Goal: Task Accomplishment & Management: Complete application form

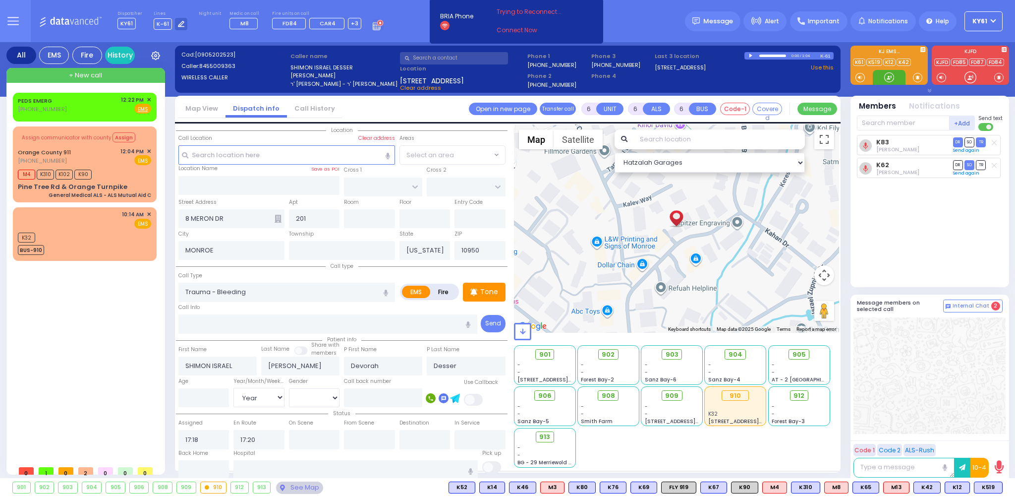
select select "Year"
drag, startPoint x: 118, startPoint y: 75, endPoint x: 124, endPoint y: 74, distance: 6.0
click at [124, 74] on div "+ New call" at bounding box center [85, 75] width 159 height 15
type input "2"
type input "1"
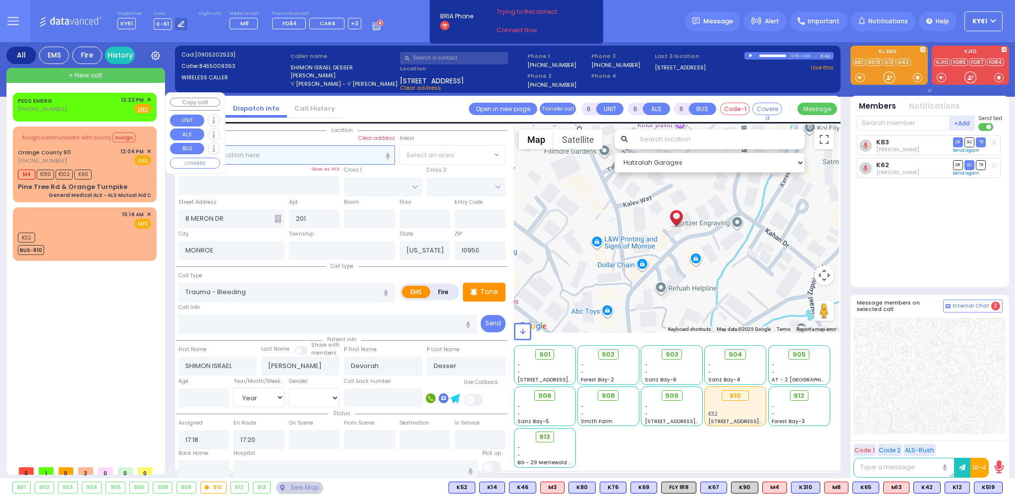
type input "1"
select select
radio input "true"
select select
type input "13:19"
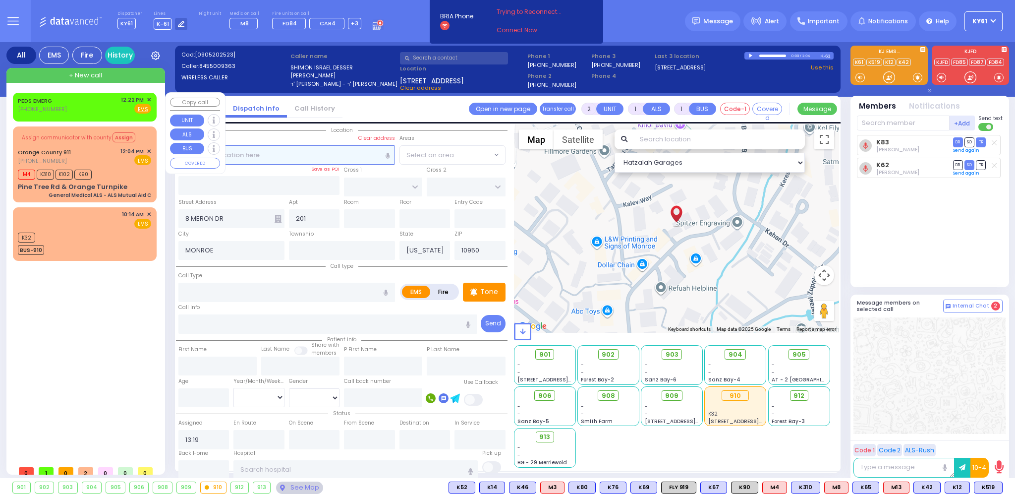
select select "Hatzalah Garages"
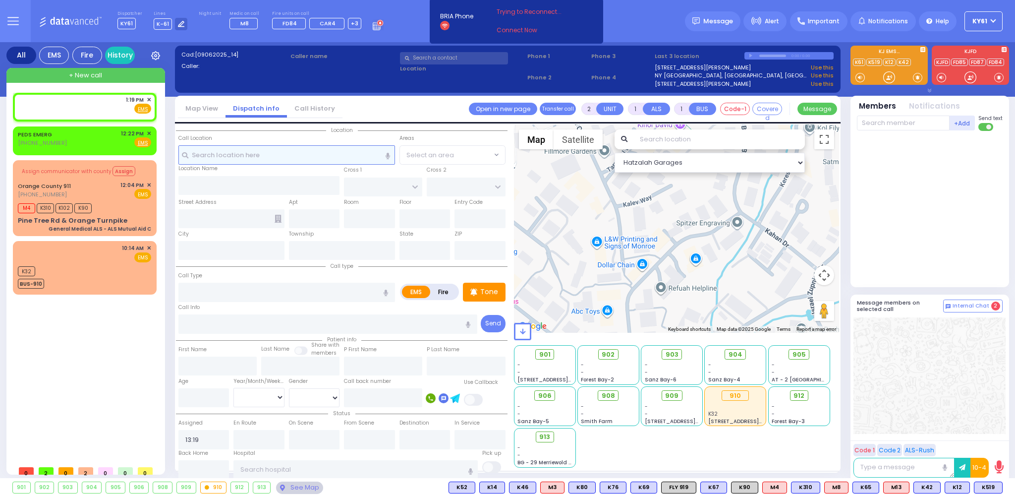
select select
radio input "true"
select select
select select "Hatzalah Garages"
click at [245, 154] on input "text" at bounding box center [286, 154] width 217 height 19
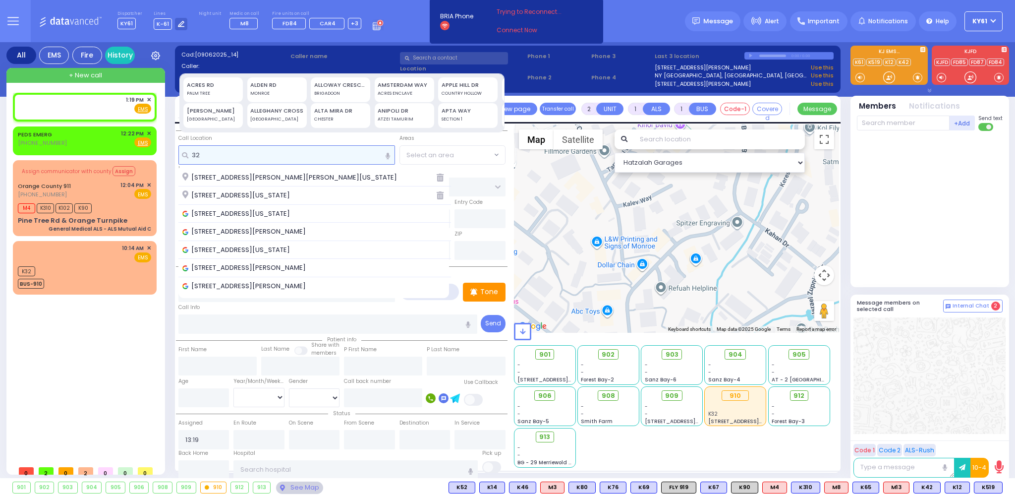
type input "3"
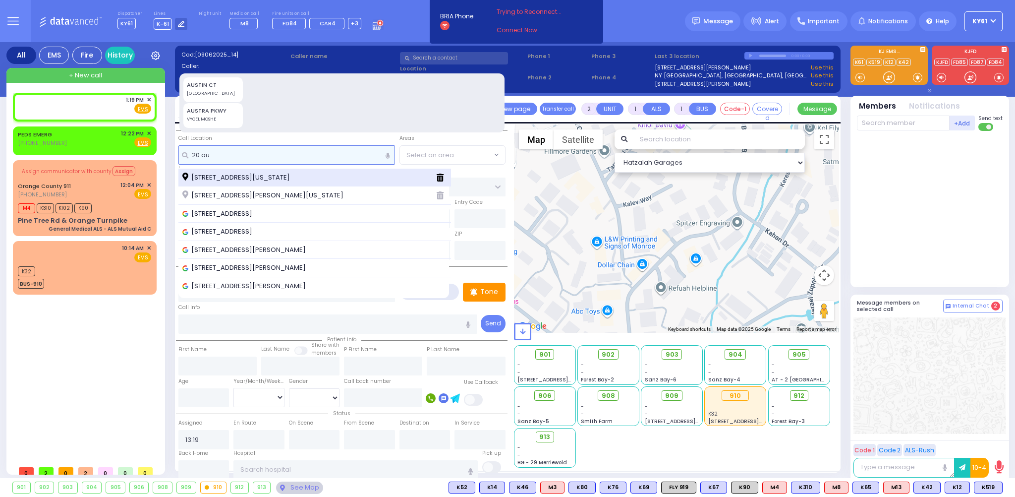
type input "20 au"
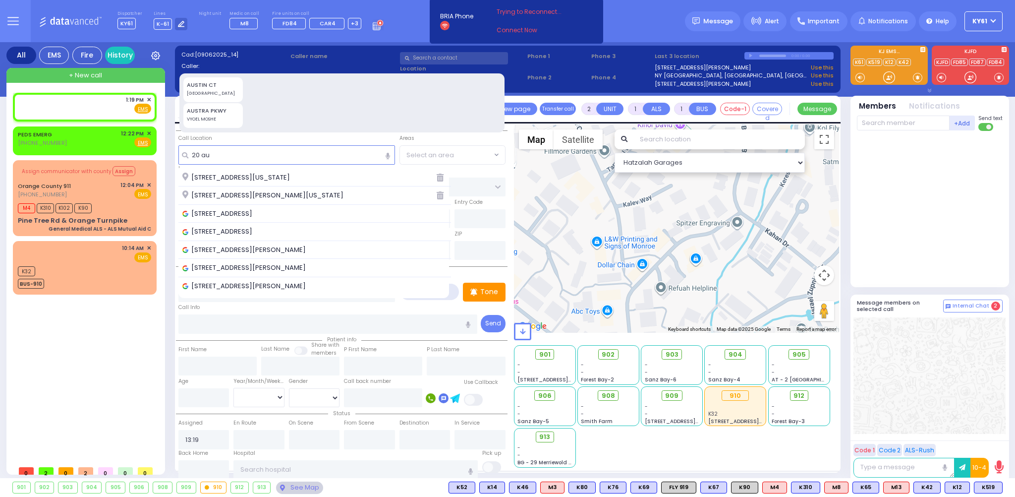
click at [226, 174] on span "20 Austra Parkway Monroe New York 10950" at bounding box center [237, 177] width 111 height 10
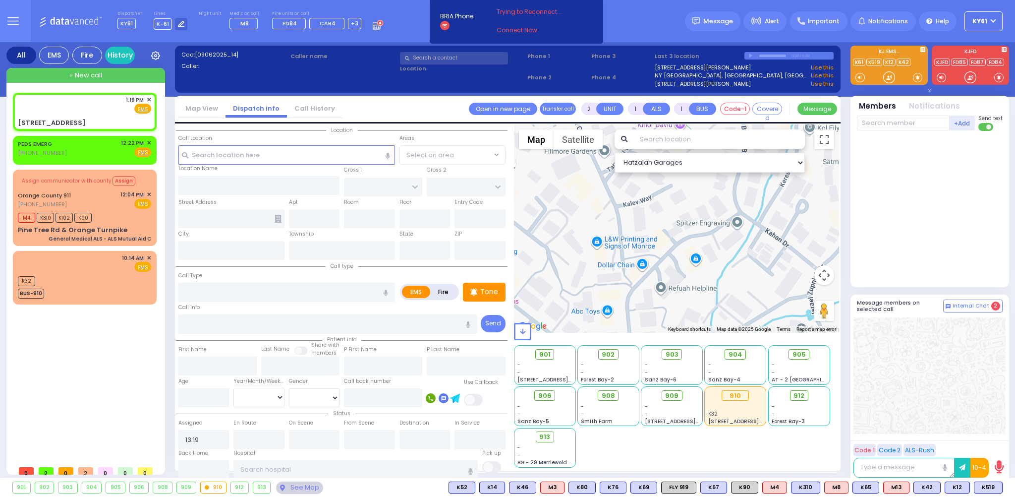
select select
radio input "true"
select select
select select "Hatzalah Garages"
type input "AUSTRA PARKWAY"
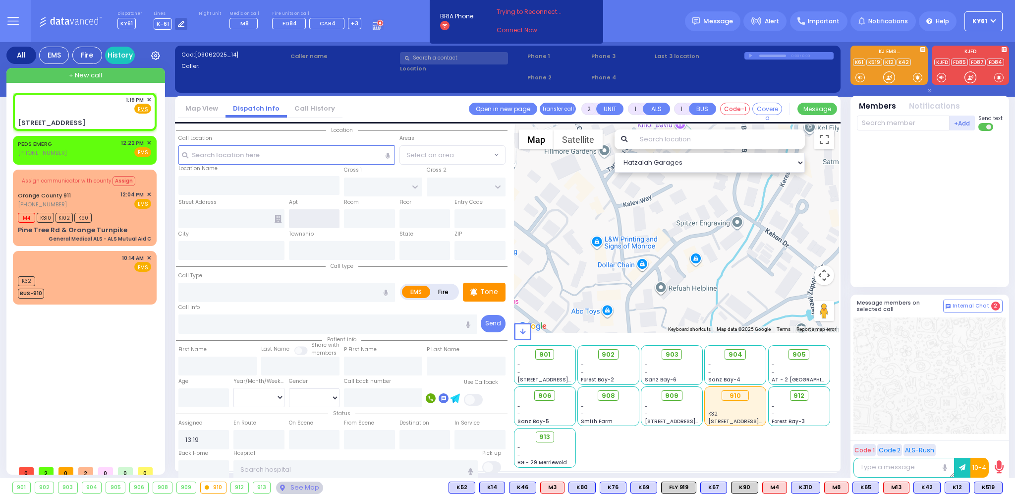
type input "MAGLENITZ ST"
type input "20 Austra Parkway"
type input "Monroe"
type input "[US_STATE]"
type input "10950"
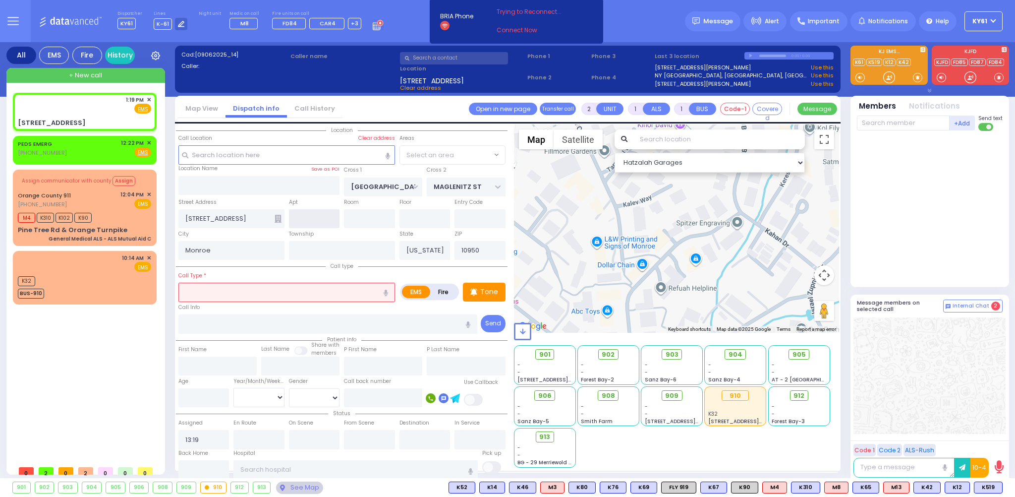
select select "VYOEL MOSHE"
drag, startPoint x: 298, startPoint y: 218, endPoint x: 350, endPoint y: 221, distance: 51.6
click at [309, 217] on input "text" at bounding box center [314, 218] width 51 height 19
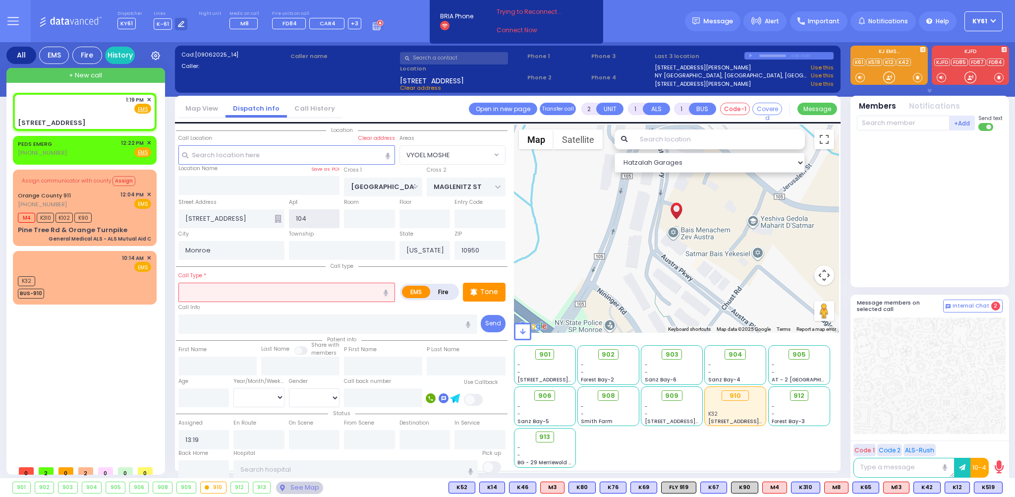
type input "104"
click at [275, 291] on input "text" at bounding box center [286, 291] width 217 height 19
select select
radio input "true"
select select
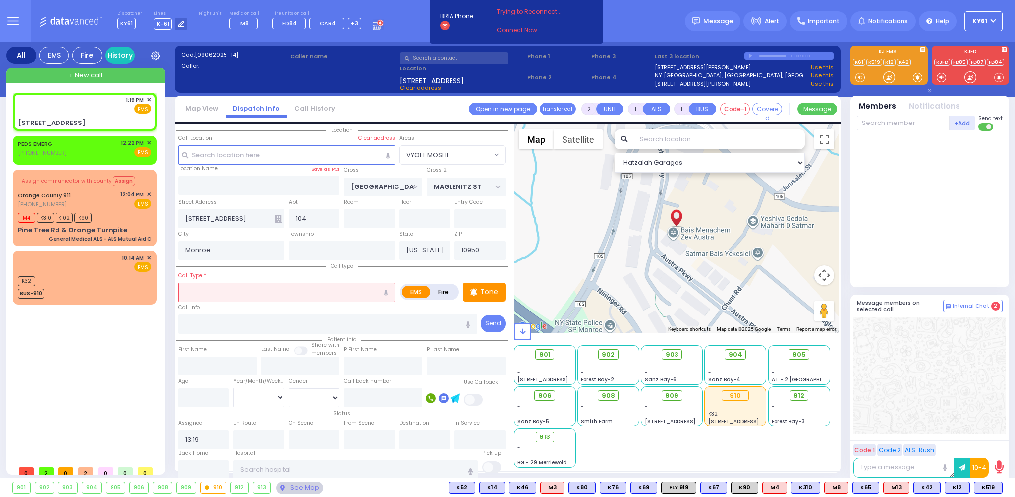
select select "Hatzalah Garages"
select select "VYOEL MOSHE"
type input "baby fell"
click at [490, 290] on p "Tone" at bounding box center [489, 291] width 18 height 10
select select
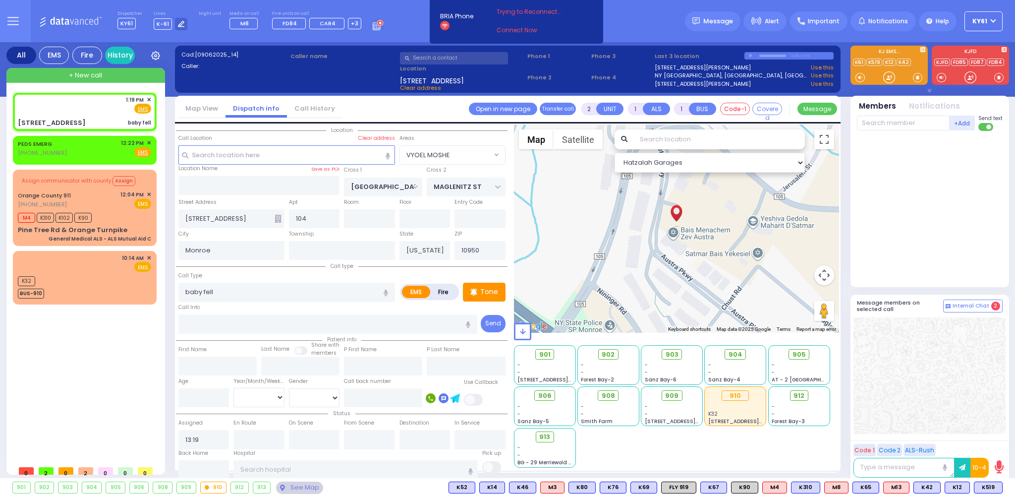
radio input "true"
select select
select select "Hatzalah Garages"
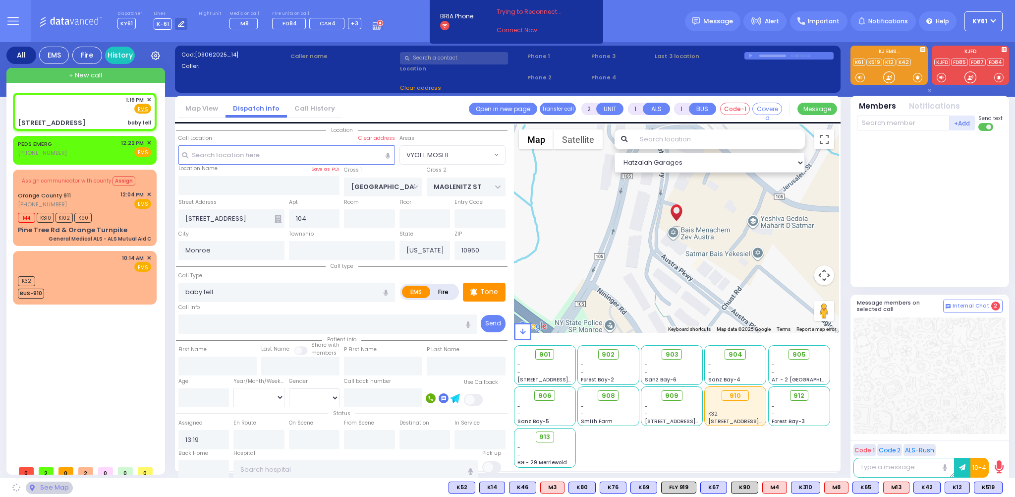
select select
radio input "true"
select select
select select "Hatzalah Garages"
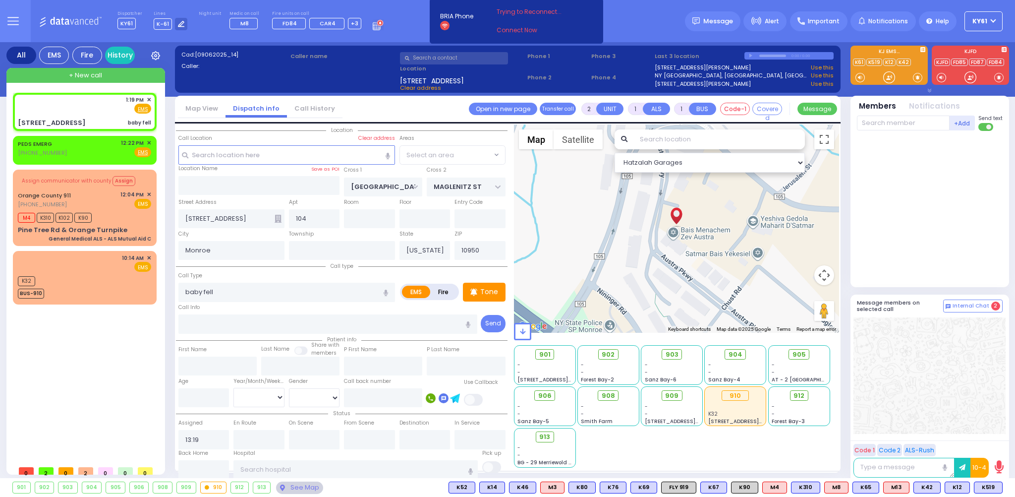
select select "VYOEL MOSHE"
click at [911, 222] on div at bounding box center [931, 207] width 148 height 144
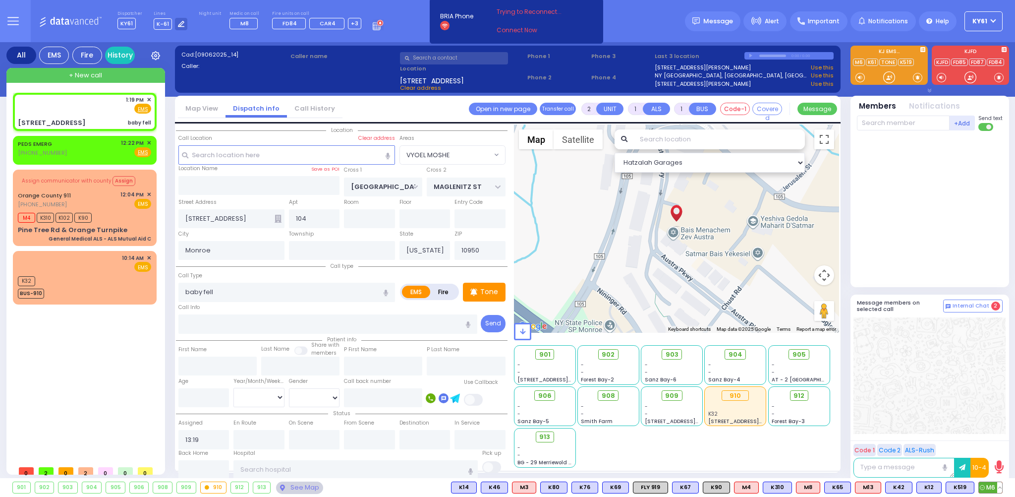
click at [993, 483] on span "M6" at bounding box center [990, 487] width 23 height 11
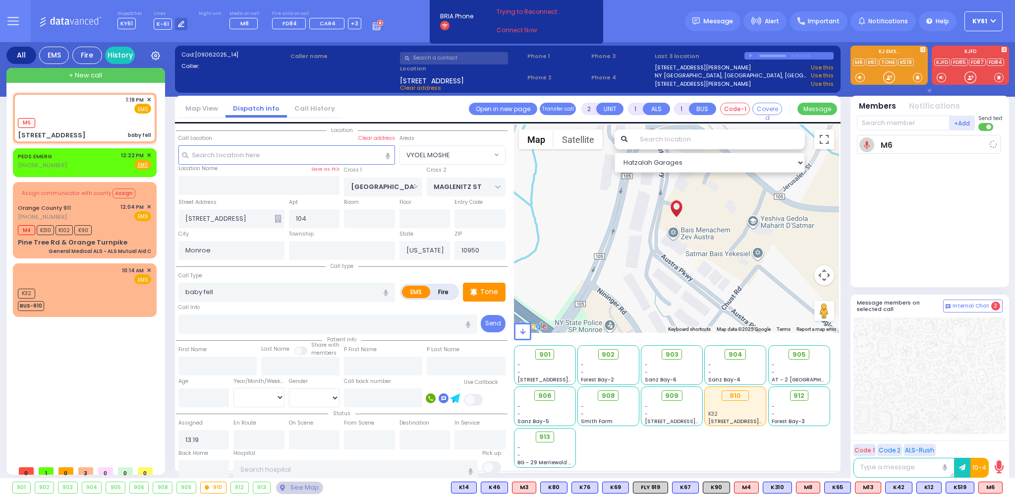
select select
radio input "true"
select select
type input "13:20"
select select "Hatzalah Garages"
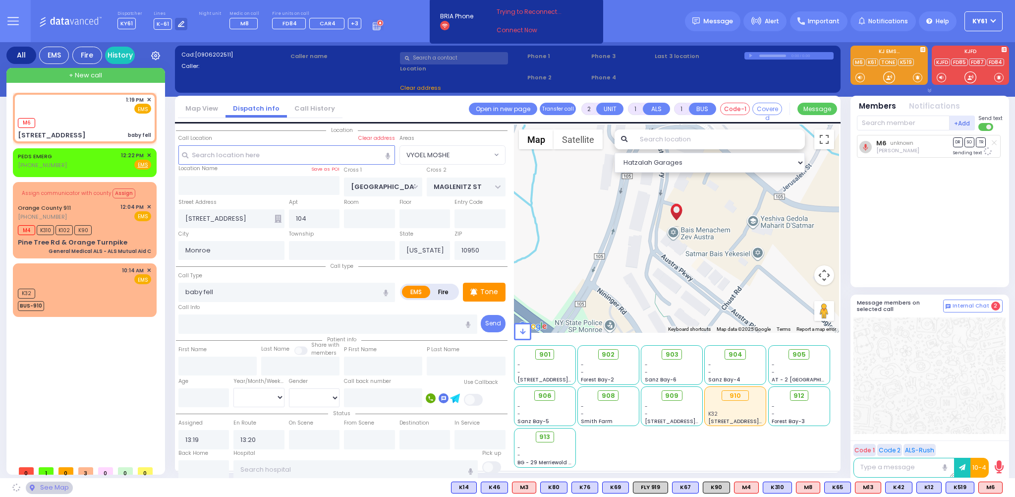
select select "VYOEL MOSHE"
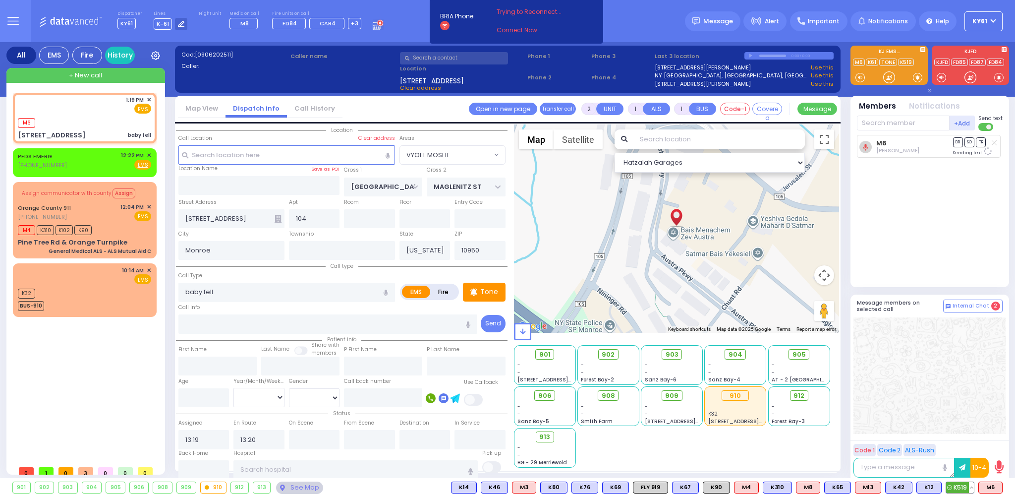
click at [964, 487] on span "K519" at bounding box center [960, 487] width 28 height 11
select select
radio input "true"
select select
select select "Hatzalah Garages"
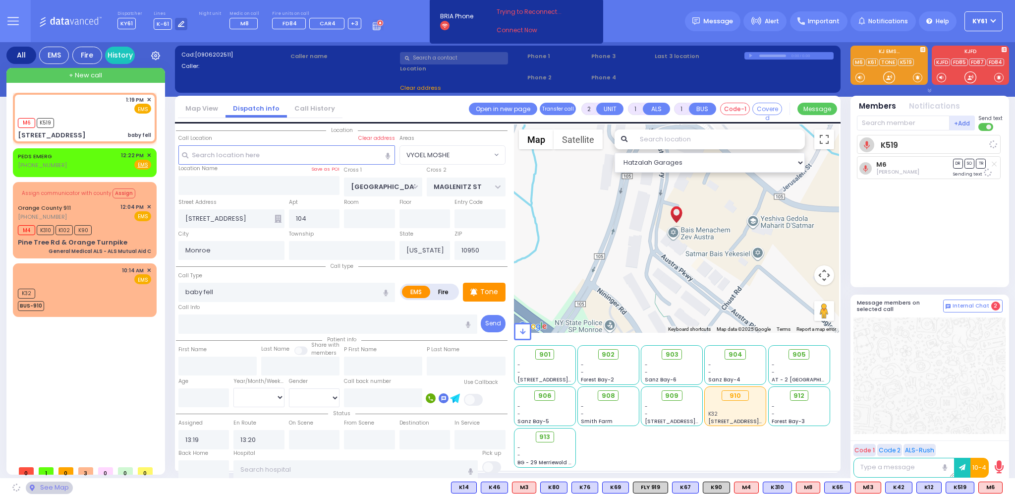
select select "VYOEL MOSHE"
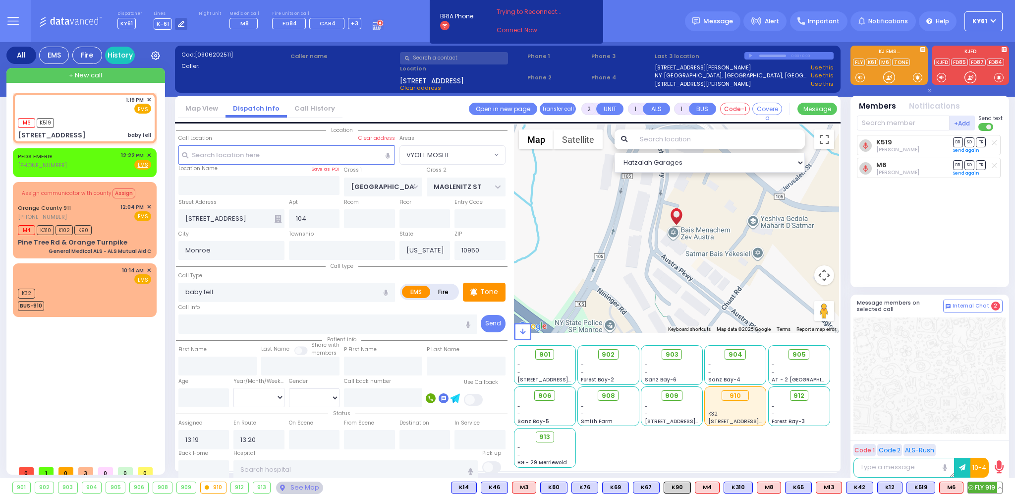
click at [980, 488] on span "FLY 919" at bounding box center [985, 487] width 34 height 11
select select
radio input "true"
select select
select select "Hatzalah Garages"
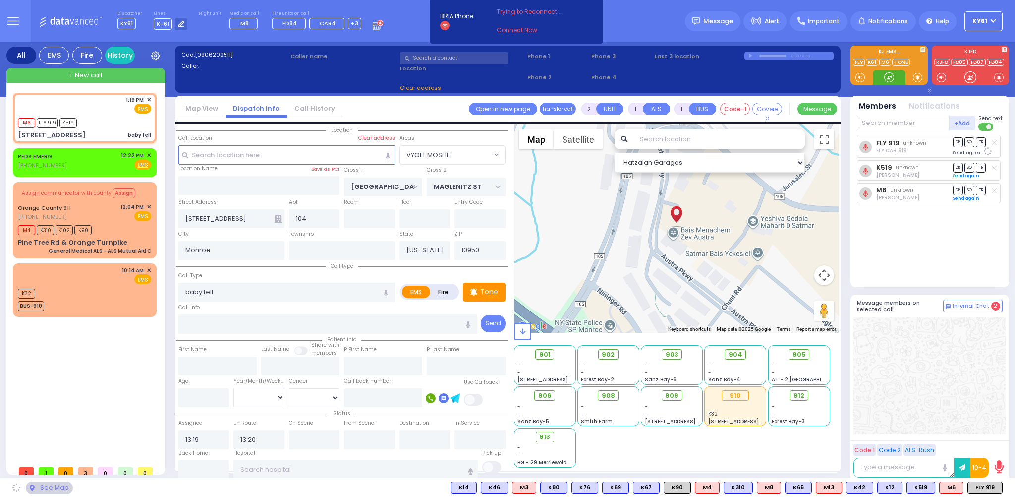
select select "VYOEL MOSHE"
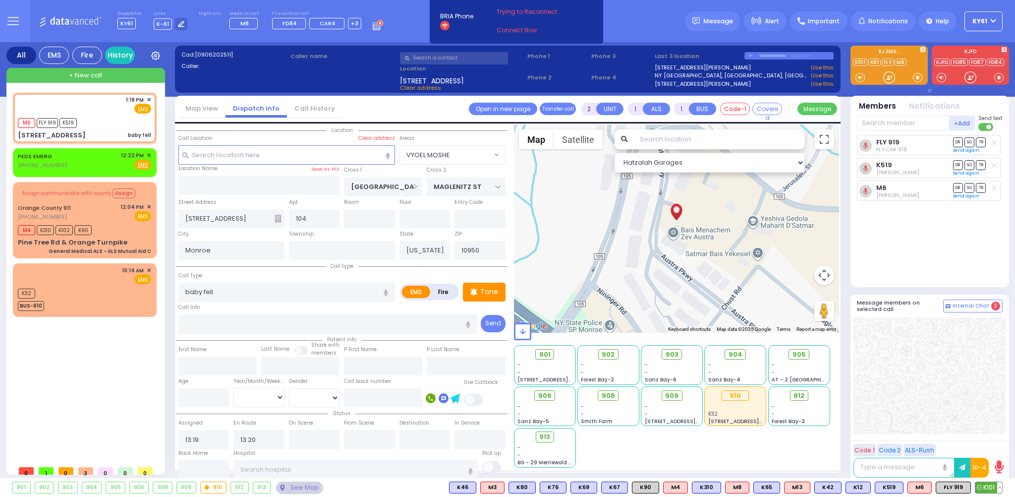
click at [987, 490] on span "K101" at bounding box center [988, 487] width 27 height 11
select select
radio input "true"
select select
select select "Hatzalah Garages"
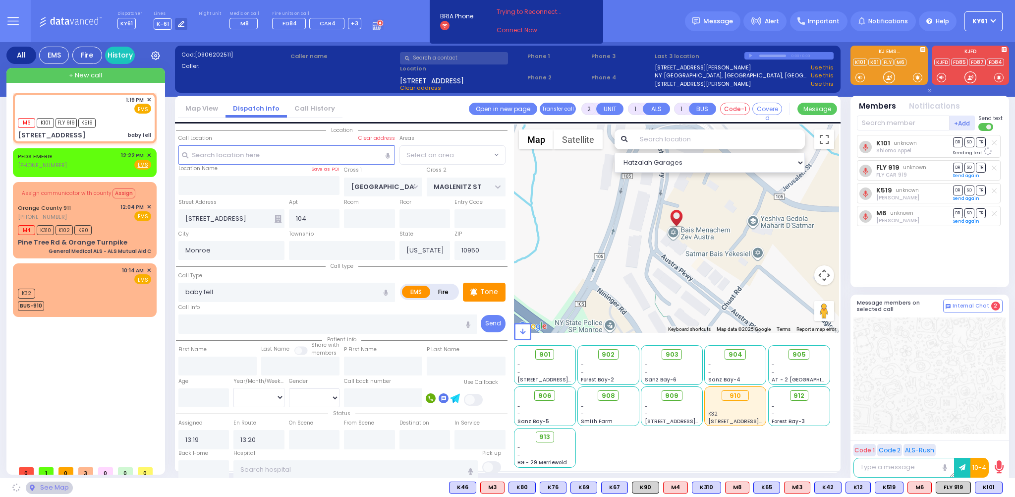
select select "VYOEL MOSHE"
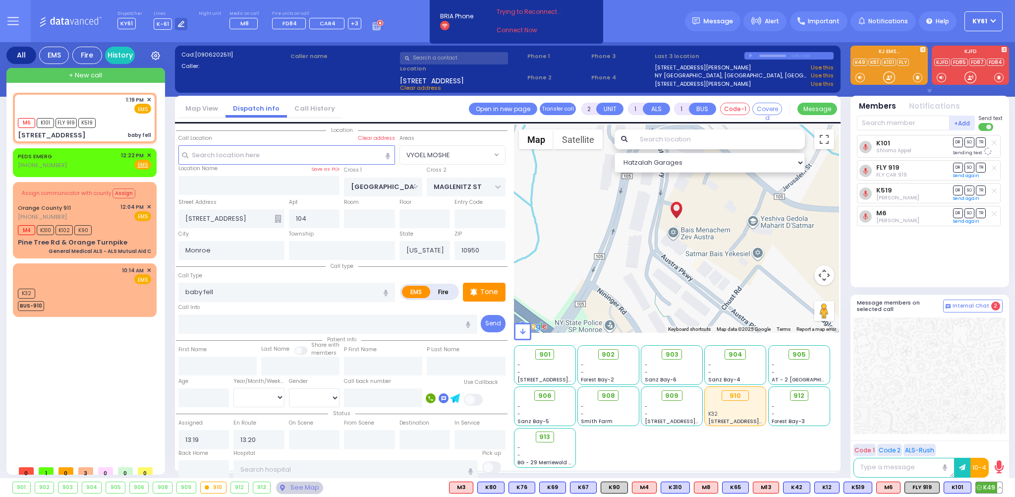
click at [990, 485] on span "K49" at bounding box center [989, 487] width 26 height 11
select select
radio input "true"
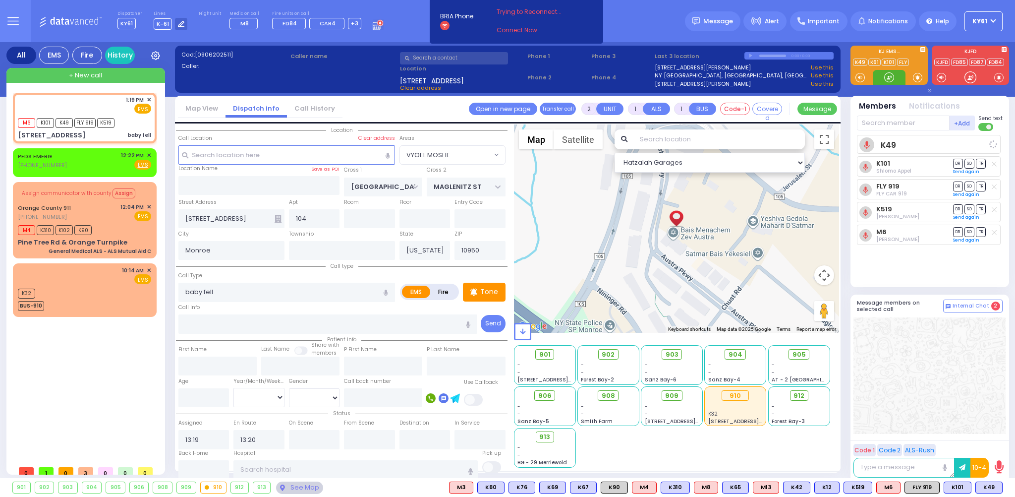
select select
select select "Hatzalah Garages"
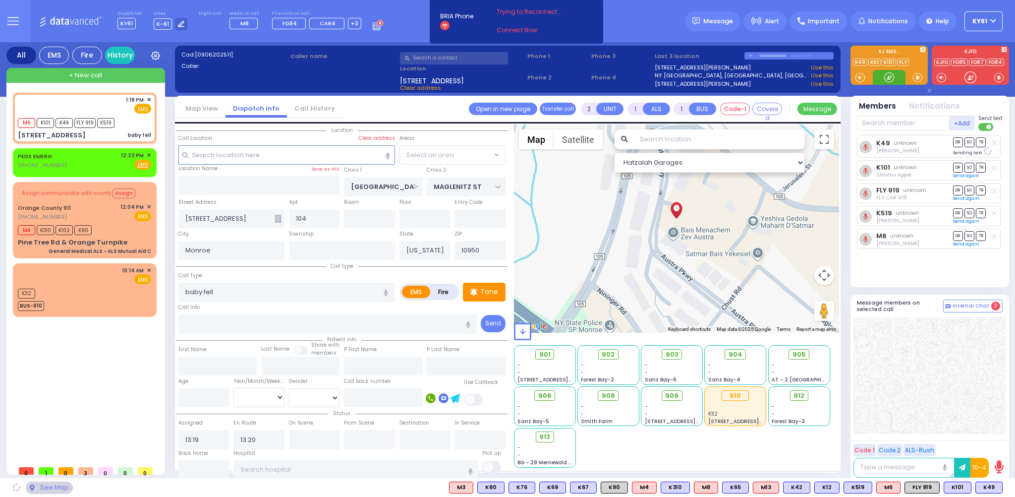
select select "VYOEL MOSHE"
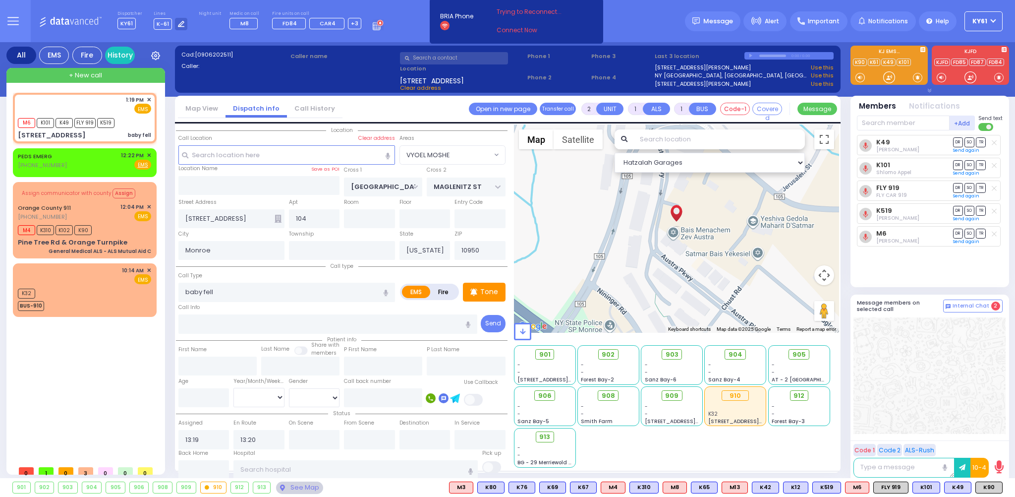
click at [212, 491] on div "910" at bounding box center [214, 487] width 26 height 11
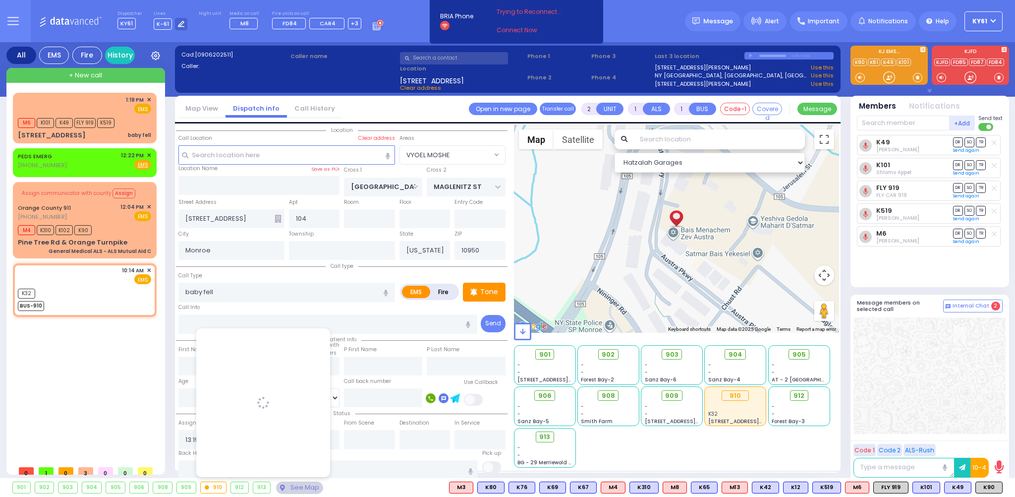
select select
radio input "true"
select select
type input "10:14"
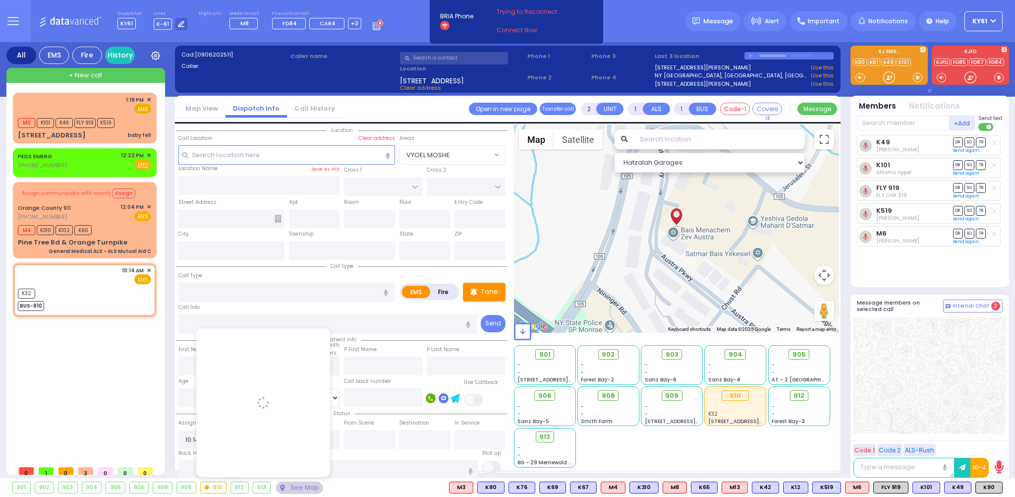
select select "Hatzalah Garages"
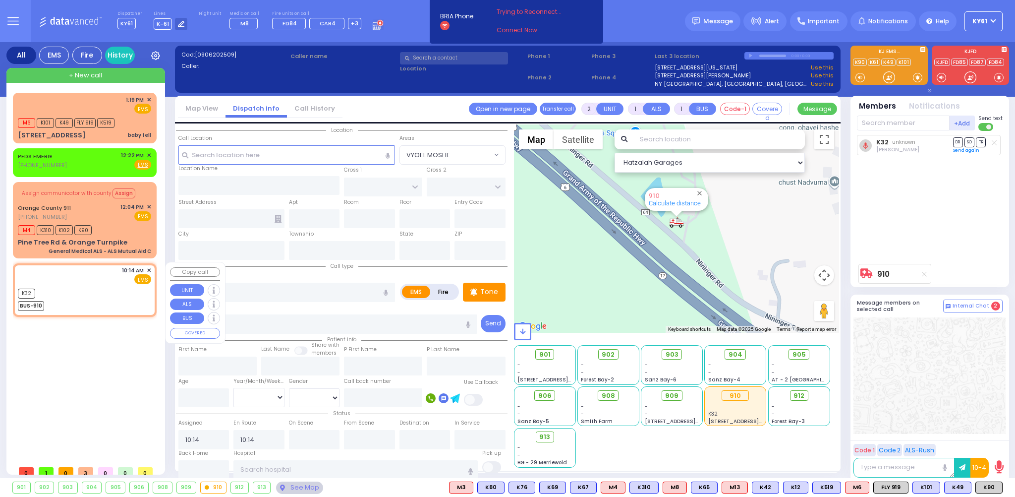
click at [120, 395] on div "1:19 PM ✕ M6 K101 K49 FLY 919" at bounding box center [87, 277] width 148 height 368
click at [143, 128] on div "1:19 PM ✕ EMS M6 K101" at bounding box center [85, 118] width 140 height 48
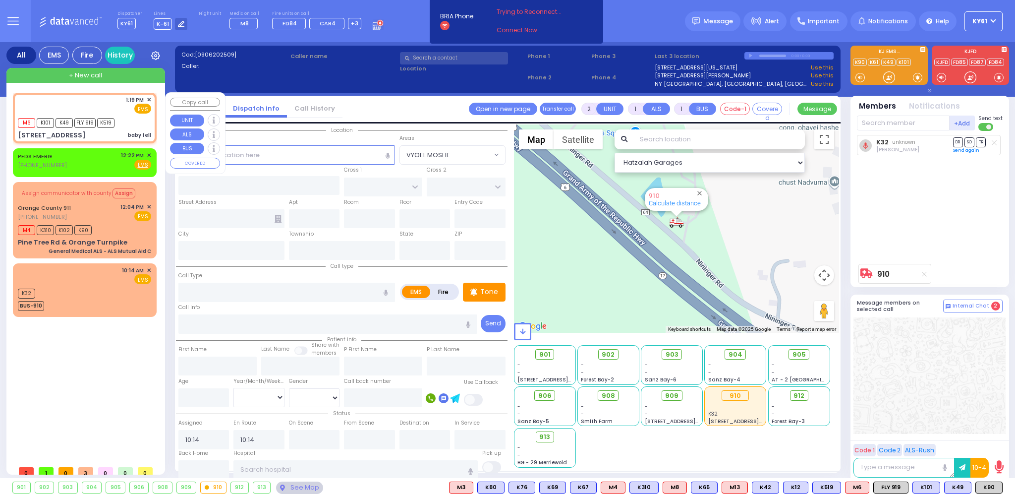
select select
type input "baby fell"
radio input "true"
select select
type input "13:19"
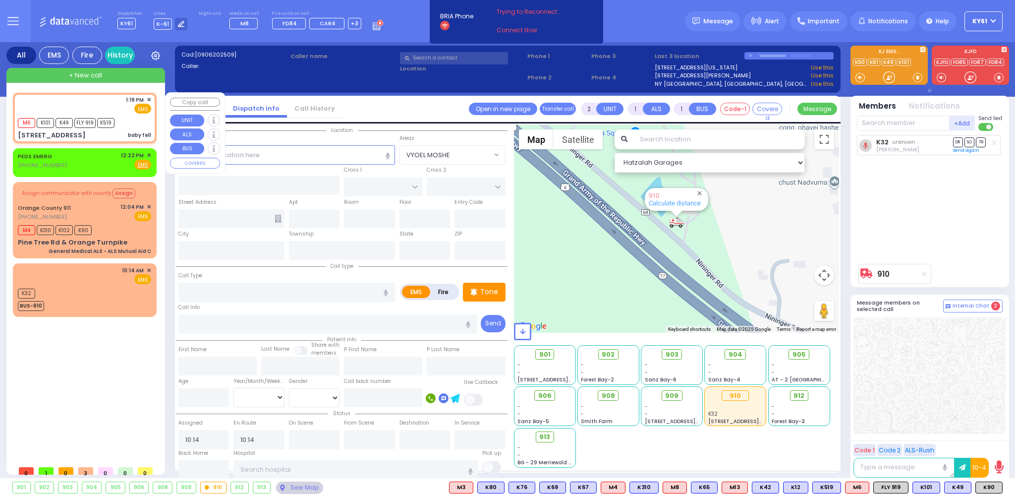
type input "13:20"
select select "Hatzalah Garages"
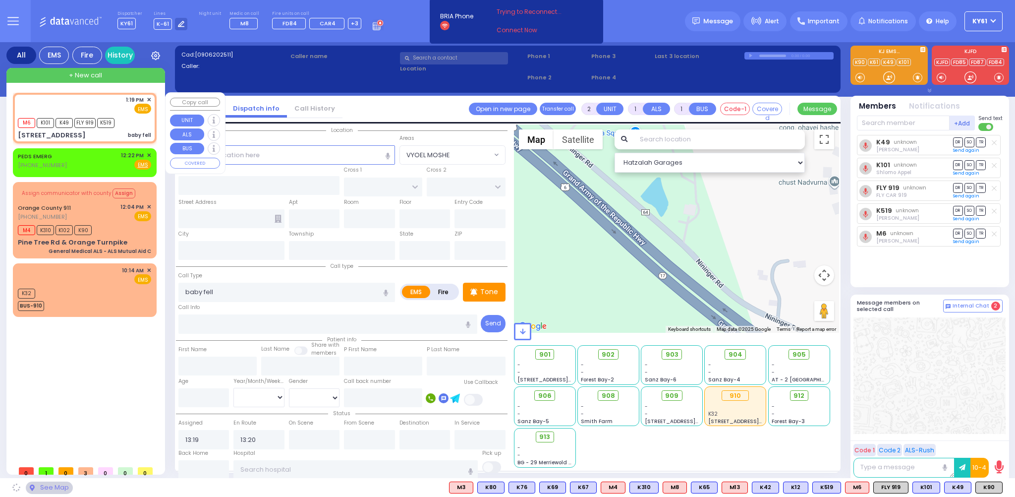
type input "AUSTRA PARKWAY"
type input "MAGLENITZ ST"
type input "20 Austra Parkway"
type input "104"
type input "Monroe"
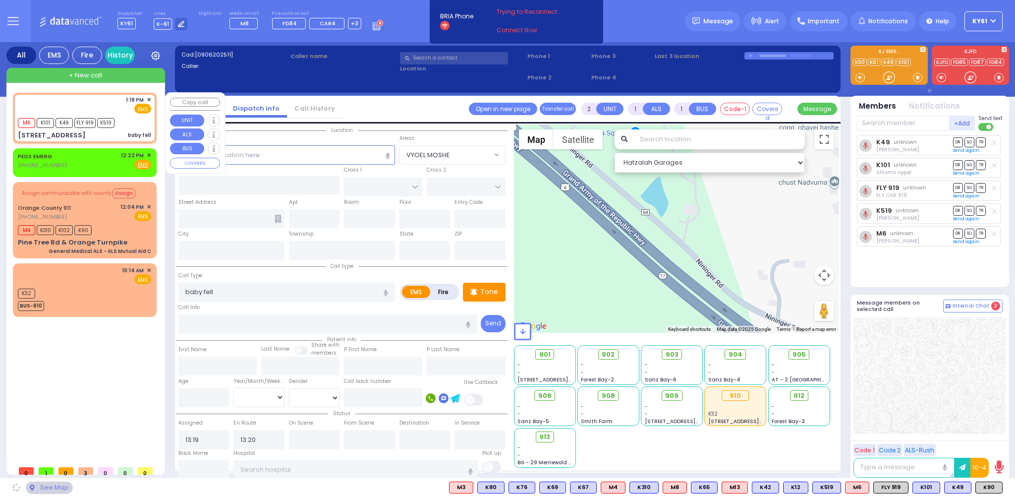
type input "[US_STATE]"
type input "10950"
select select "VYOEL MOSHE"
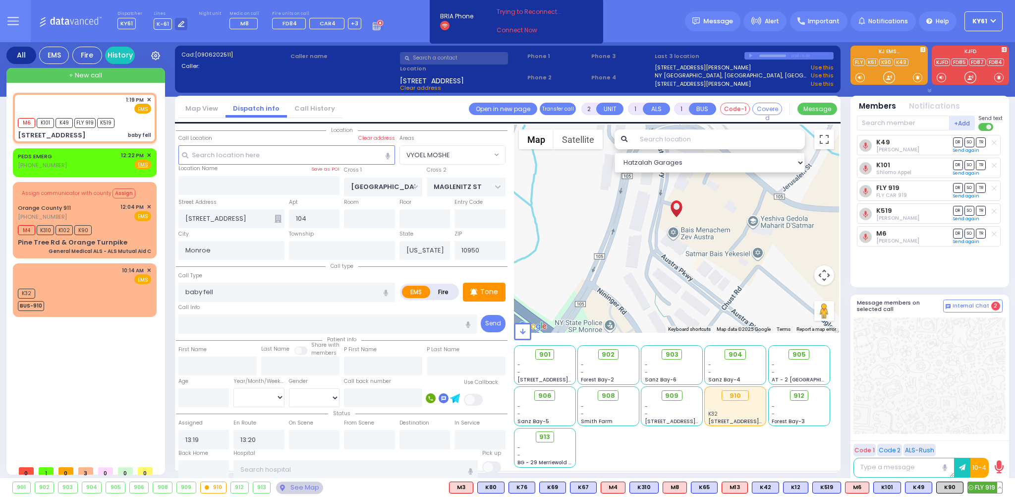
click at [988, 490] on span "FLY 919" at bounding box center [985, 487] width 34 height 11
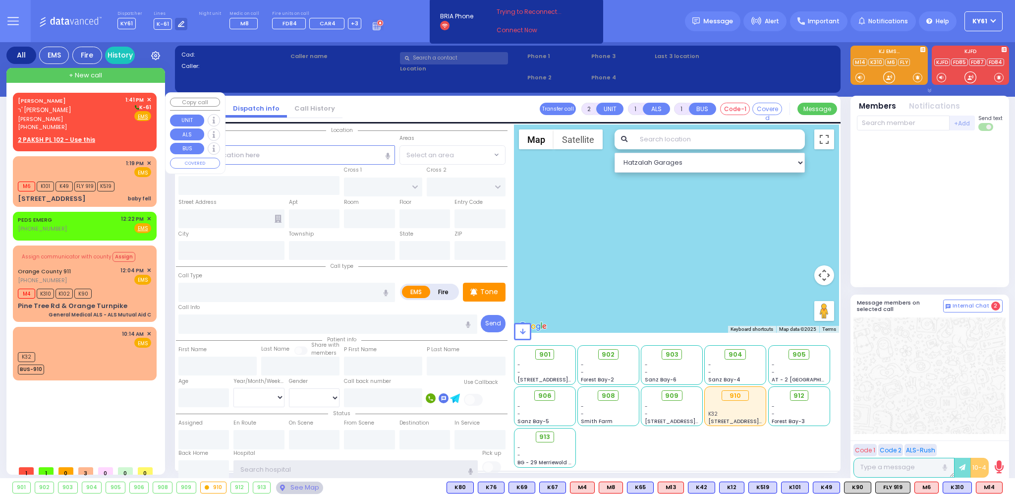
type input "ky61"
click at [42, 141] on u "2 PAKSH PL 102 - Use this" at bounding box center [56, 139] width 77 height 8
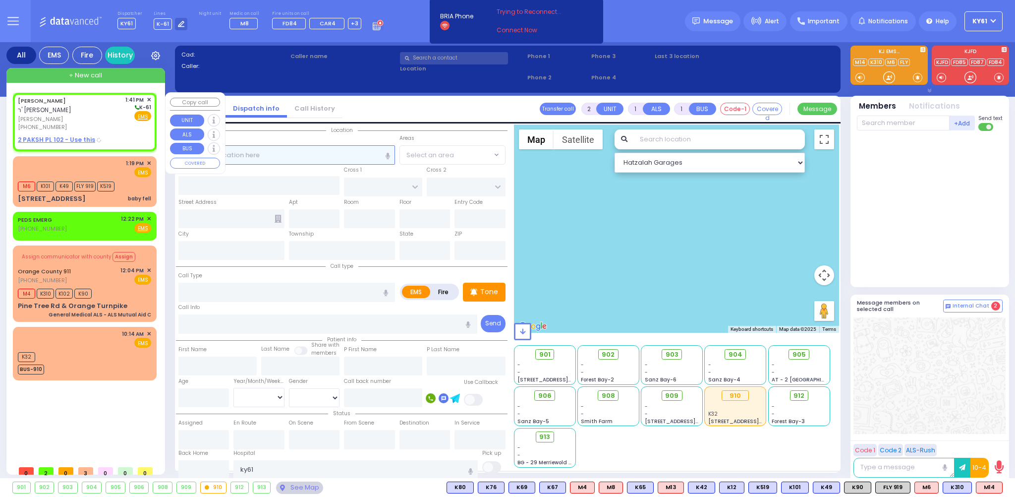
select select
radio input "true"
type input "[PERSON_NAME]"
select select
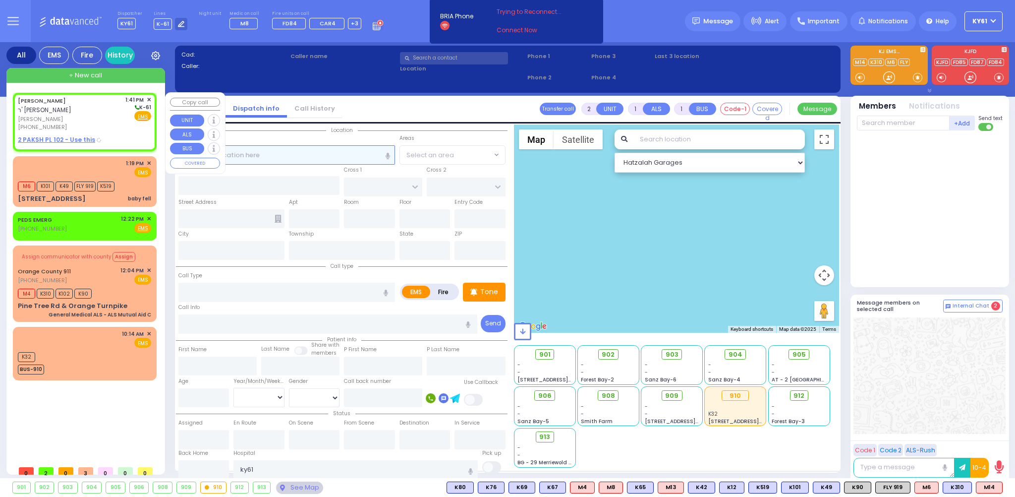
type input "13:41"
select select "Hatzalah Garages"
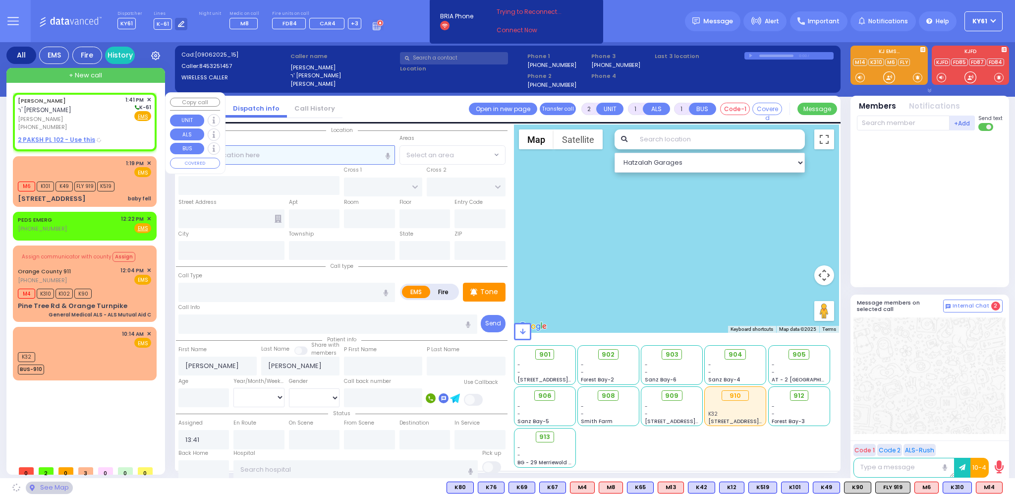
type input "NICKLESBURG RD"
type input "2 PAKSH PL"
type input "102"
type input "Monroe"
type input "[US_STATE]"
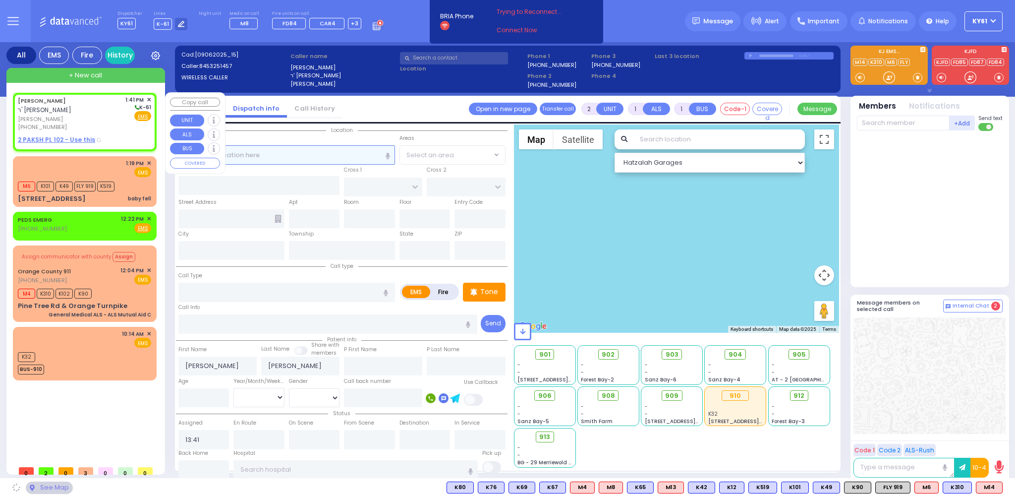
type input "10950"
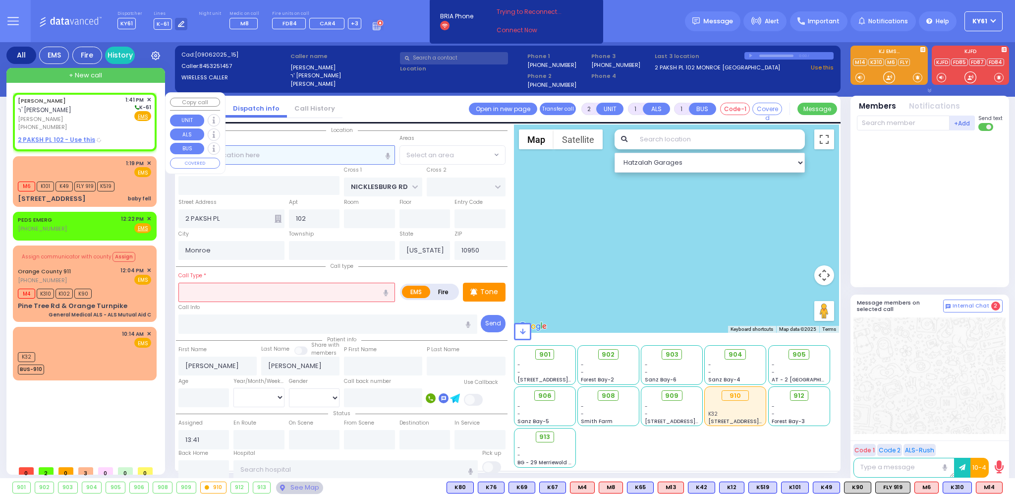
select select "ATZEI TAMURIM"
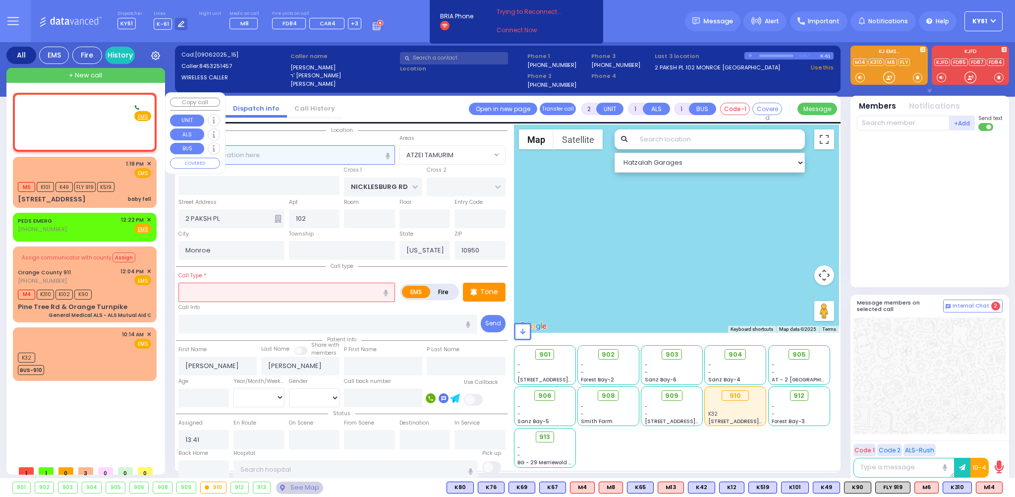
select select
radio input "true"
select select
select select "Hatzalah Garages"
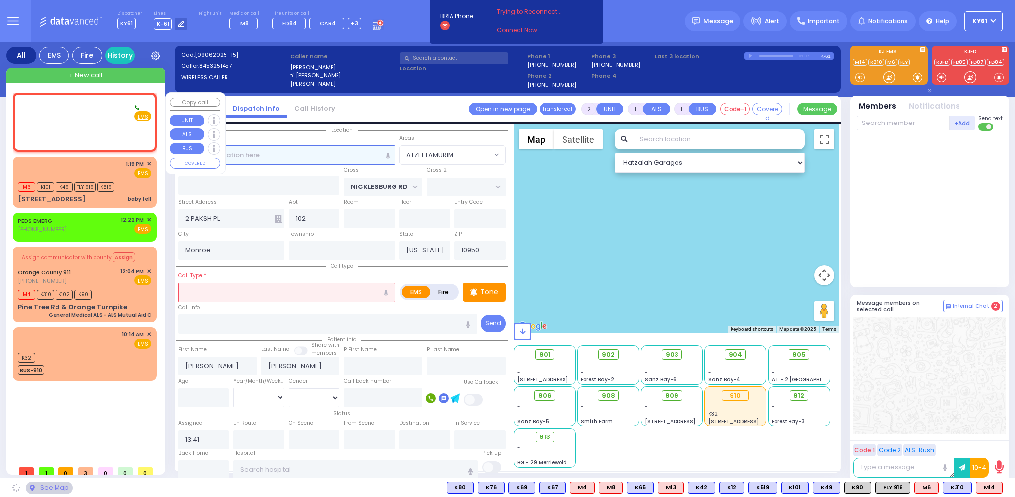
select select
radio input "true"
select select
select select "ATZEI TAMURIM"
select select "Hatzalah Garages"
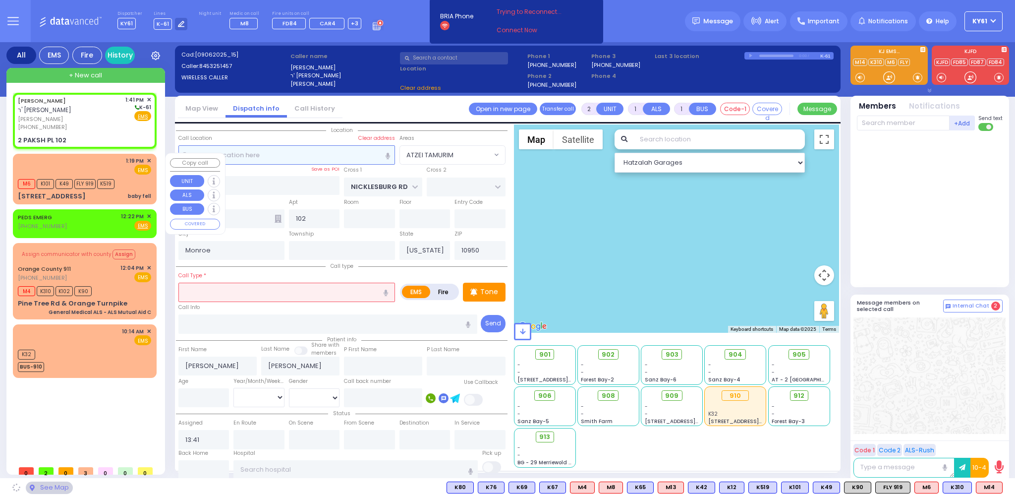
select select
radio input "true"
select select
select select "Hatzalah Garages"
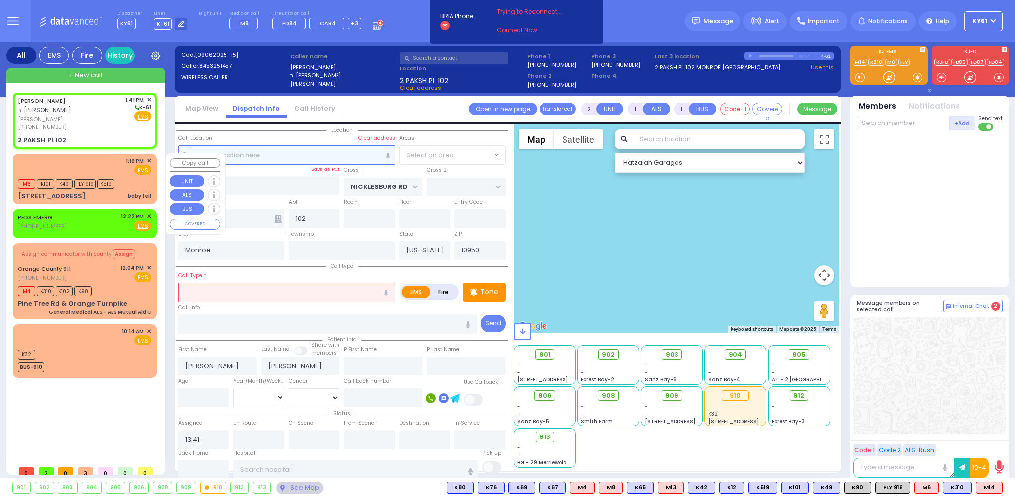
select select "ATZEI TAMURIM"
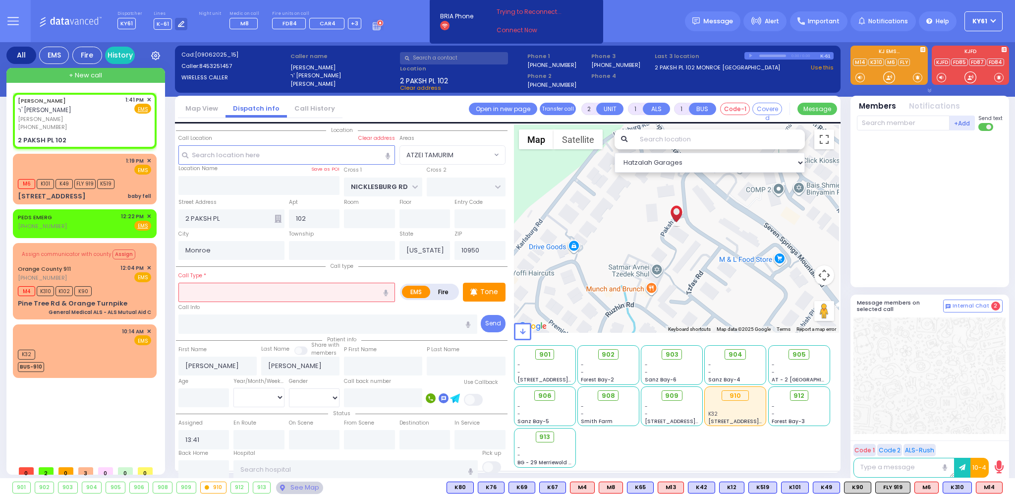
drag, startPoint x: 296, startPoint y: 282, endPoint x: 299, endPoint y: 291, distance: 10.0
click at [298, 289] on input "text" at bounding box center [286, 291] width 217 height 19
select select
radio input "true"
select select
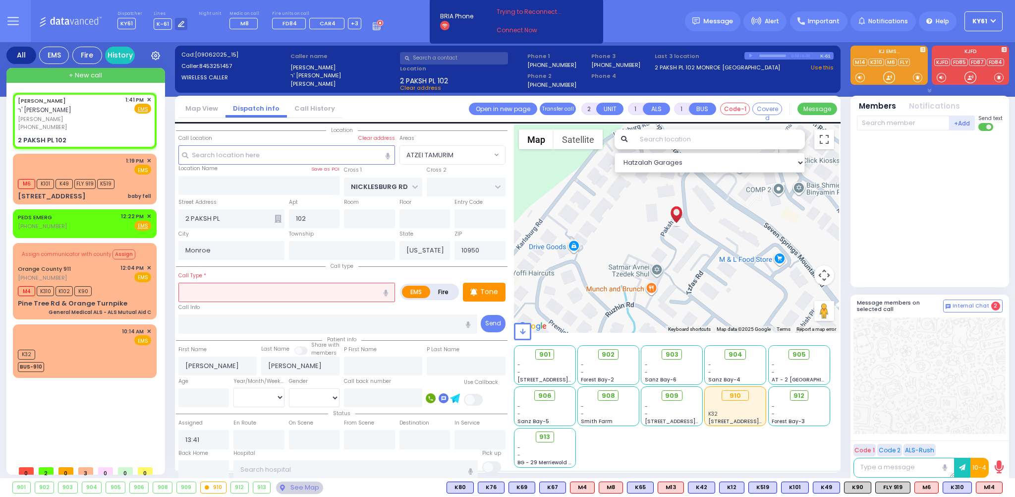
select select "Hatzalah Garages"
select select "ATZEI TAMURIM"
type input "Baby with RSV"
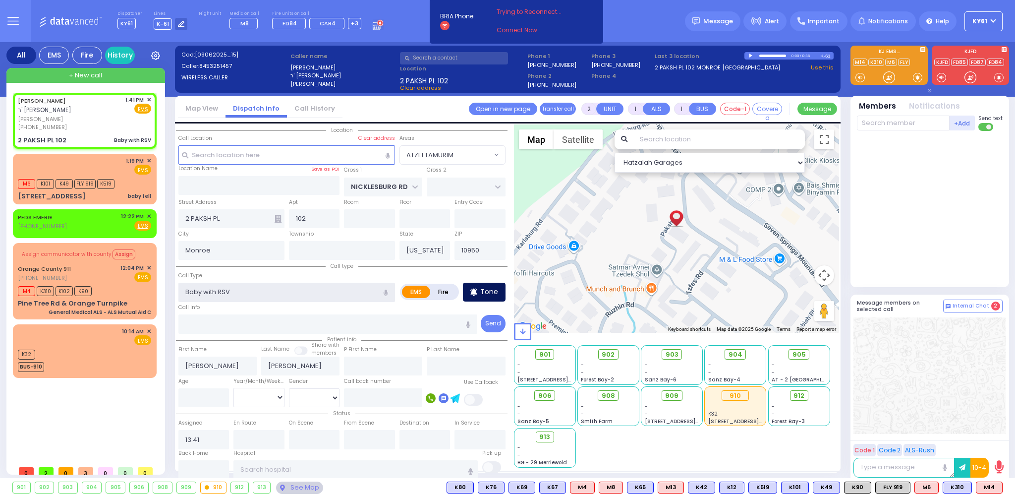
select select
radio input "true"
select select
select select "Hatzalah Garages"
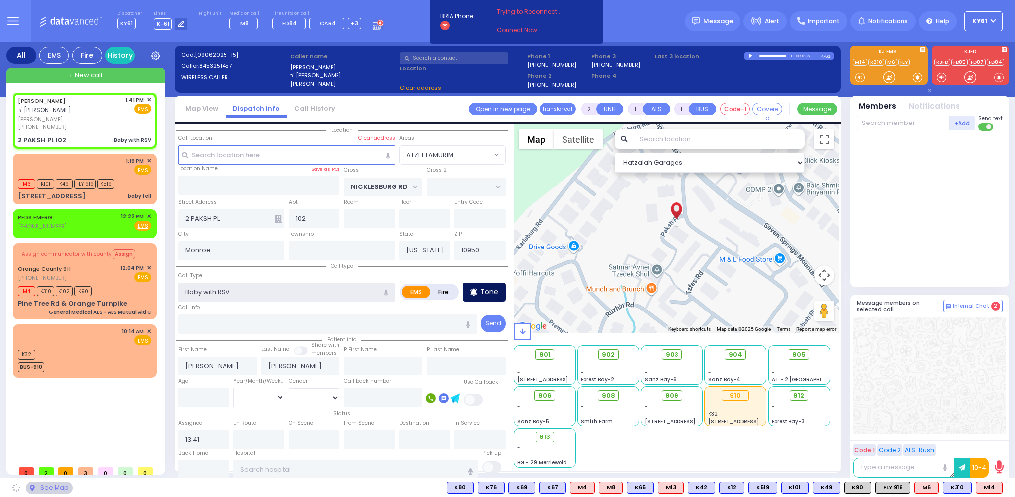
type input "Baby with RSV"
click at [492, 294] on p "Tone" at bounding box center [489, 291] width 18 height 10
select select "ATZEI TAMURIM"
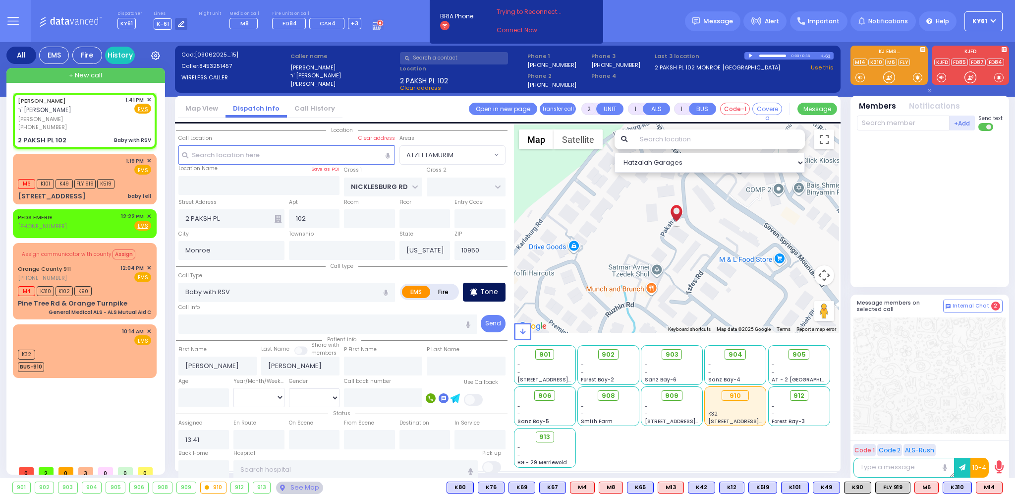
select select
radio input "true"
select select
select select "Hatzalah Garages"
select select "ATZEI TAMURIM"
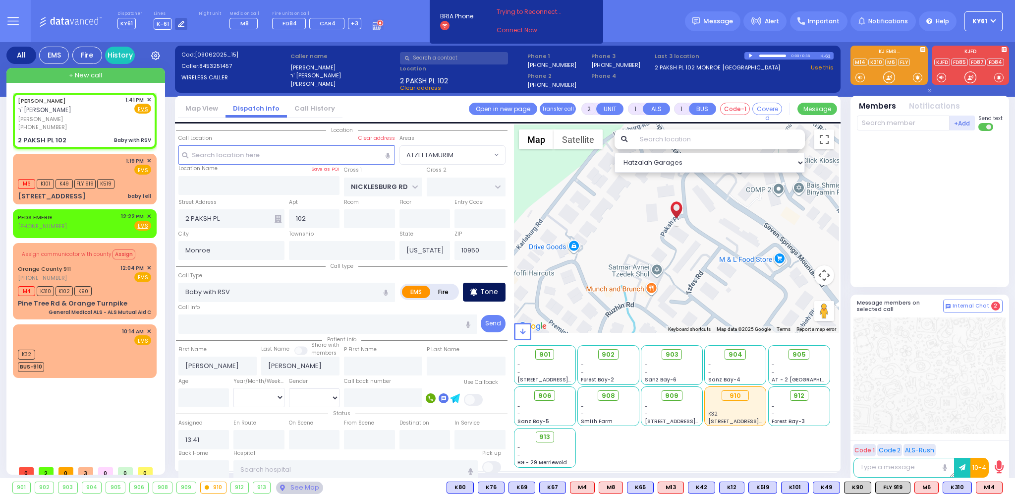
click at [487, 290] on p "Tone" at bounding box center [489, 291] width 18 height 10
click at [994, 491] on span "K12" at bounding box center [990, 487] width 24 height 11
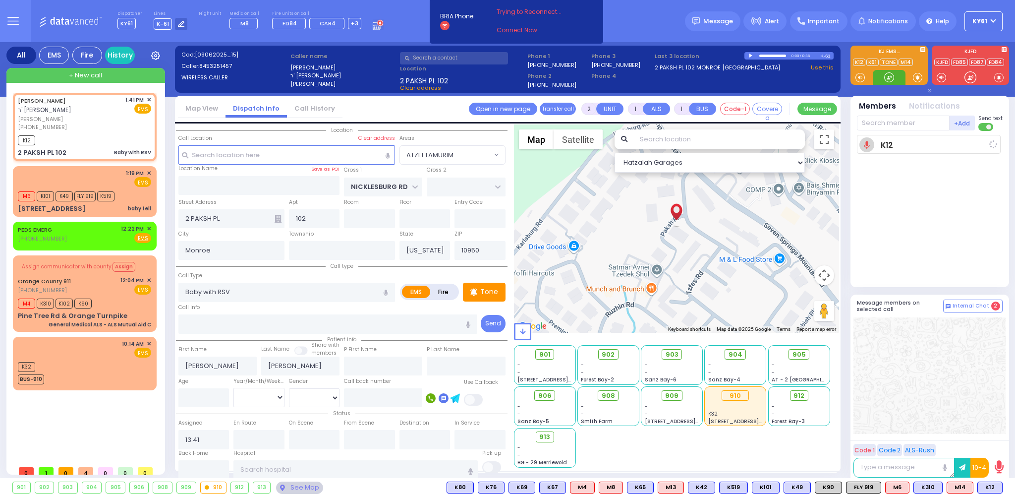
select select
radio input "true"
select select
type input "13:43"
select select "Hatzalah Garages"
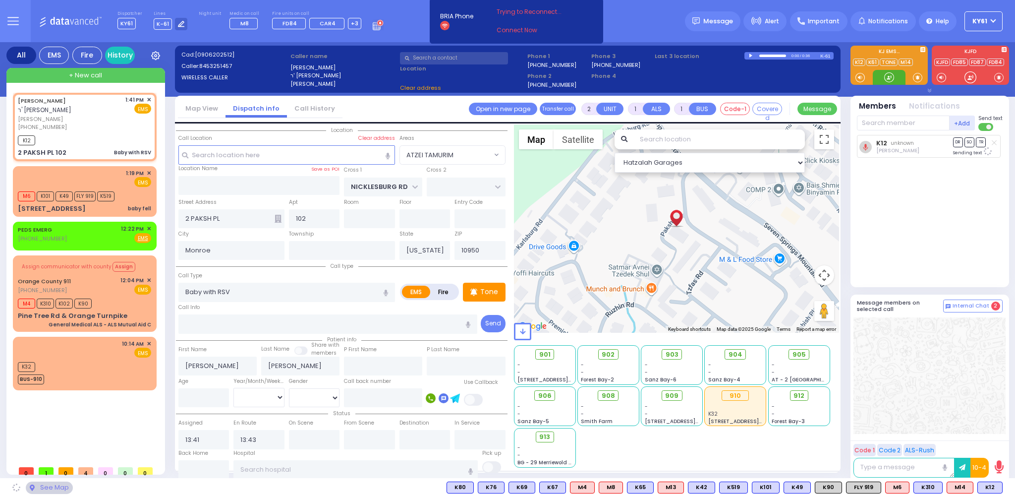
select select "ATZEI TAMURIM"
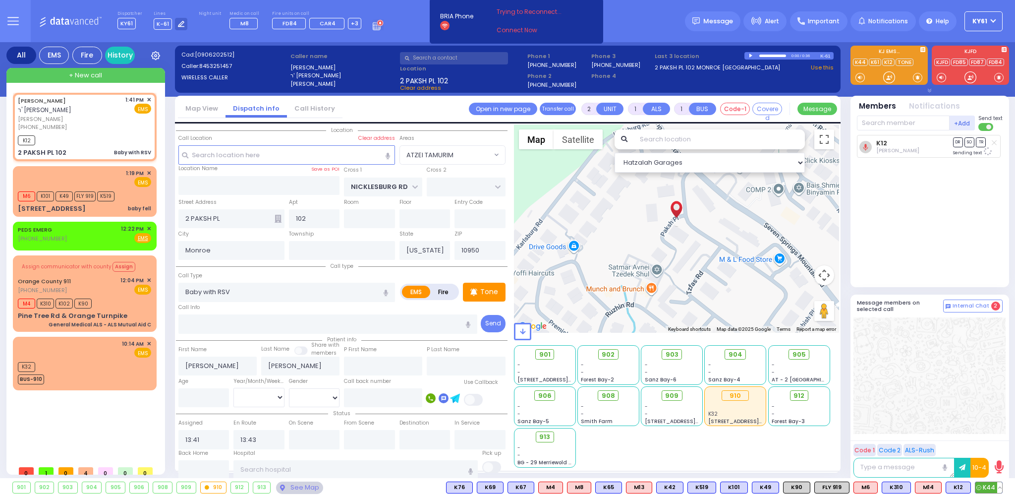
click at [987, 489] on span "K44" at bounding box center [988, 487] width 27 height 11
select select
radio input "true"
select select
select select "Hatzalah Garages"
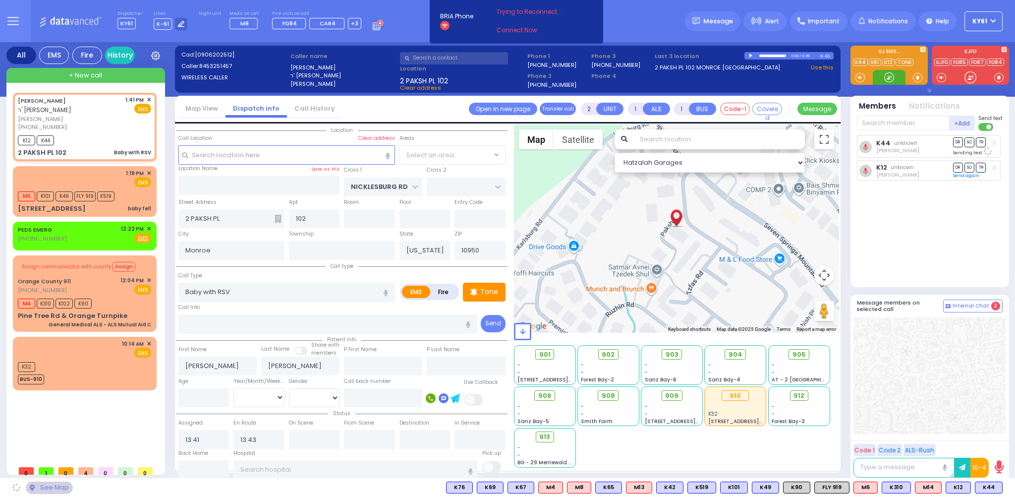
select select "ATZEI TAMURIM"
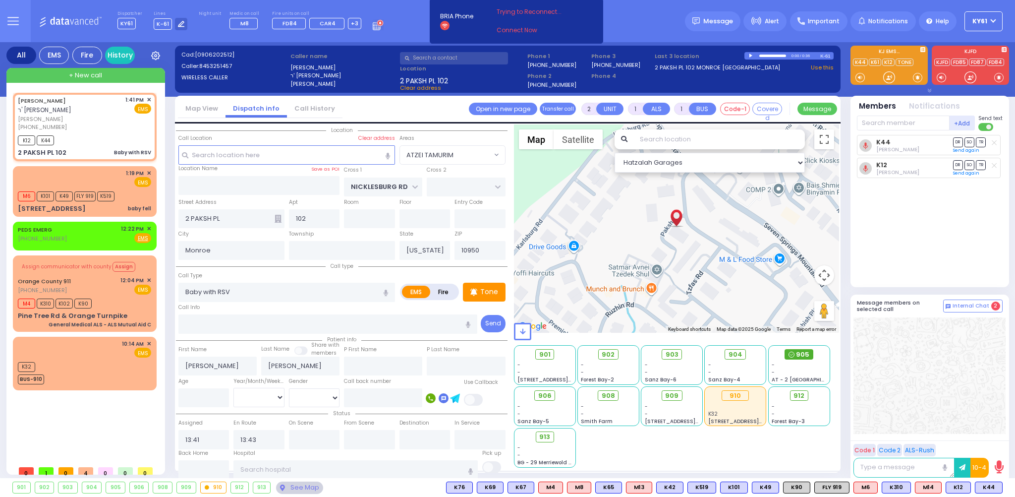
click at [796, 355] on div "905" at bounding box center [798, 354] width 28 height 11
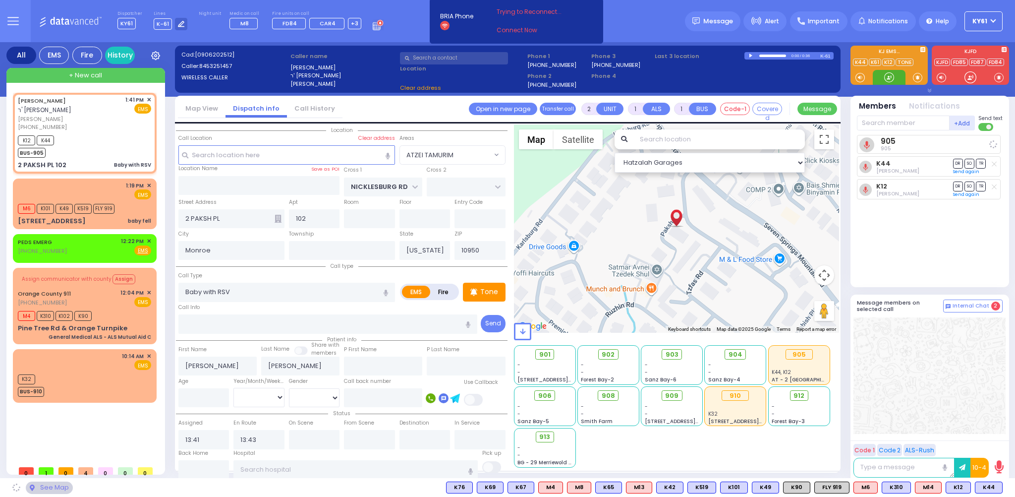
select select
radio input "true"
select select
select select "Hatzalah Garages"
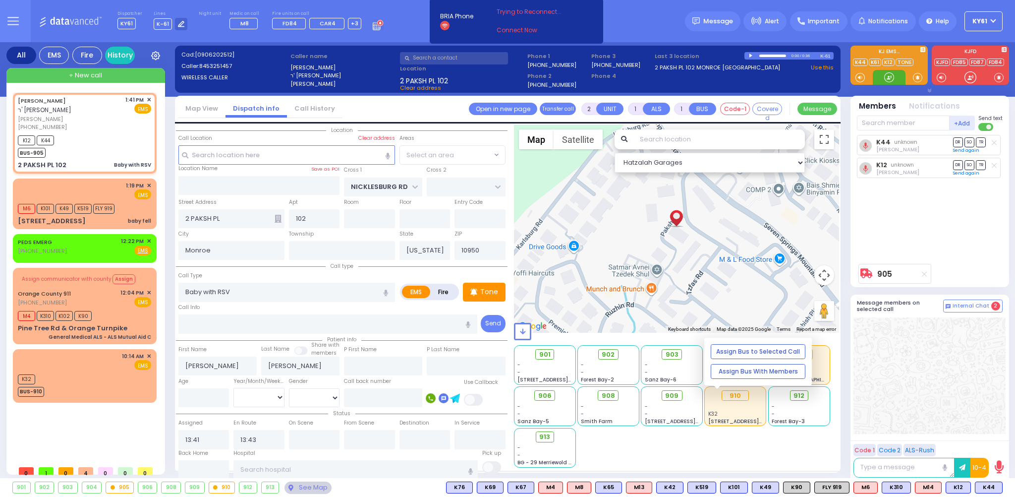
select select "ATZEI TAMURIM"
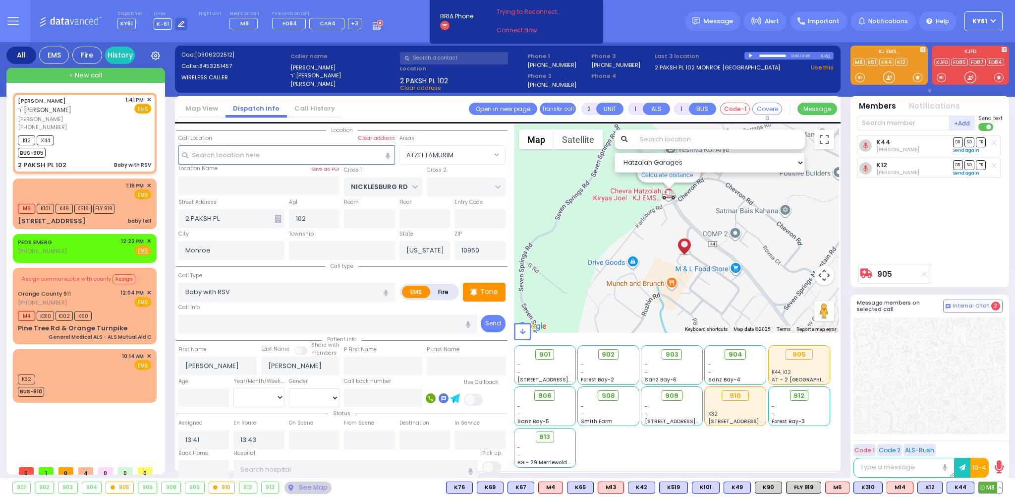
click at [993, 489] on span "M8" at bounding box center [990, 487] width 23 height 11
select select
radio input "true"
select select
select select "Hatzalah Garages"
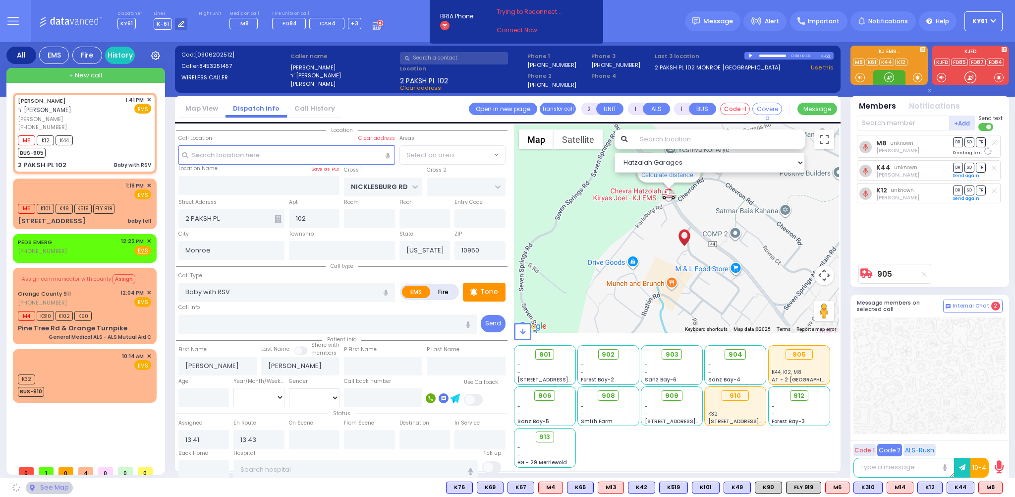
select select "ATZEI TAMURIM"
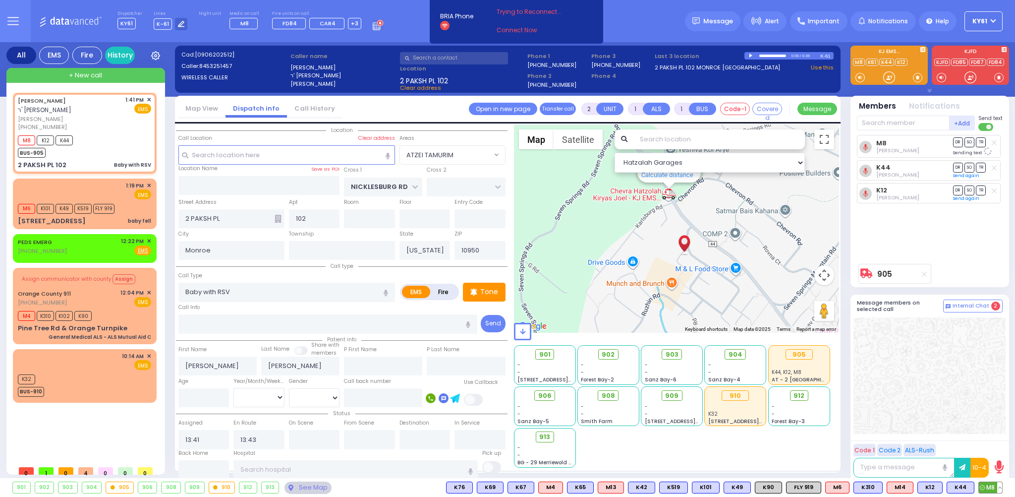
click at [985, 486] on span "M8" at bounding box center [990, 487] width 23 height 11
click at [988, 490] on span "K90" at bounding box center [989, 487] width 26 height 11
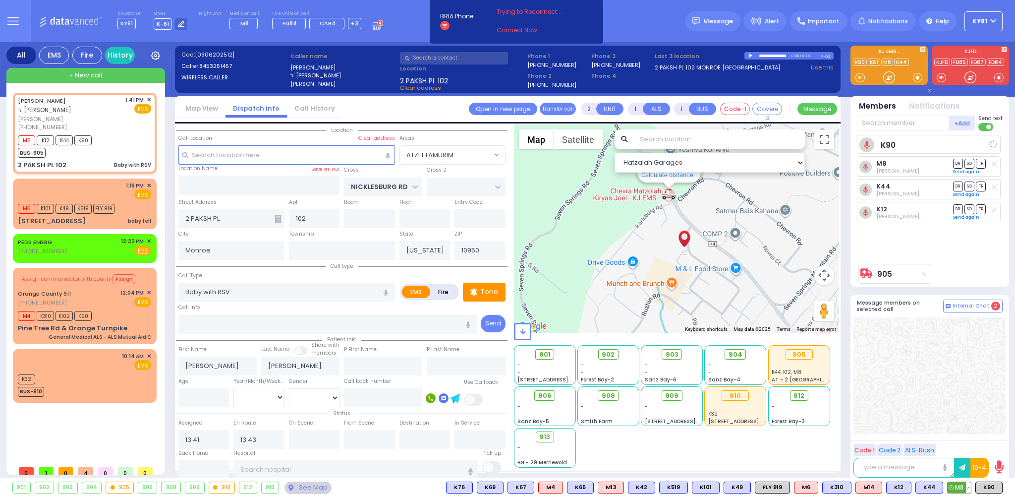
select select
radio input "true"
select select
select select "Hatzalah Garages"
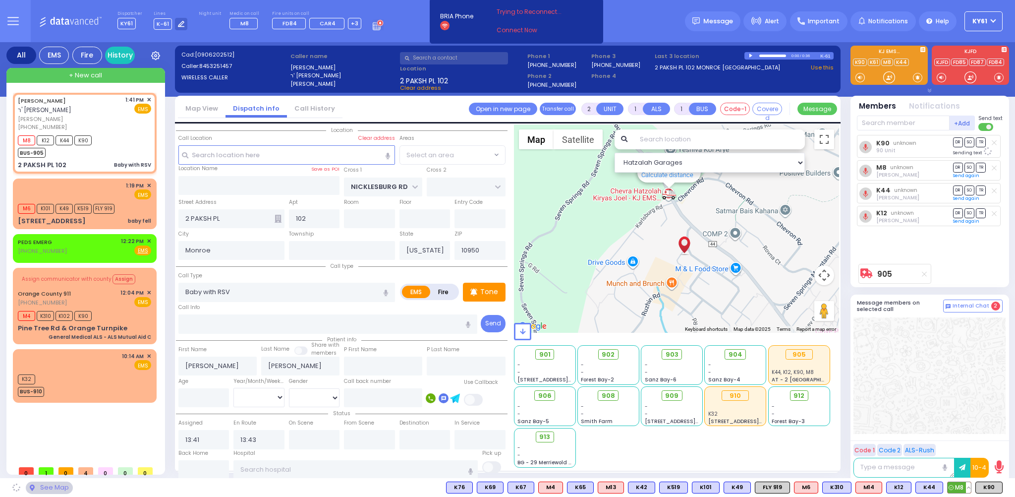
select select "ATZEI TAMURIM"
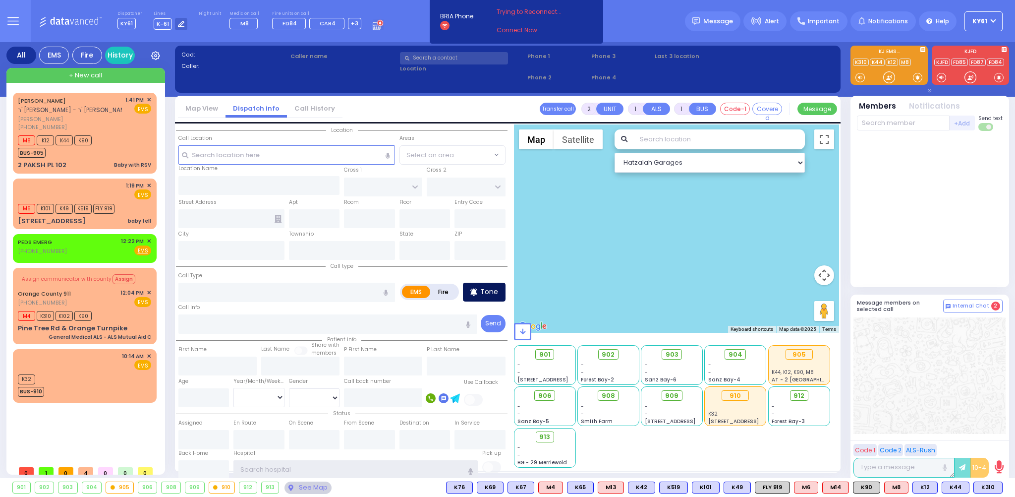
type input "ky61"
click at [486, 297] on div "Tone" at bounding box center [484, 291] width 43 height 19
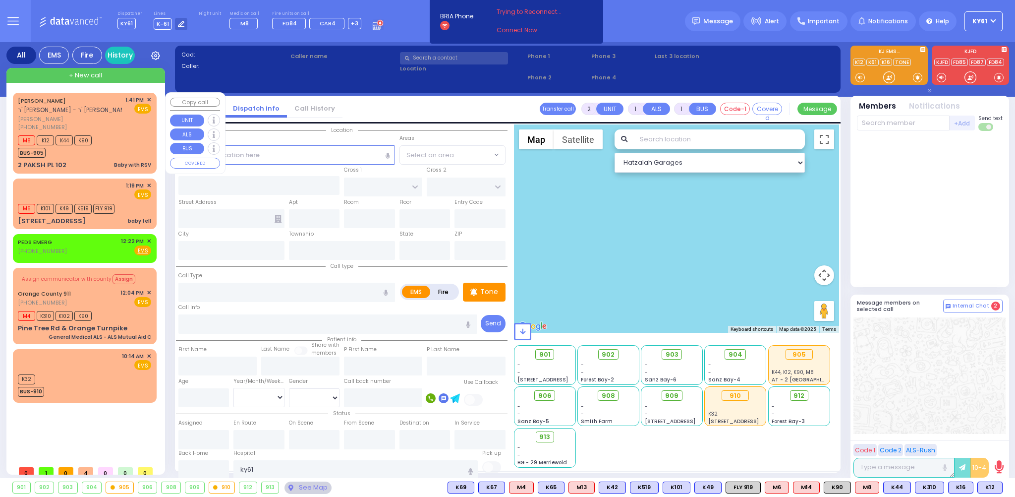
drag, startPoint x: 84, startPoint y: 156, endPoint x: 89, endPoint y: 157, distance: 5.5
click at [89, 157] on div "BUS-905" at bounding box center [55, 151] width 74 height 12
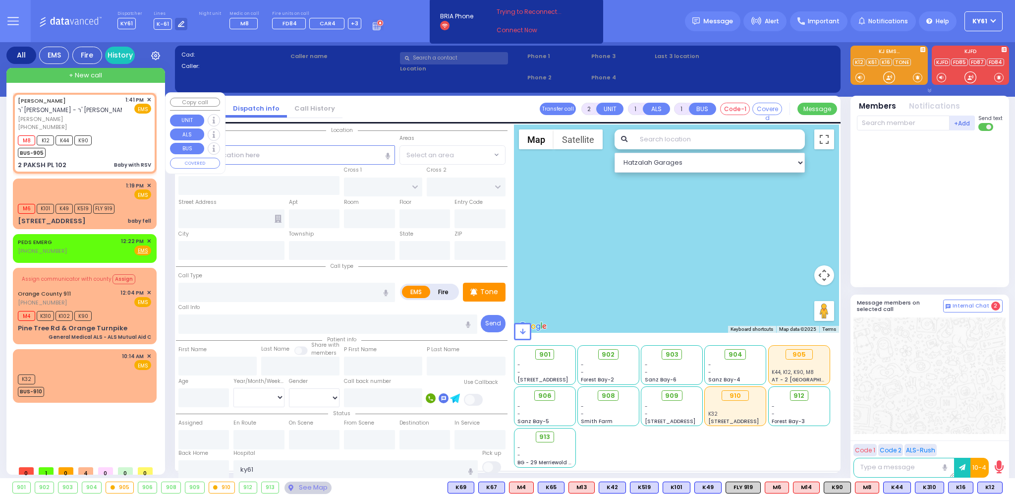
select select
type input "Baby with RSV"
radio input "true"
type input "[PERSON_NAME]"
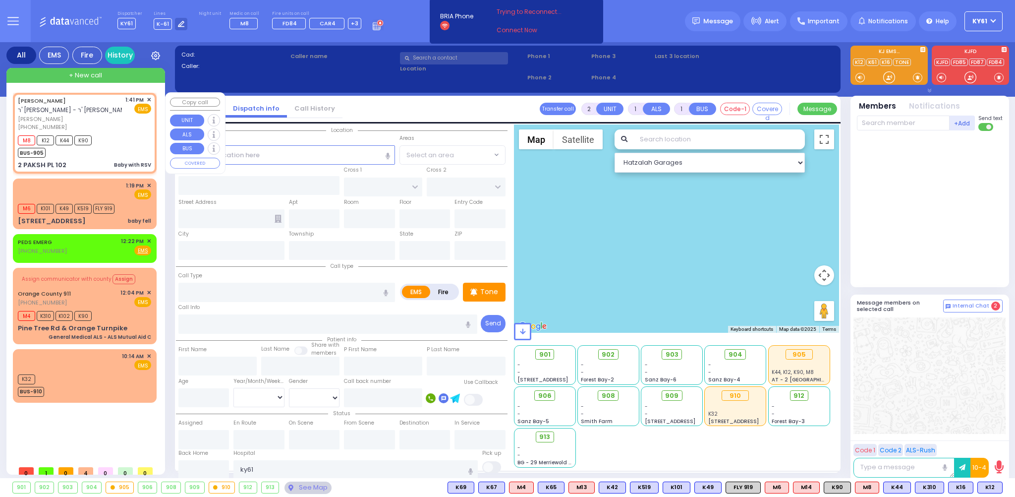
select select
type input "13:41"
type input "13:43"
select select "Hatzalah Garages"
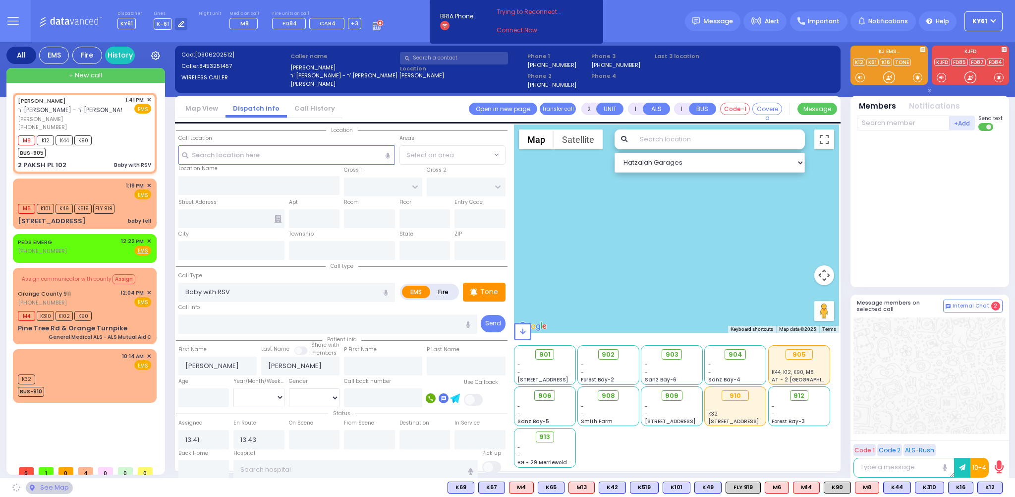
type input "NICKLESBURG RD"
type input "2 PAKSH PL"
type input "102"
type input "Monroe"
type input "[US_STATE]"
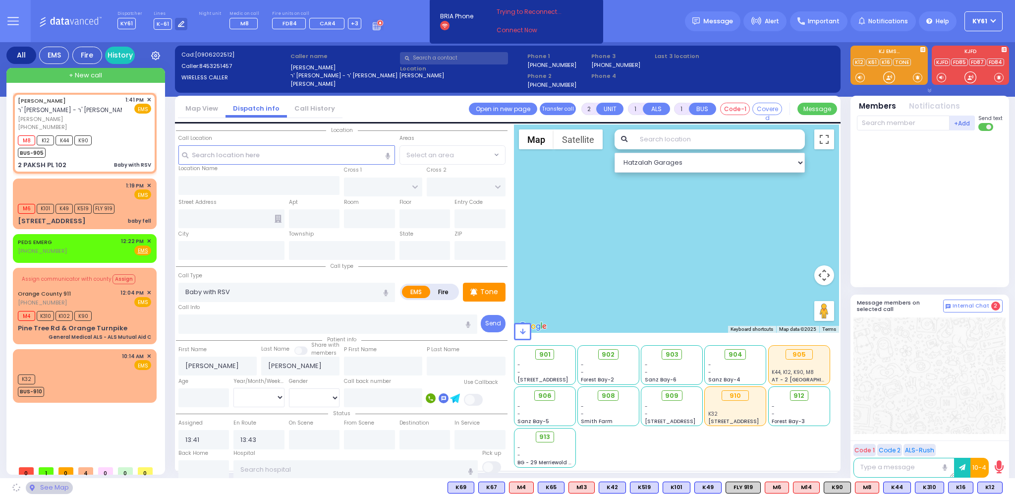
type input "10950"
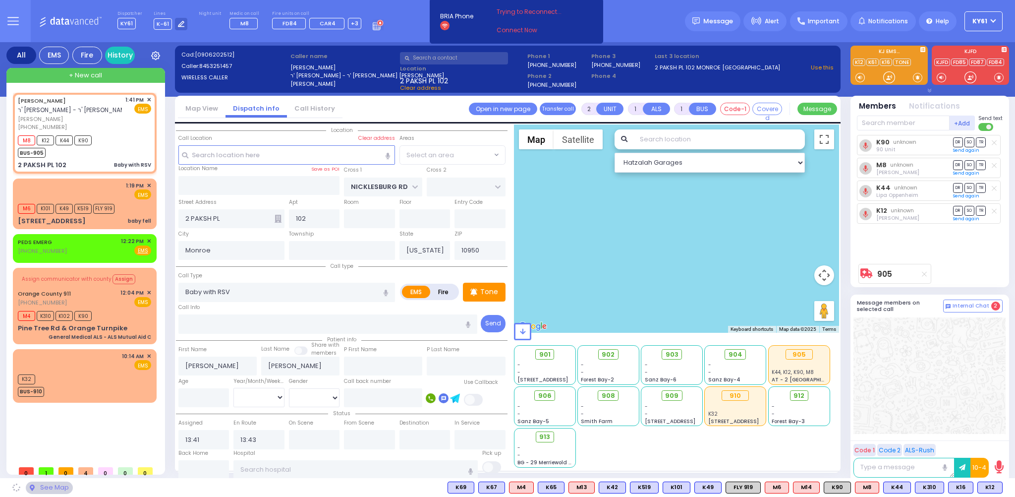
select select "ATZEI TAMURIM"
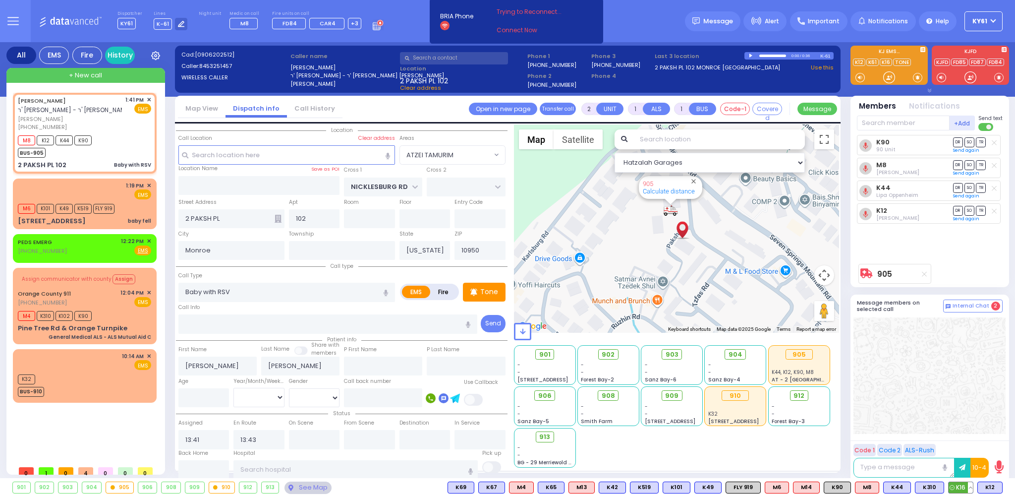
click at [956, 483] on span "K16" at bounding box center [960, 487] width 24 height 11
select select
radio input "true"
select select
select select "Hatzalah Garages"
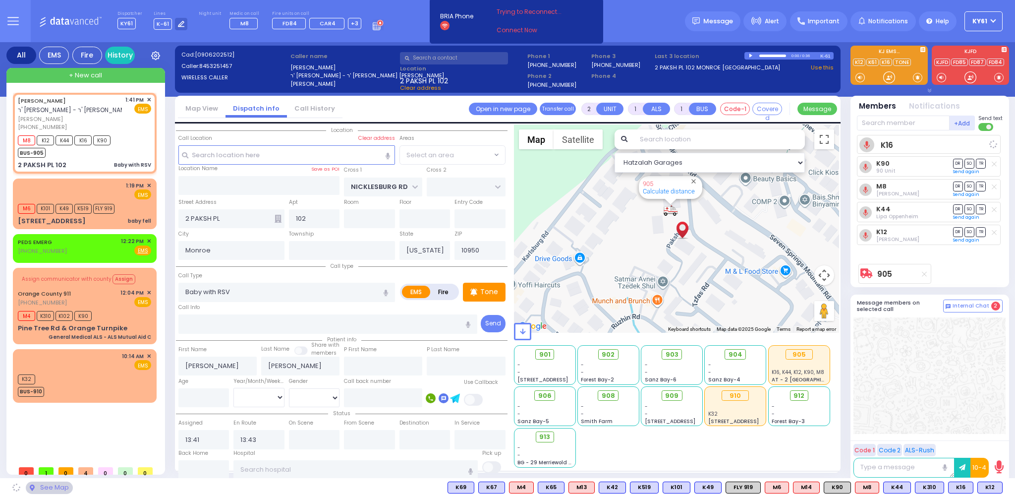
select select "ATZEI TAMURIM"
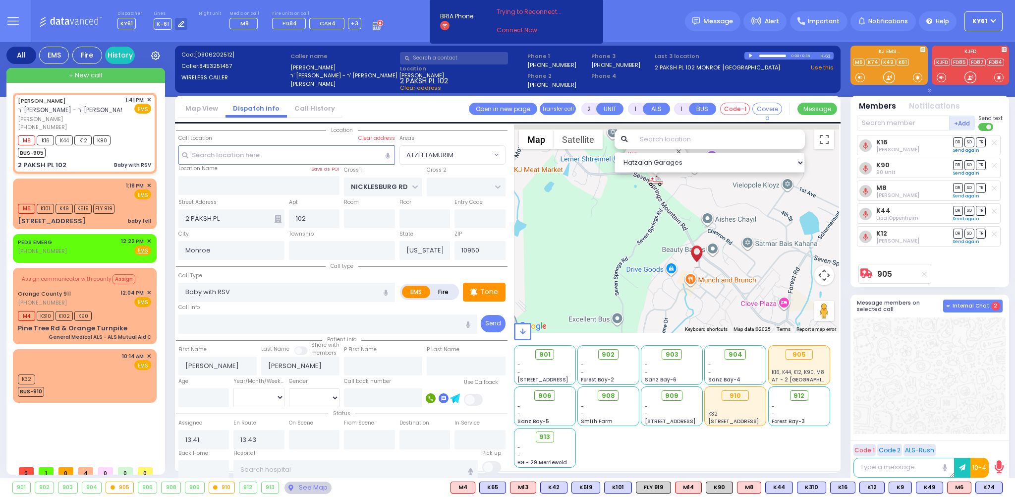
type input "6"
select select
radio input "true"
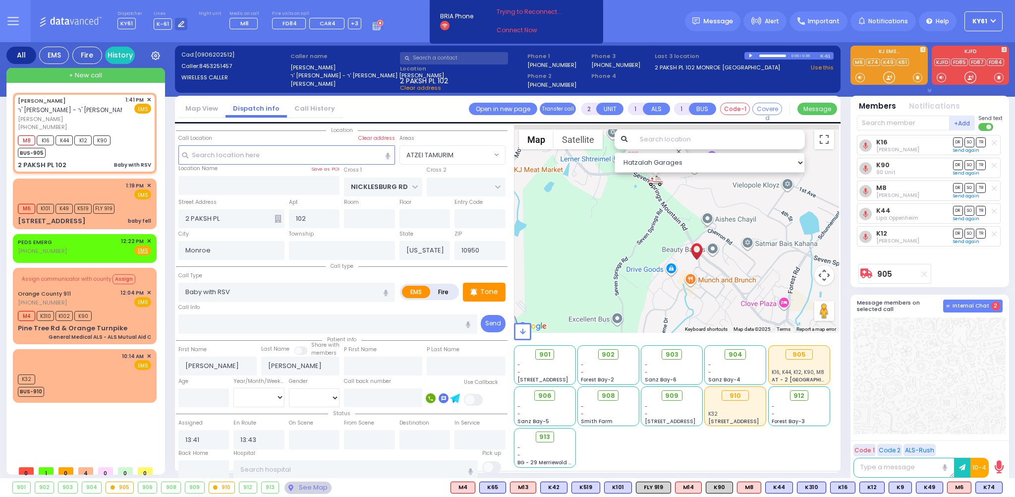
type input "Unknown"
select select "Year"
select select "Hatzalah Garages"
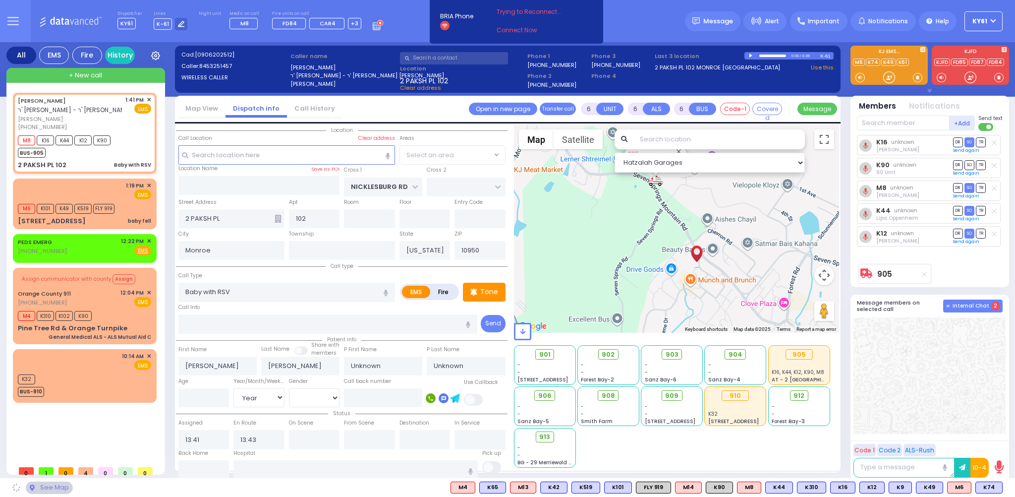
select select "ATZEI TAMURIM"
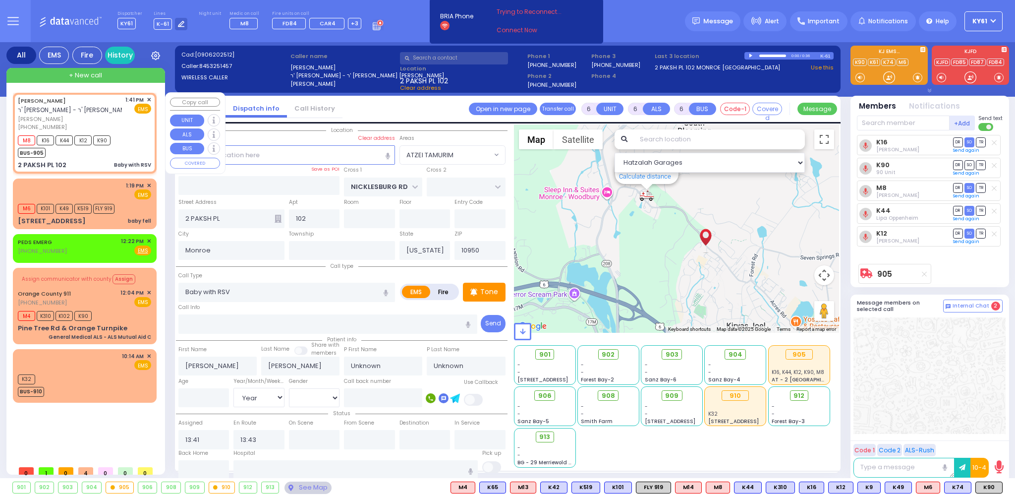
click at [136, 77] on div "+ New call" at bounding box center [85, 75] width 159 height 15
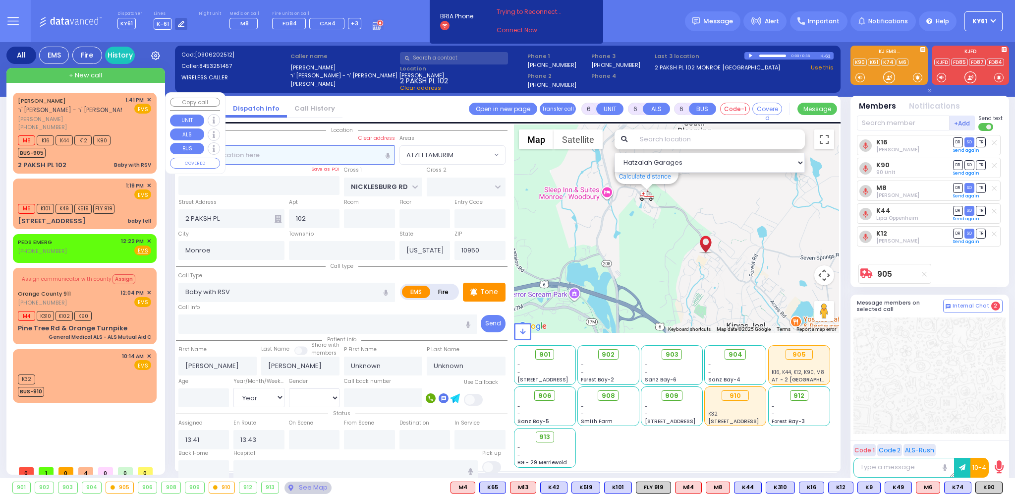
type input "2"
type input "1"
select select
radio input "true"
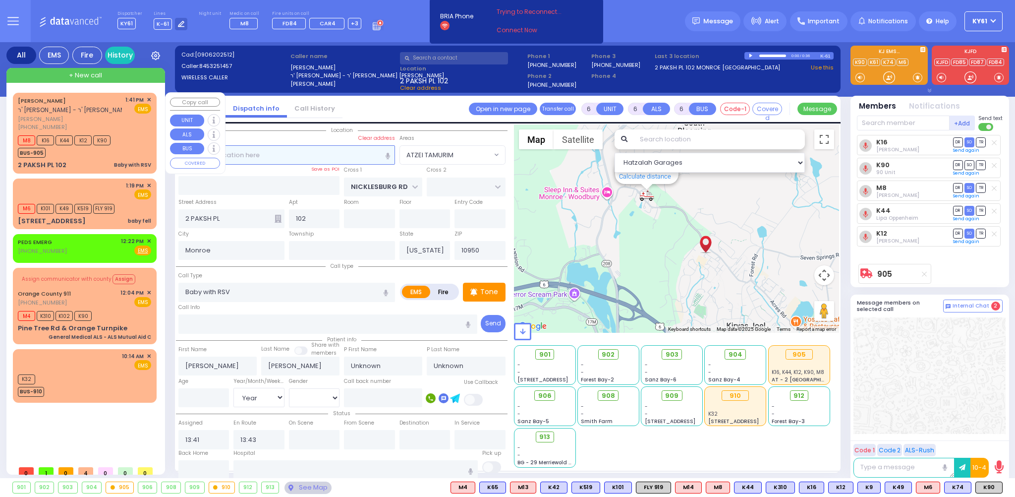
select select
type input "14:13"
select select "Hatzalah Garages"
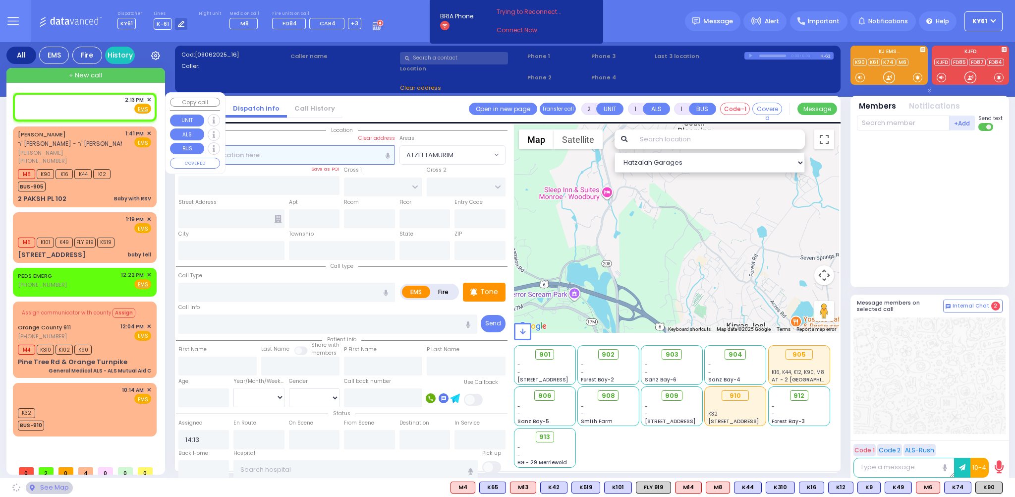
select select
radio input "true"
select select
select select "Hatzalah Garages"
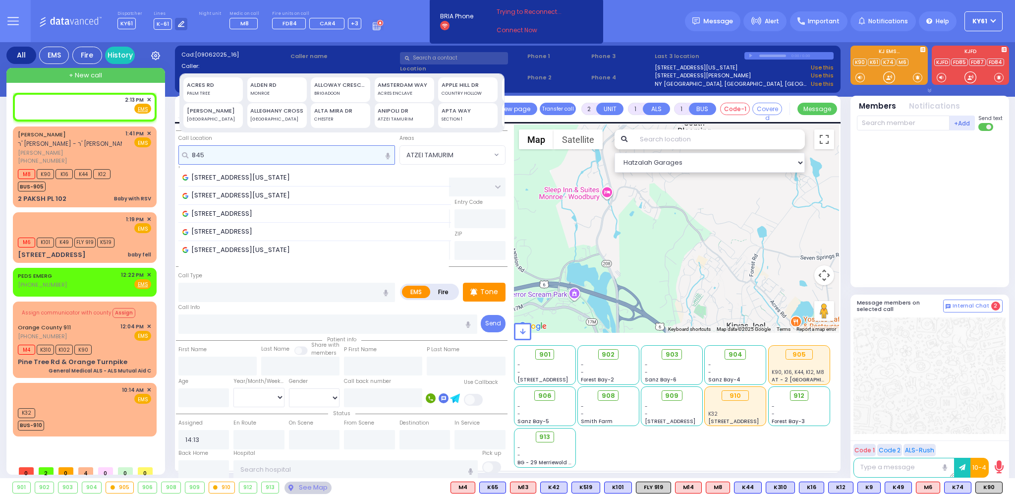
type input "845"
click at [438, 59] on input "text" at bounding box center [454, 58] width 108 height 12
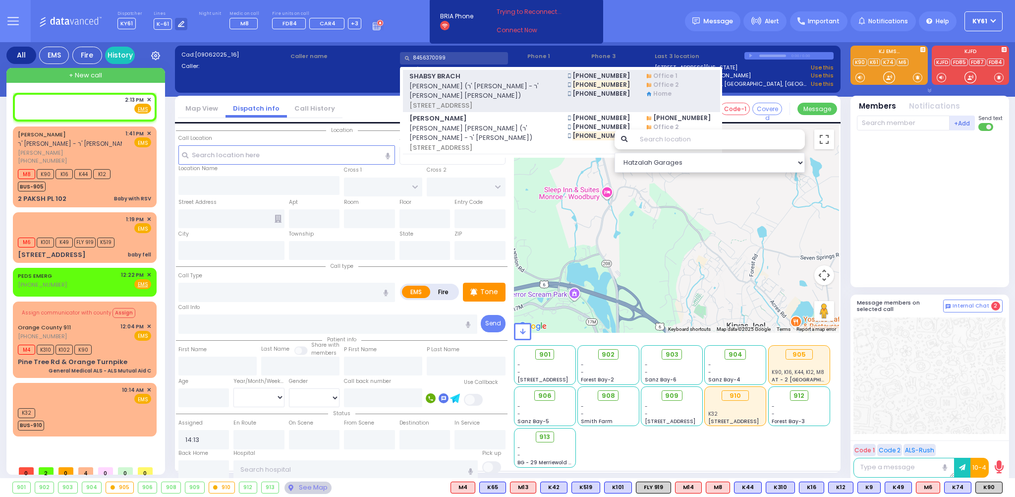
type input "8456370099"
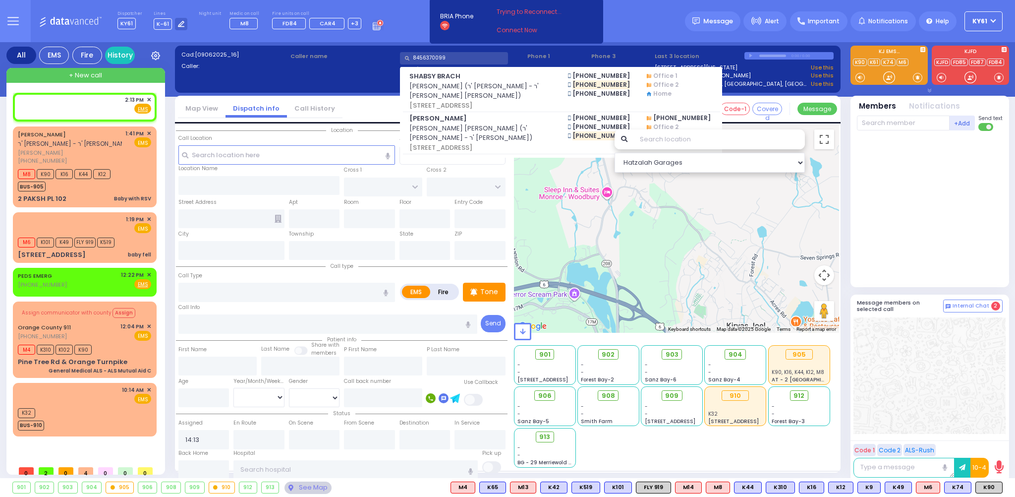
click at [500, 84] on span "[PERSON_NAME] (ר' [PERSON_NAME] - ר' [PERSON_NAME] [PERSON_NAME])" at bounding box center [482, 90] width 146 height 19
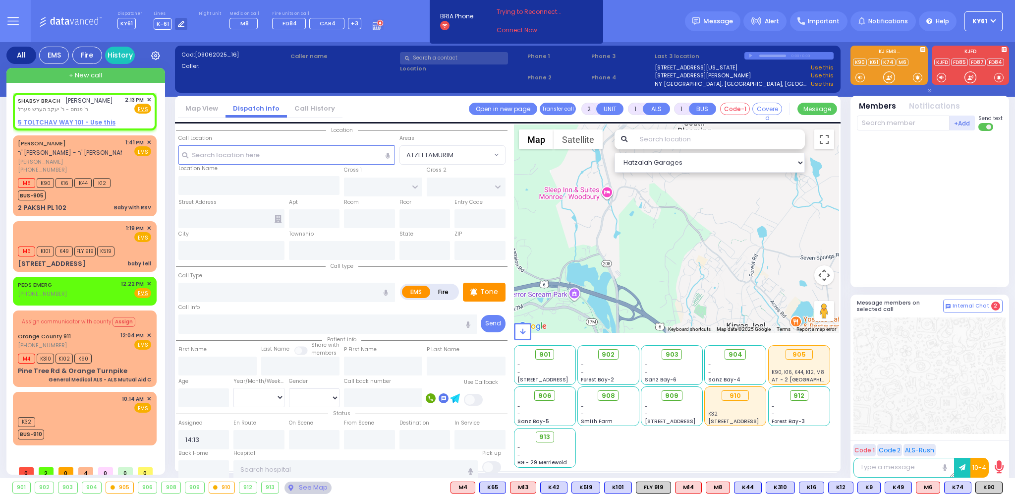
select select
radio input "true"
type input "SHABSY"
type input "BRACH"
select select
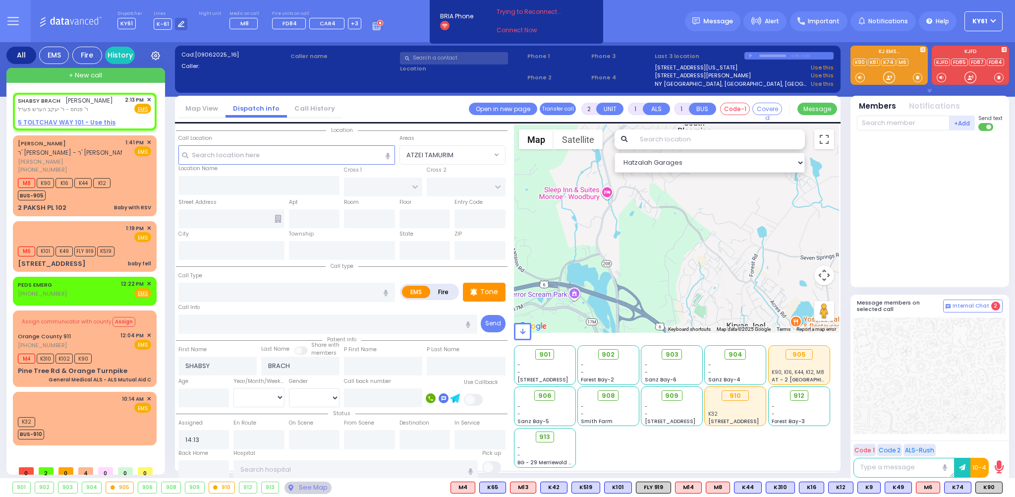
select select "Hatzalah Garages"
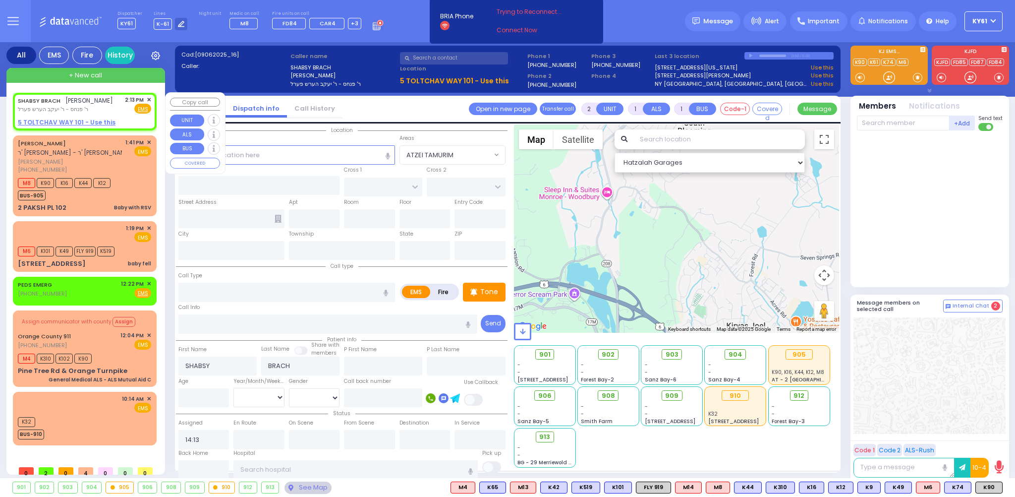
click at [64, 121] on u "5 TOLTCHAV WAY 101 - Use this" at bounding box center [67, 122] width 98 height 8
select select
radio input "true"
select select
select select "Hatzalah Garages"
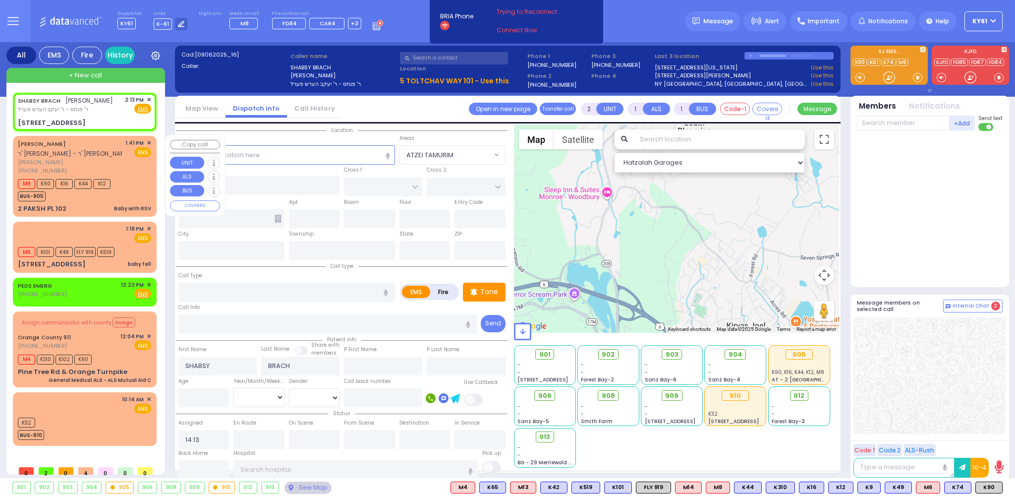
select select
radio input "true"
select select
type input "[GEOGRAPHIC_DATA]"
type input "TOLTCHAV WAY"
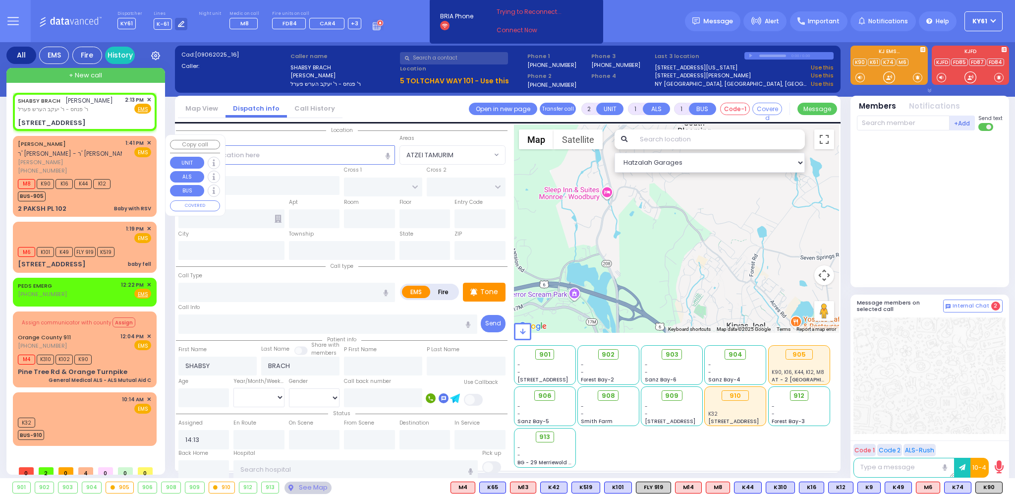
type input "5 TOLTCHAV WAY"
type input "101"
type input "Monroe"
type input "[US_STATE]"
type input "10950"
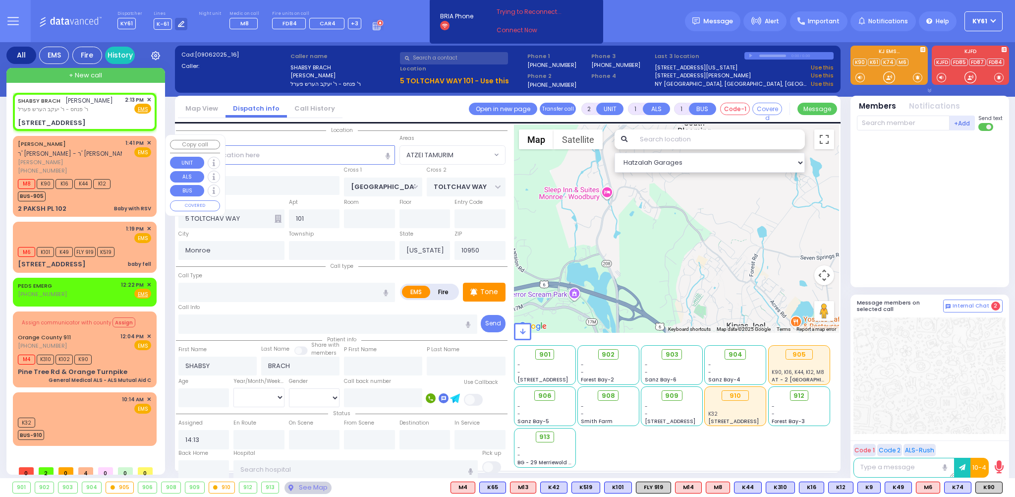
select select "Hatzalah Garages"
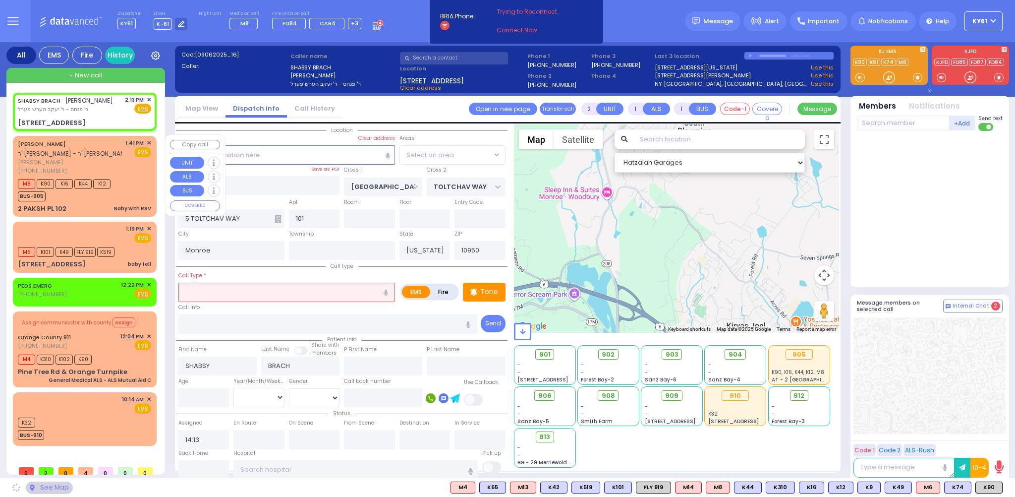
select select "BEIRECH MOSHE"
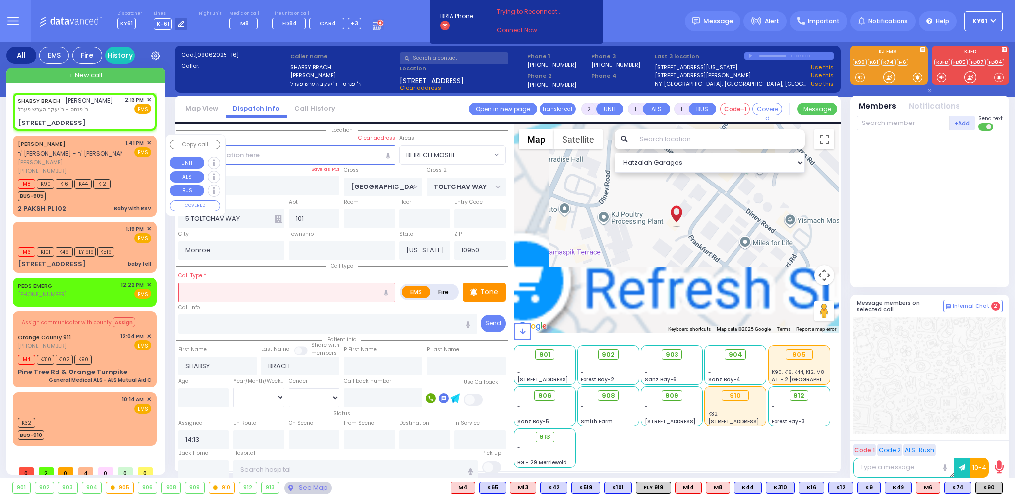
drag, startPoint x: 301, startPoint y: 290, endPoint x: 306, endPoint y: 291, distance: 5.1
click at [302, 290] on input "text" at bounding box center [286, 291] width 217 height 19
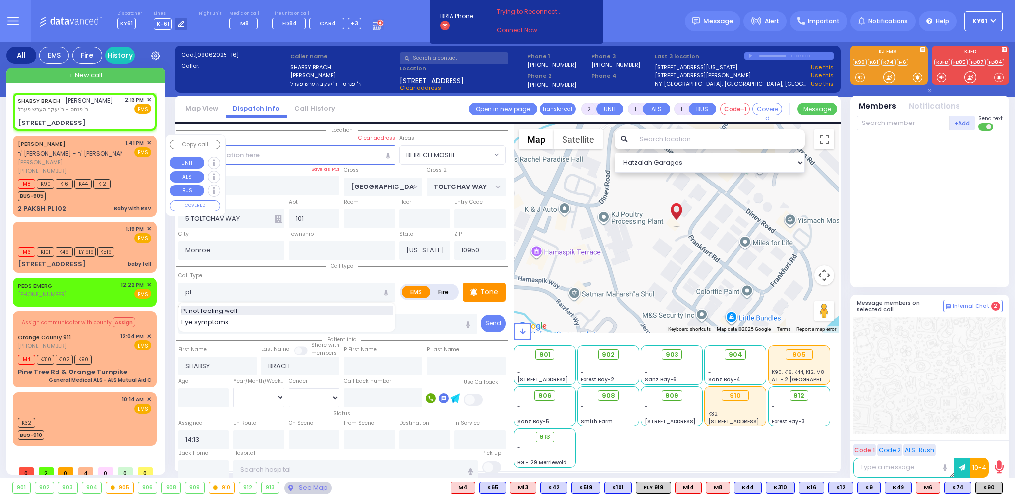
click at [214, 311] on span "Pt not feeling well" at bounding box center [210, 311] width 59 height 10
type input "Pt not feeling well"
type input "1"
type input "0"
select select
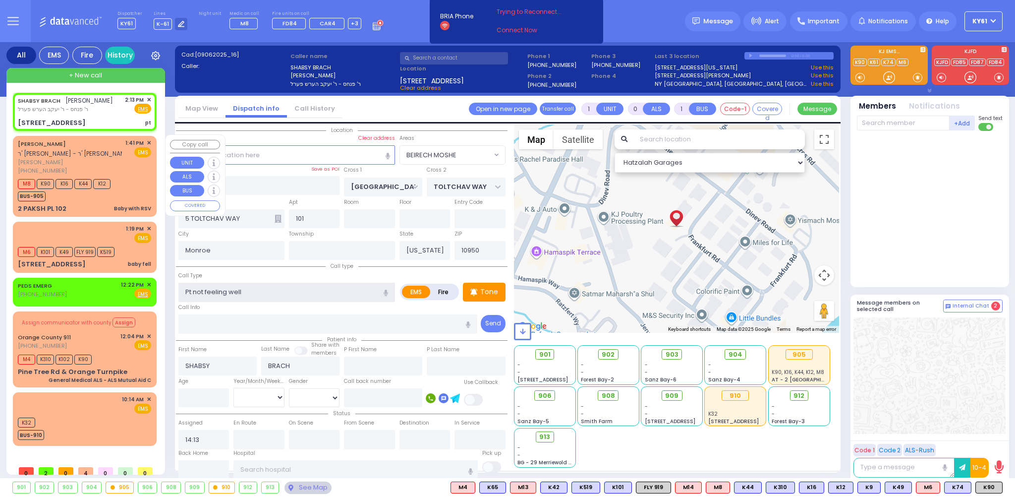
radio input "true"
select select
select select "Hatzalah Garages"
select select "BEIRECH MOSHE"
click at [926, 486] on span "M6" at bounding box center [927, 487] width 23 height 11
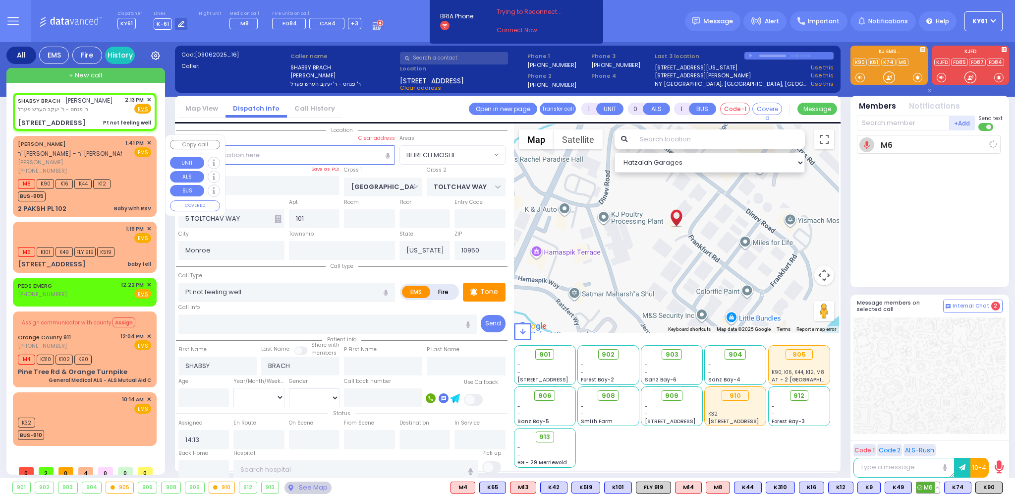
select select
radio input "true"
select select
select select "Hatzalah Garages"
select select
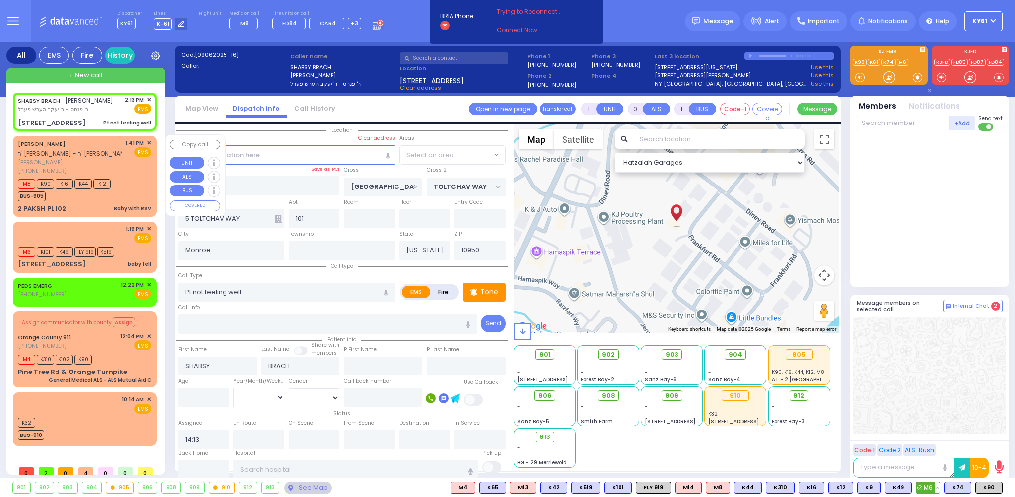
radio input "true"
select select
type input "14:14"
select select "BEIRECH MOSHE"
select select "Hatzalah Garages"
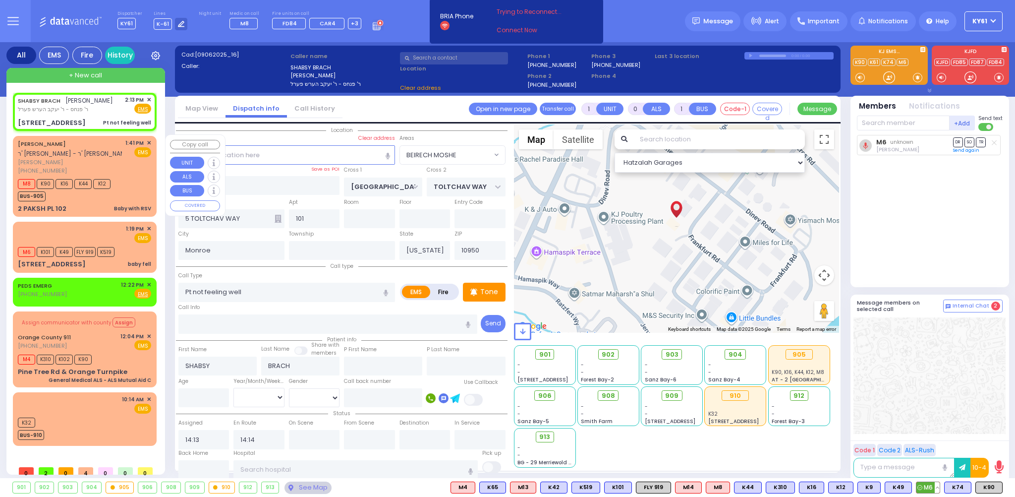
select select "BEIRECH MOSHE"
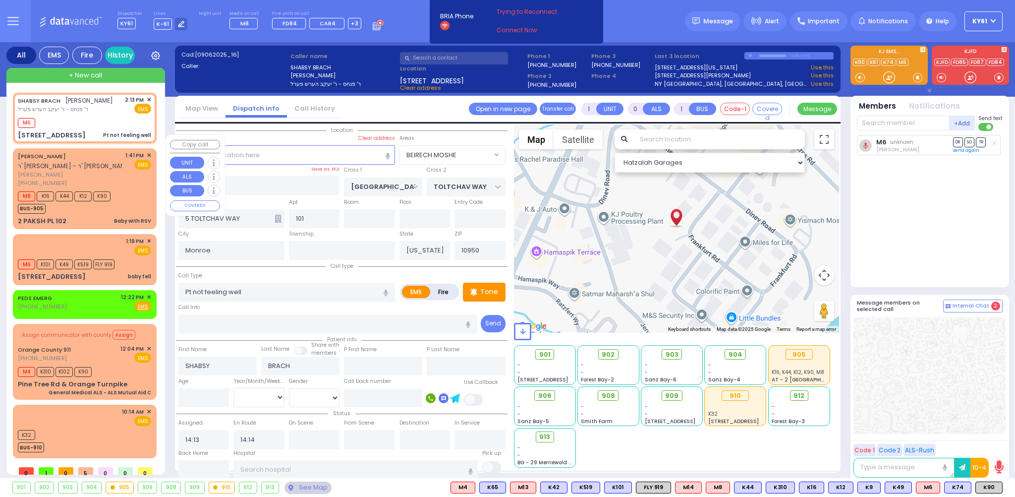
select select
radio input "true"
select select
select select "Hatzalah Garages"
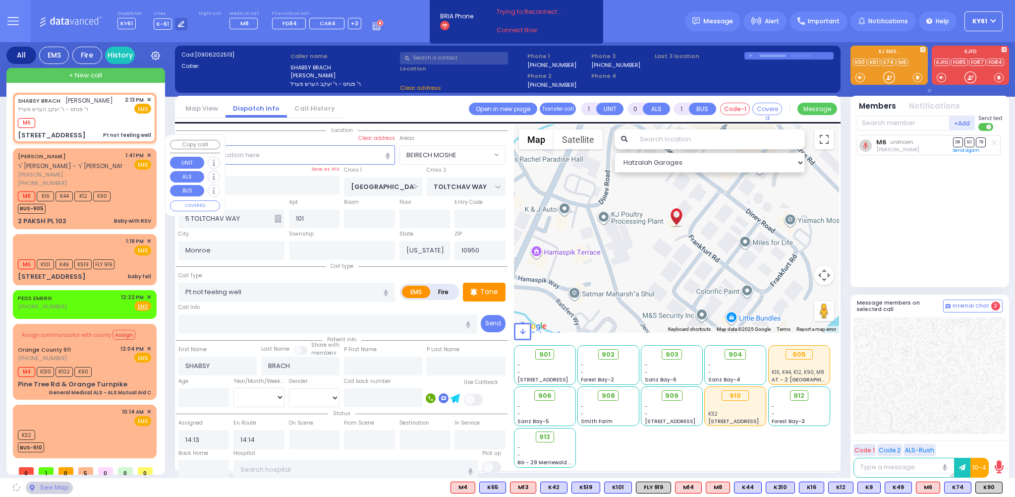
select select "BEIRECH MOSHE"
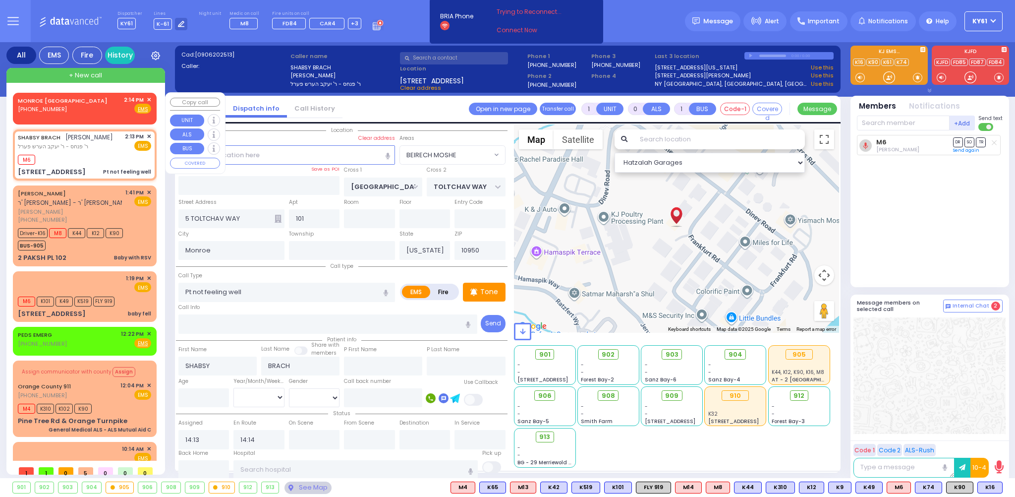
click at [97, 111] on div "MONROE [GEOGRAPHIC_DATA] [PHONE_NUMBER] 2:14 PM ✕ Fire EMS" at bounding box center [84, 105] width 133 height 18
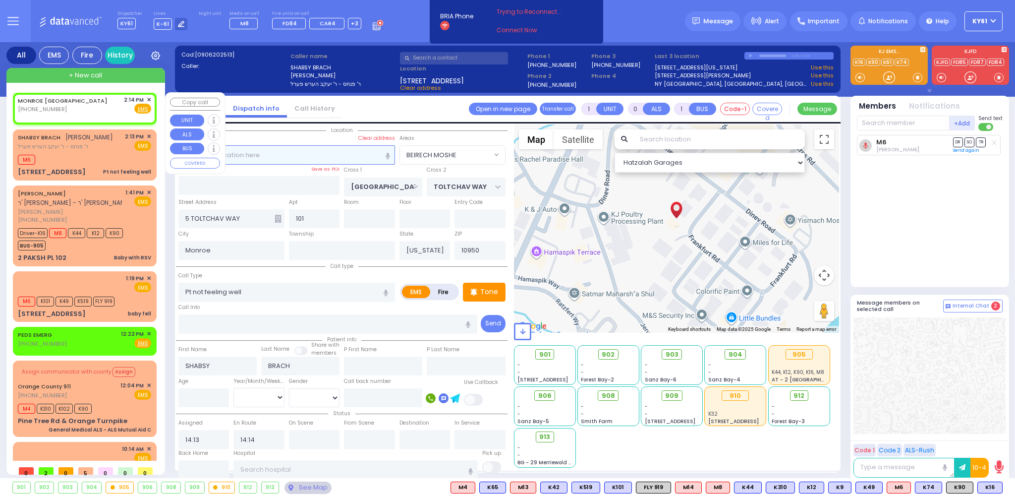
type input "2"
type input "1"
select select
radio input "true"
select select
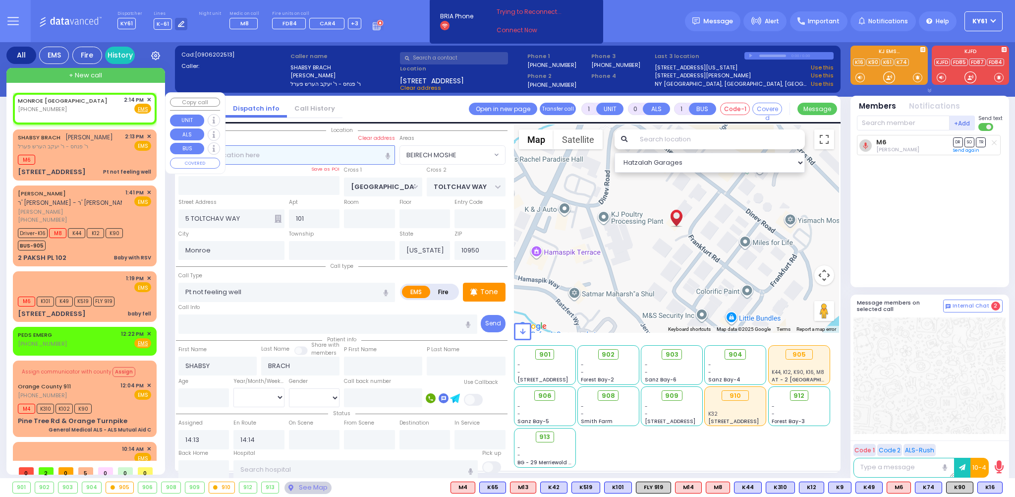
type input "14:14"
select select "Hatzalah Garages"
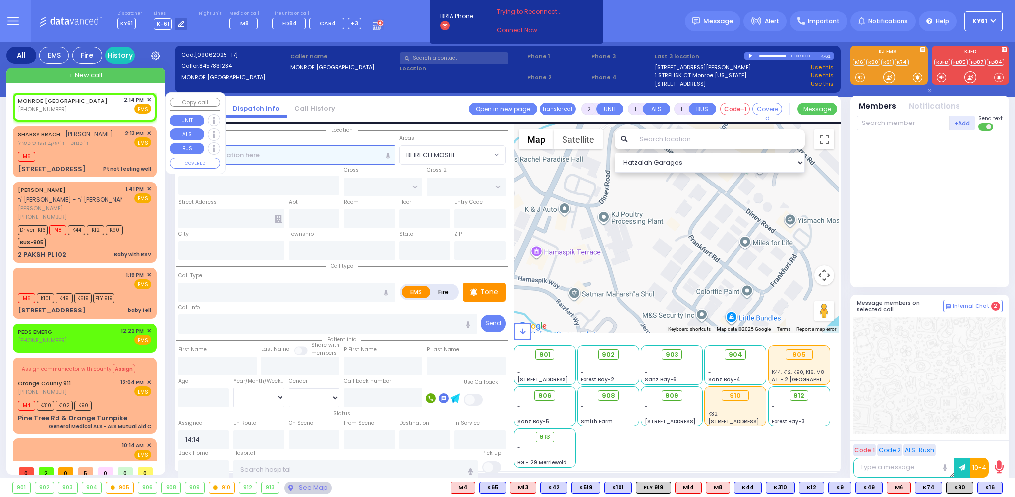
select select
radio input "true"
select select
select select "Hatzalah Garages"
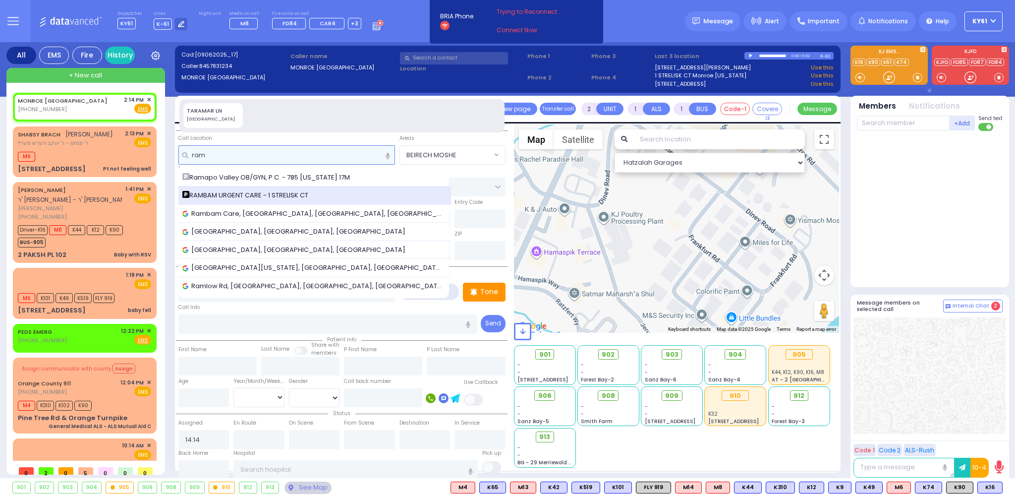
type input "ram"
click at [233, 193] on span "RAMBAM URGENT CARE - 1 STRELISK CT" at bounding box center [246, 195] width 129 height 10
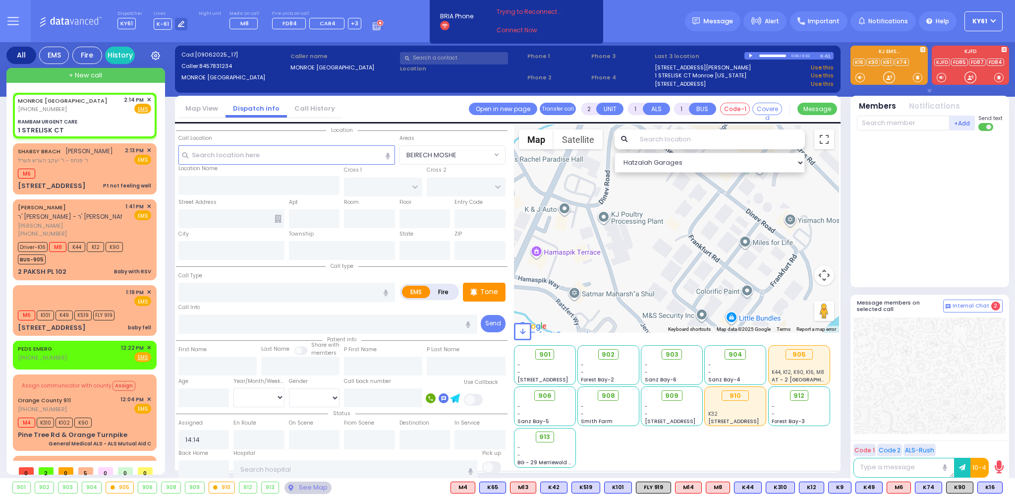
select select
radio input "true"
select select
type input "RAMBAM URGENT CARE"
type input "FOREST RD"
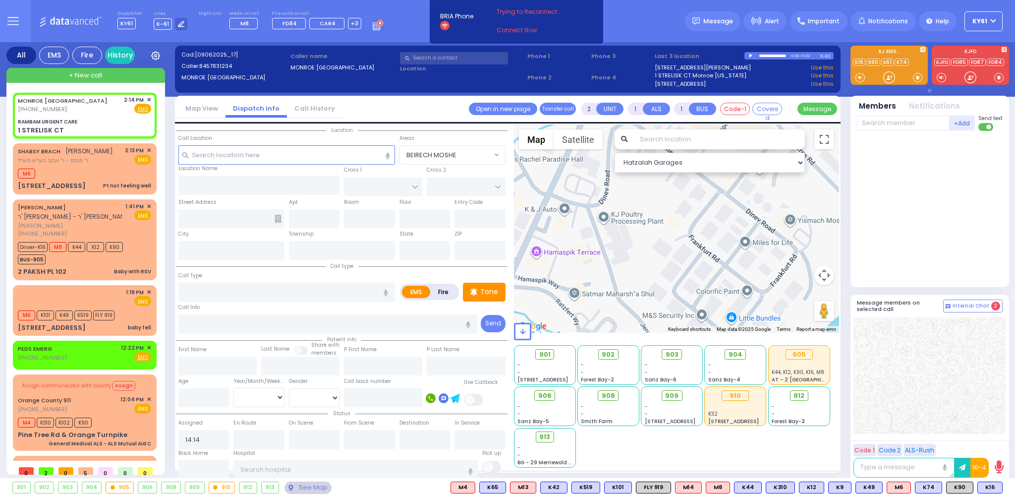
type input "1 STRELISK CT"
type input "[PERSON_NAME]"
type input "[US_STATE]"
type input "10950"
select select "Hatzalah Garages"
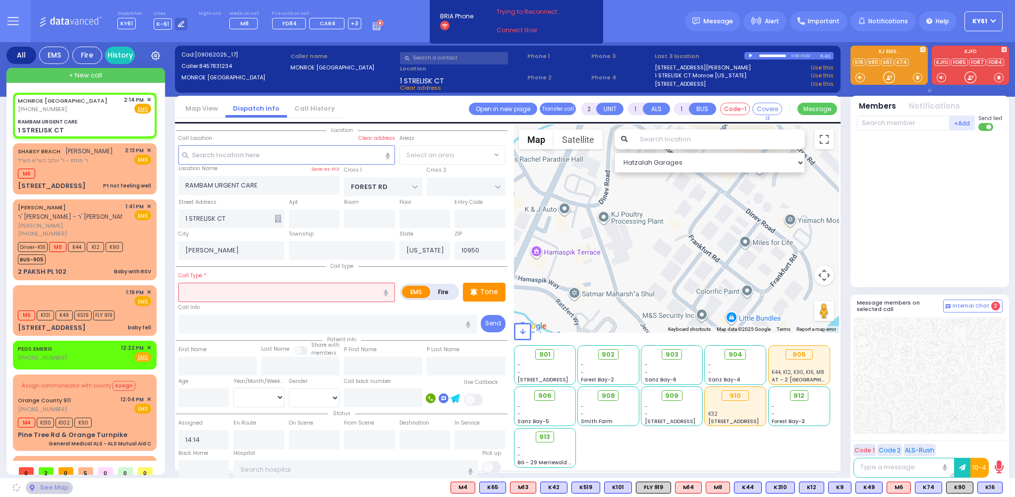
select select "MONROE"
drag, startPoint x: 329, startPoint y: 287, endPoint x: 340, endPoint y: 286, distance: 11.0
click at [339, 286] on input "text" at bounding box center [286, 291] width 217 height 19
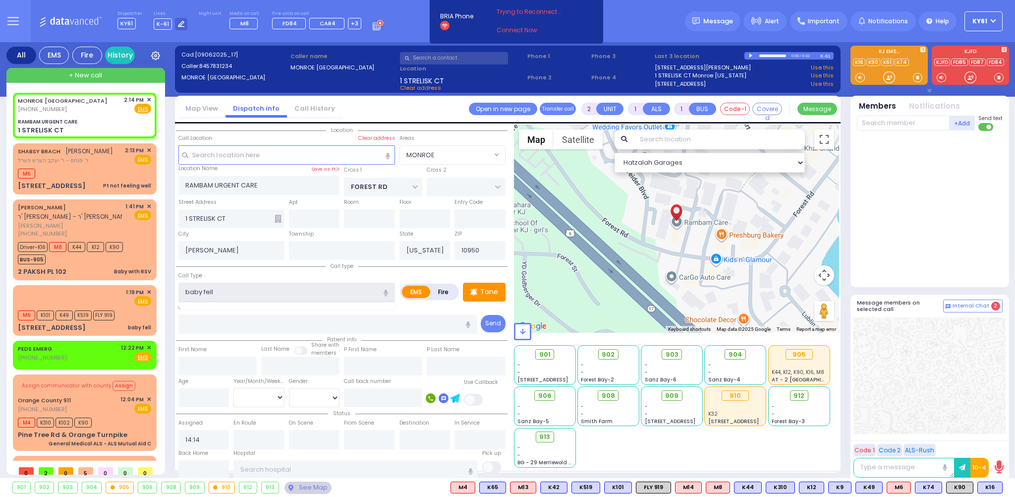
type input "baby fell"
select select
radio input "true"
select select
select select "Hatzalah Garages"
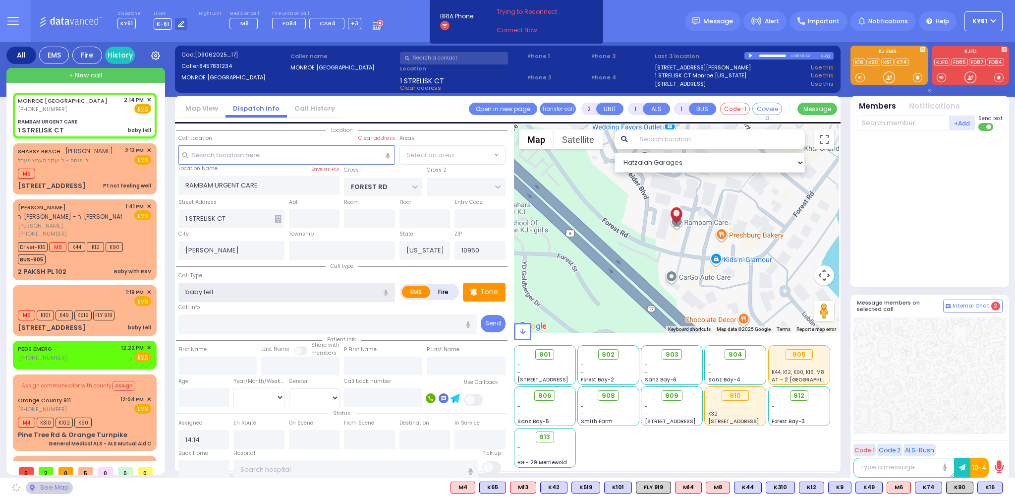
select select "MONROE"
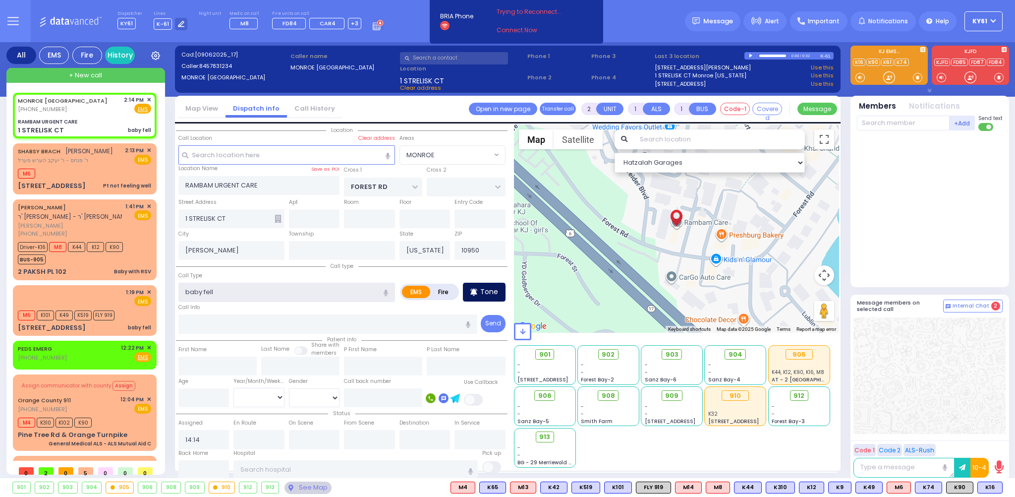
type input "baby fell"
click at [488, 295] on div "Tone" at bounding box center [484, 291] width 43 height 19
select select
radio input "true"
select select
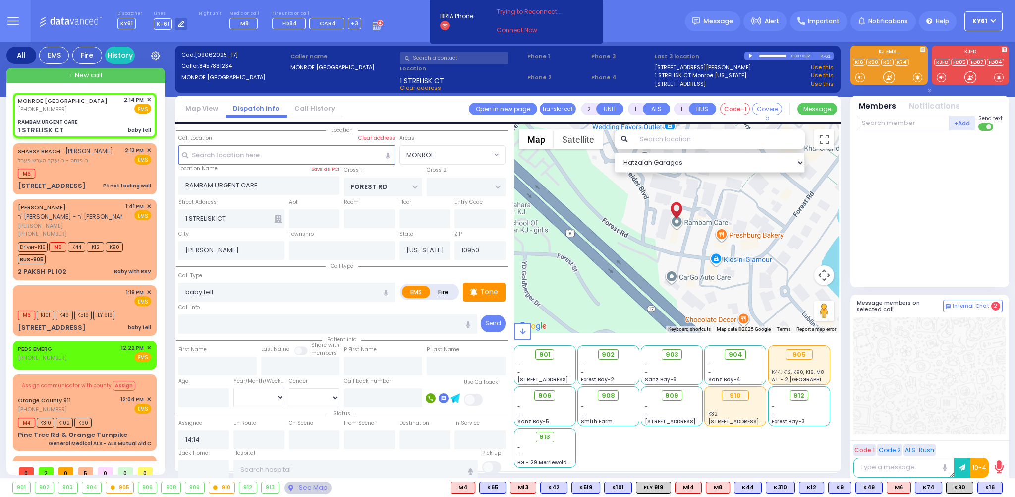
select select "Hatzalah Garages"
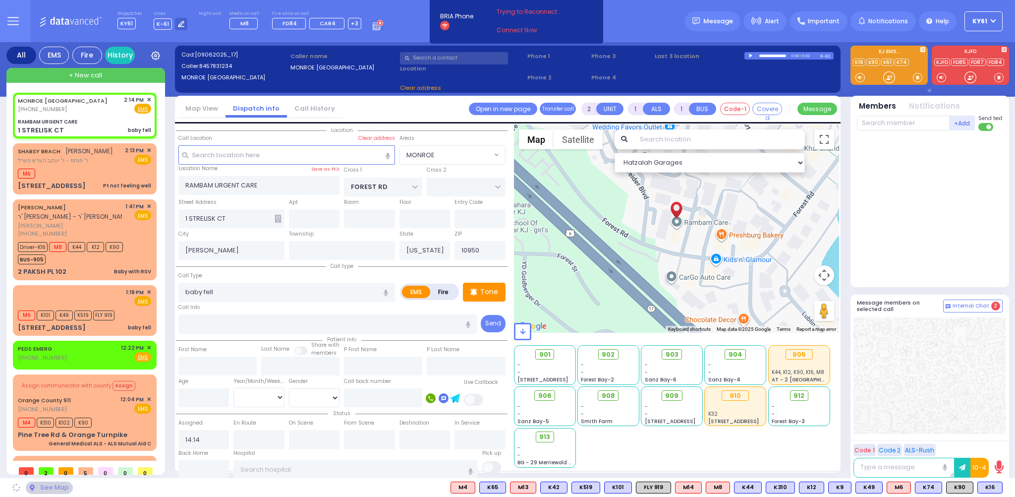
select select "MONROE"
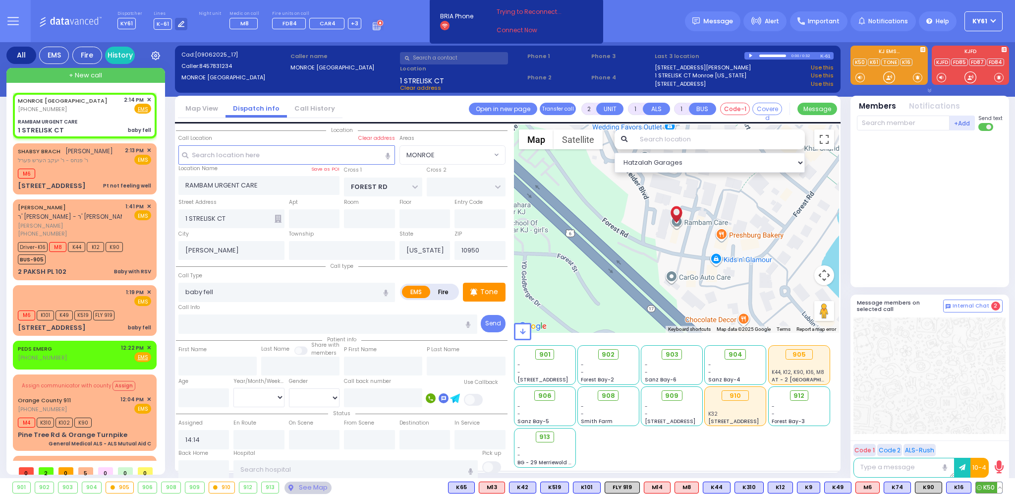
click at [988, 484] on span "K50" at bounding box center [989, 487] width 26 height 11
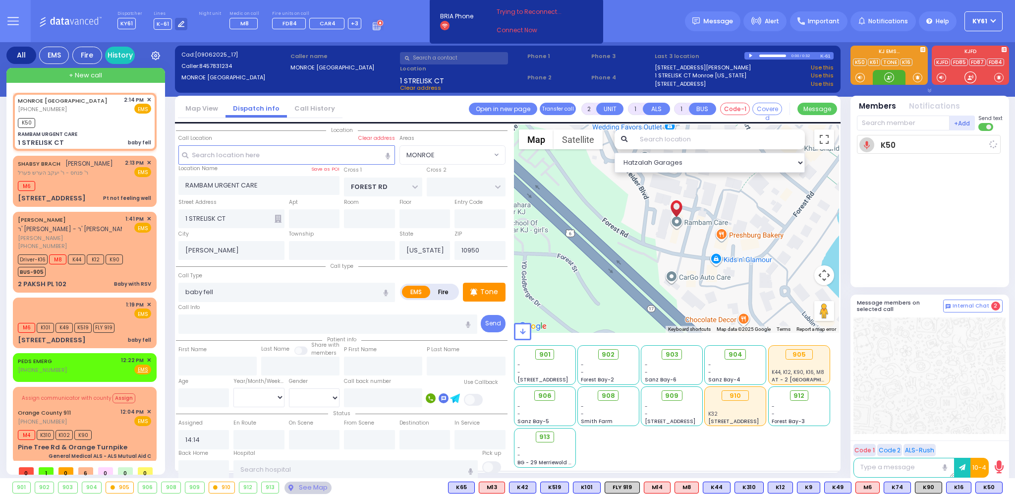
select select
radio input "true"
select select
type input "14:16"
select select "Hatzalah Garages"
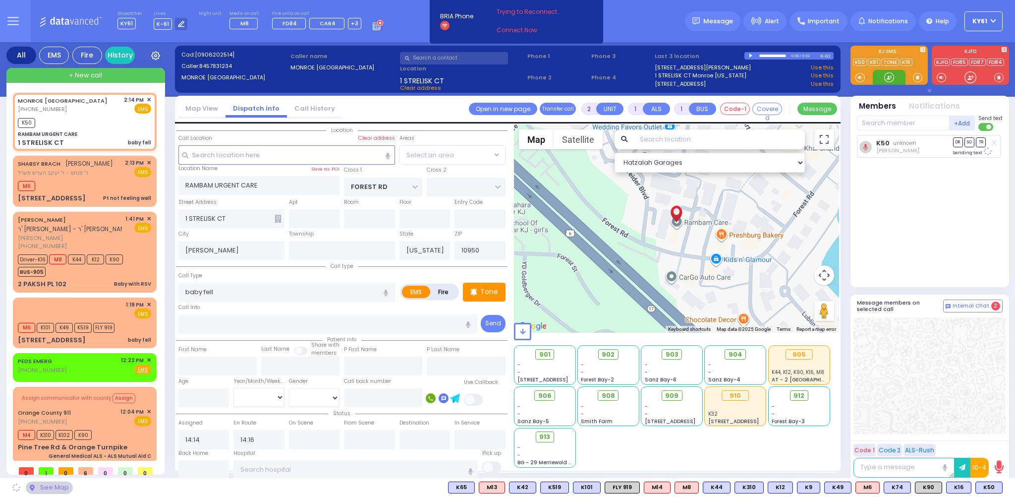
select select "MONROE"
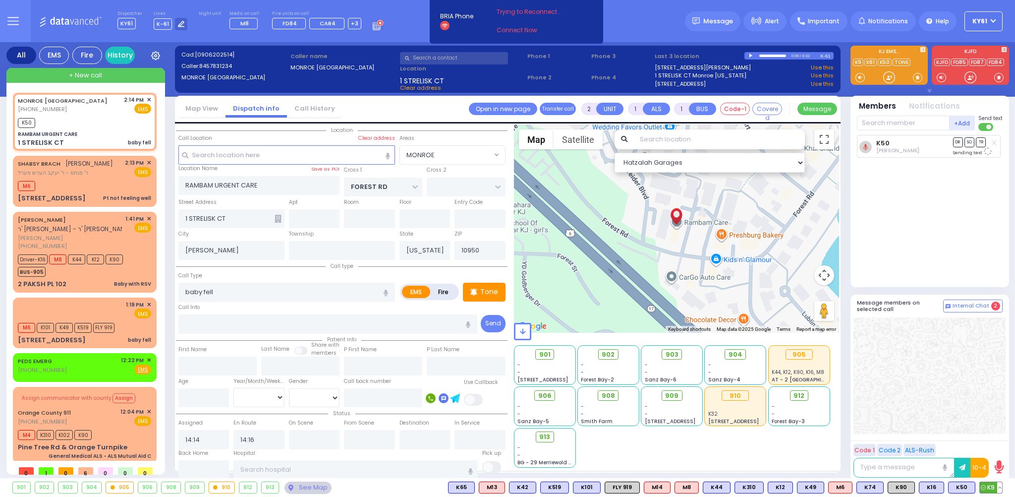
click at [990, 488] on span "K9" at bounding box center [991, 487] width 22 height 11
select select
radio input "true"
select select
select select "Hatzalah Garages"
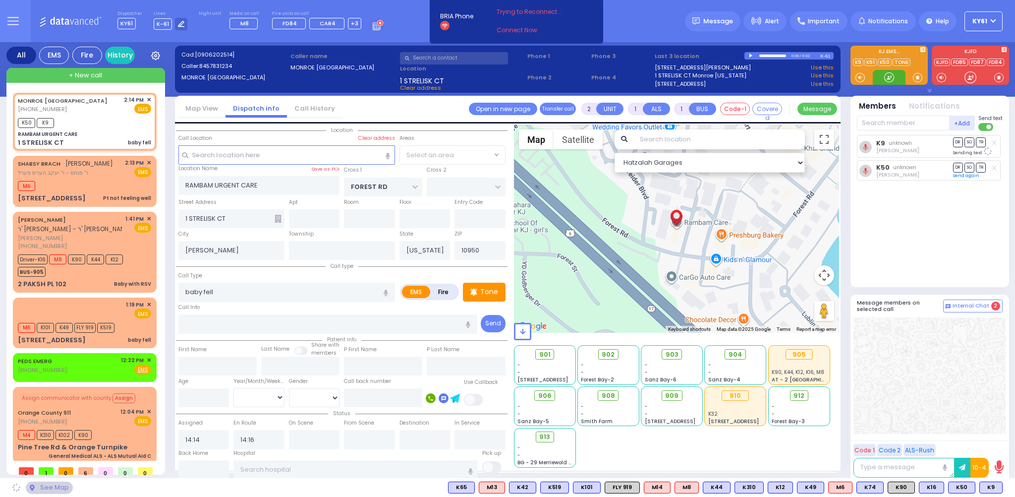
select select "MONROE"
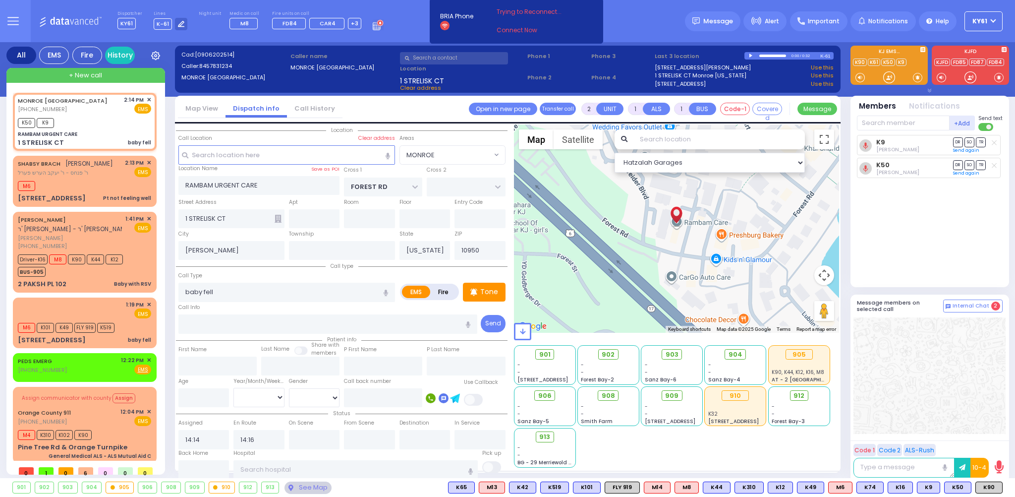
click at [0, 0] on span "K90" at bounding box center [0, 0] width 0 height 0
select select
radio input "true"
select select
select select "Hatzalah Garages"
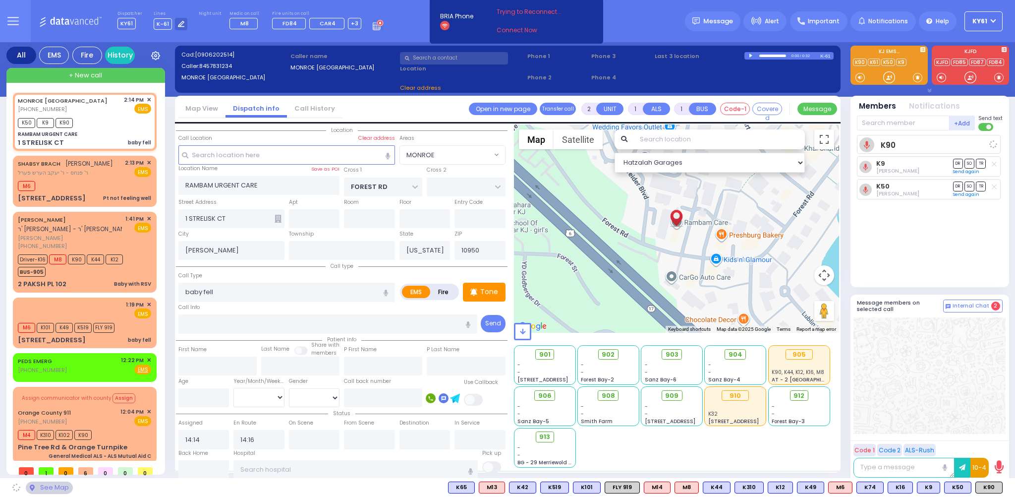
select select "MONROE"
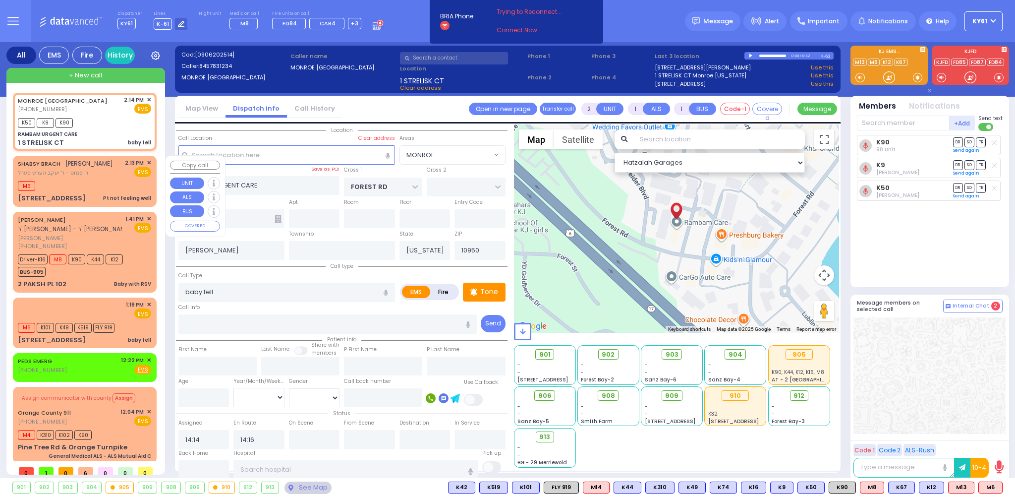
click at [124, 182] on div "M6" at bounding box center [84, 184] width 133 height 12
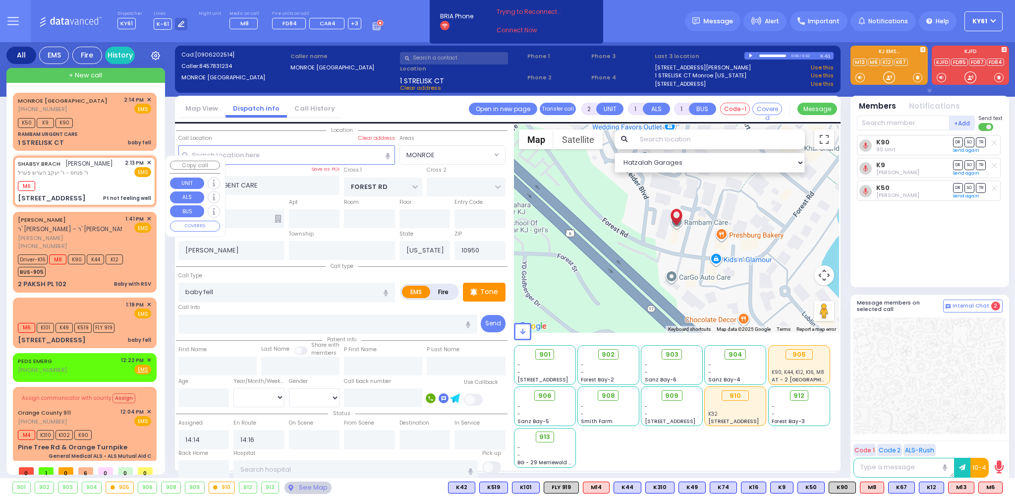
type input "1"
type input "0"
select select
type input "Pt not feeling well"
radio input "true"
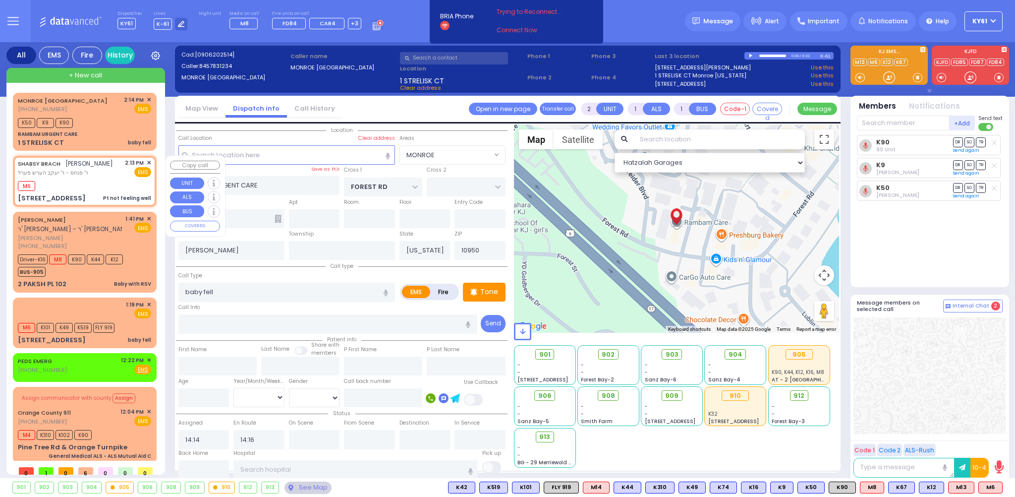
type input "SHABSY"
type input "BRACH"
select select
type input "14:13"
type input "14:14"
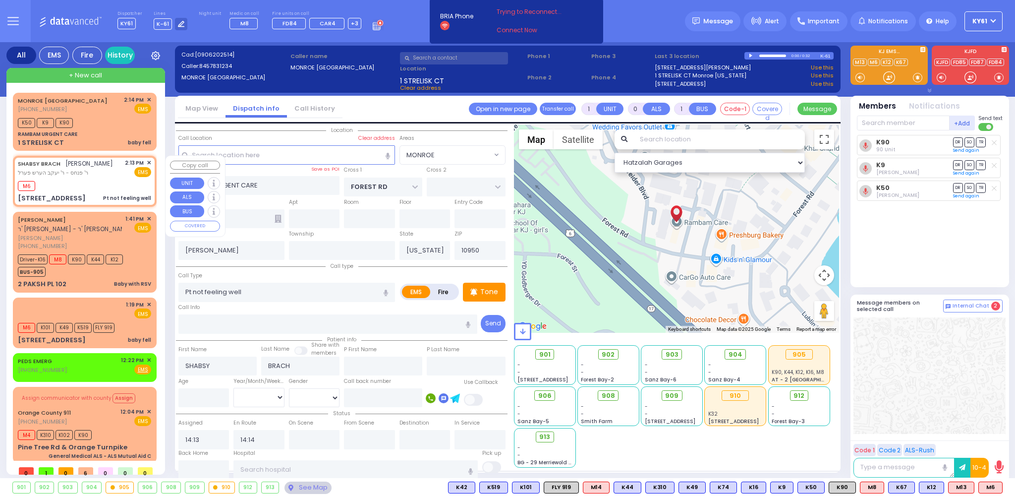
select select "Hatzalah Garages"
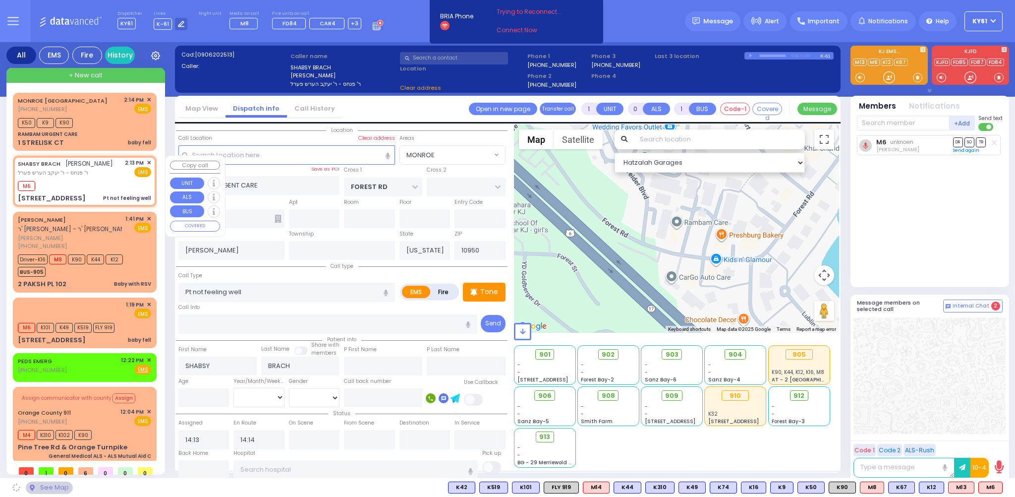
type input "[GEOGRAPHIC_DATA]"
type input "TOLTCHAV WAY"
type input "5 TOLTCHAV WAY"
type input "101"
type input "Monroe"
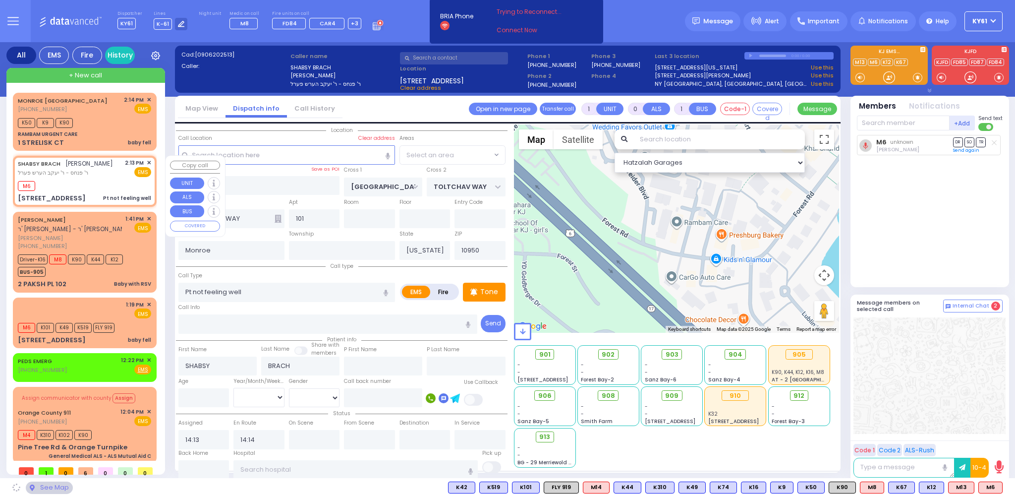
select select "BEIRECH MOSHE"
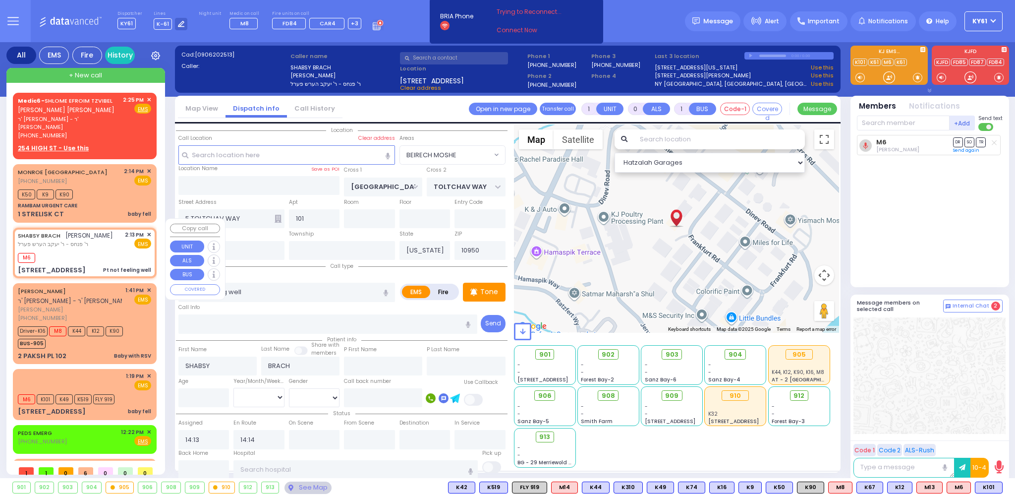
click at [128, 250] on div "M6" at bounding box center [84, 256] width 133 height 12
select select
radio input "true"
select select
select select "Hatzalah Garages"
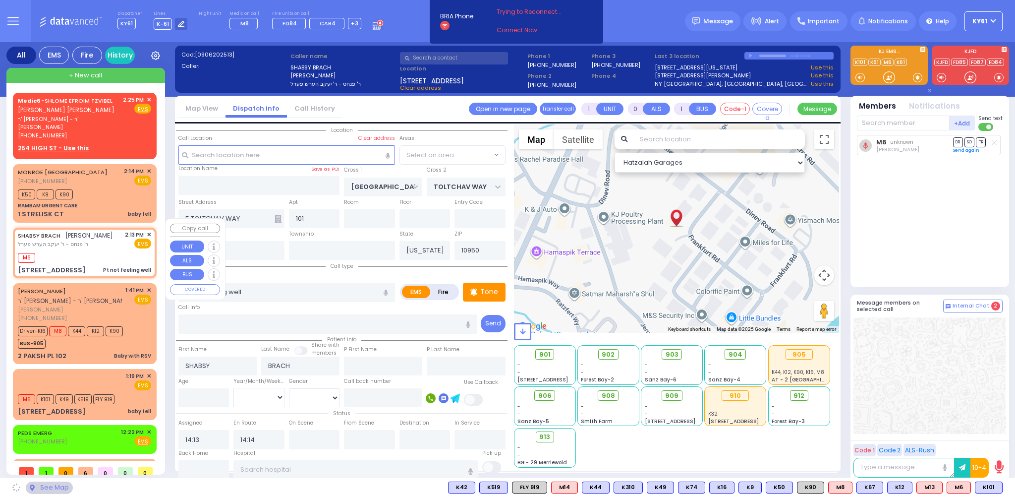
select select "BEIRECH MOSHE"
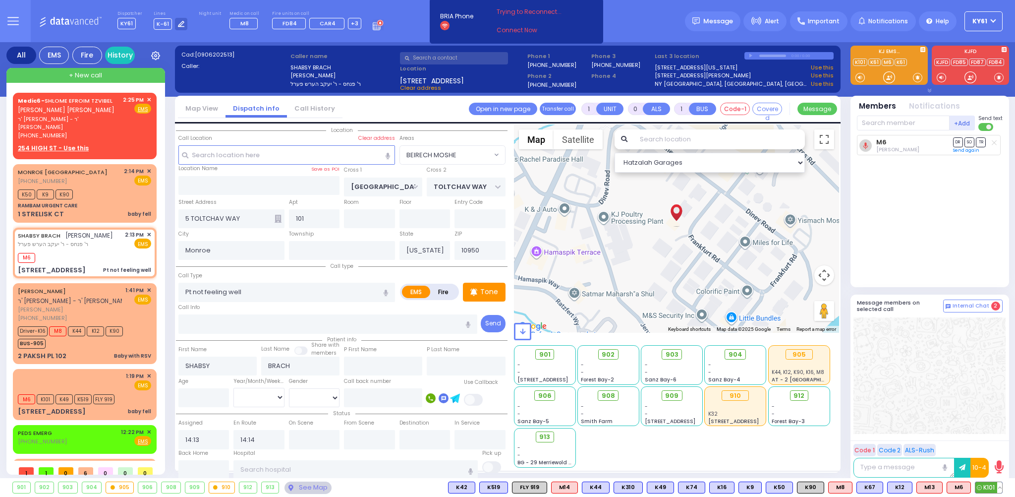
click at [985, 489] on span "K101" at bounding box center [988, 487] width 27 height 11
select select
radio input "true"
select select
select select "Hatzalah Garages"
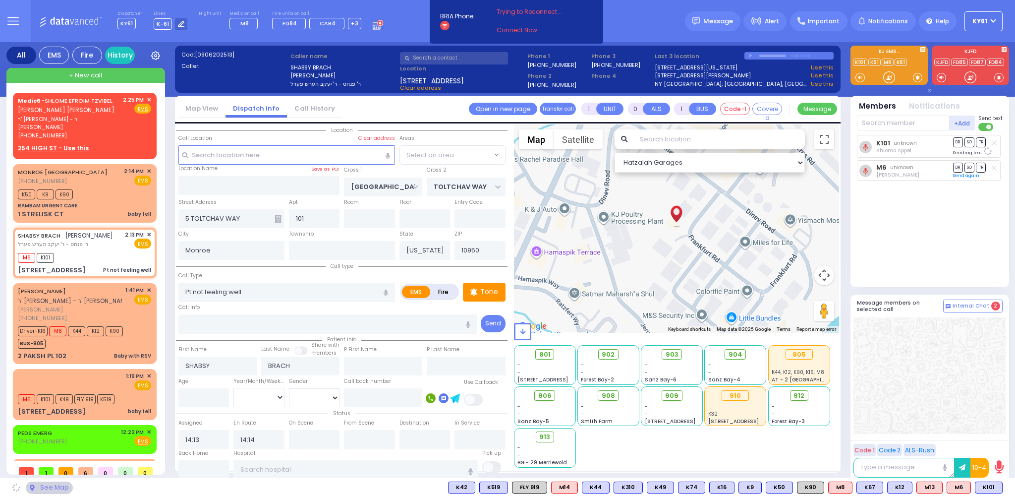
select select "BEIRECH MOSHE"
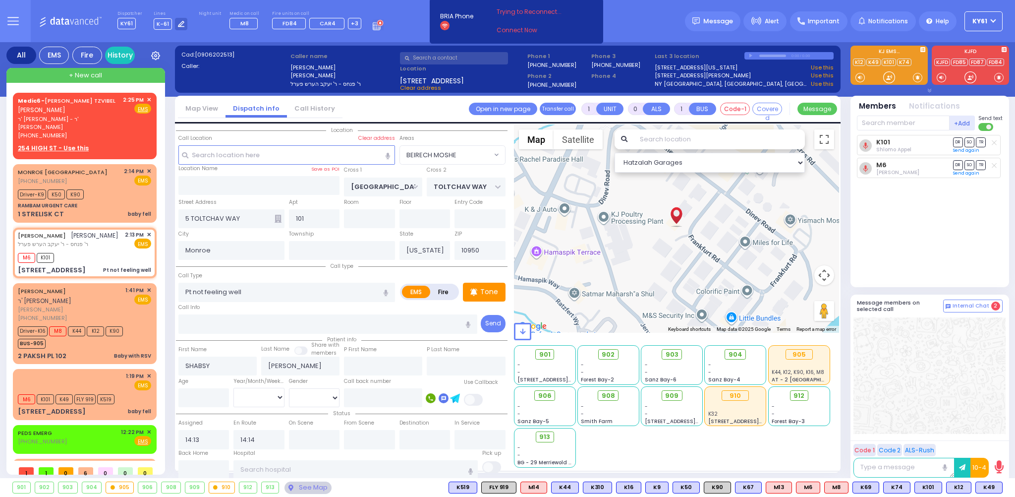
select select "BEIRECH MOSHE"
select select
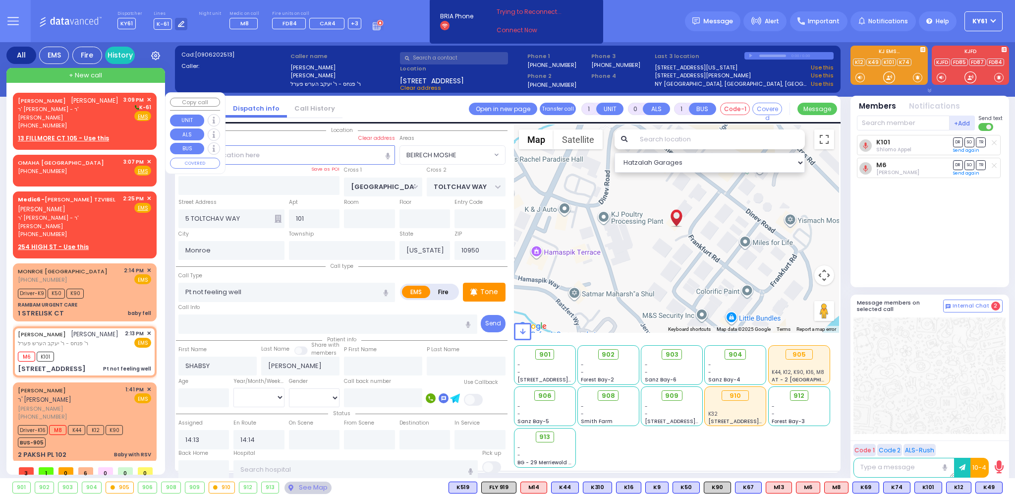
click at [125, 123] on div "JOEL WEINBERGER יואל וויינבערגער ר' יצחק אייזיק - ר' אברהם שלום לאנדא (845) 782…" at bounding box center [85, 119] width 140 height 51
type input "2"
type input "1"
select select
radio input "true"
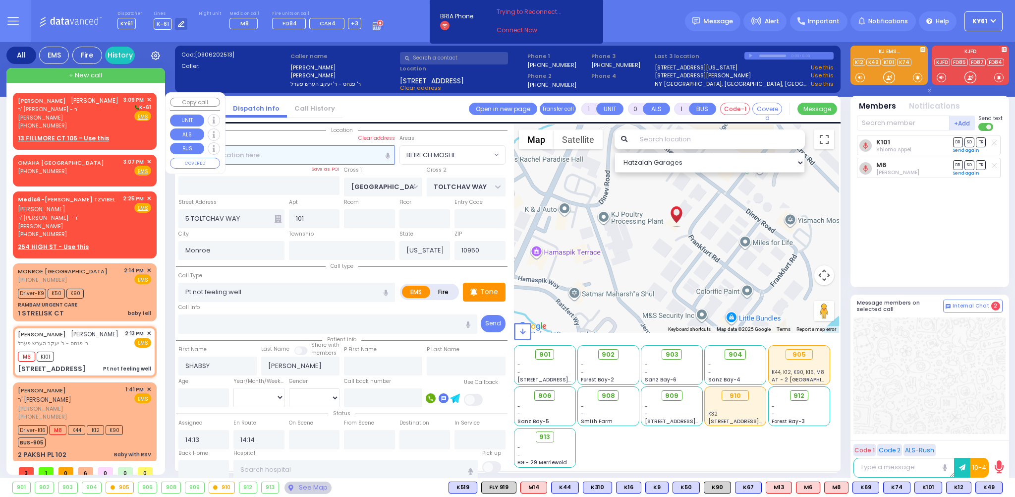
type input "JOEL"
type input "WEINBERGER"
select select
type input "15:09"
select select "Hatzalah Garages"
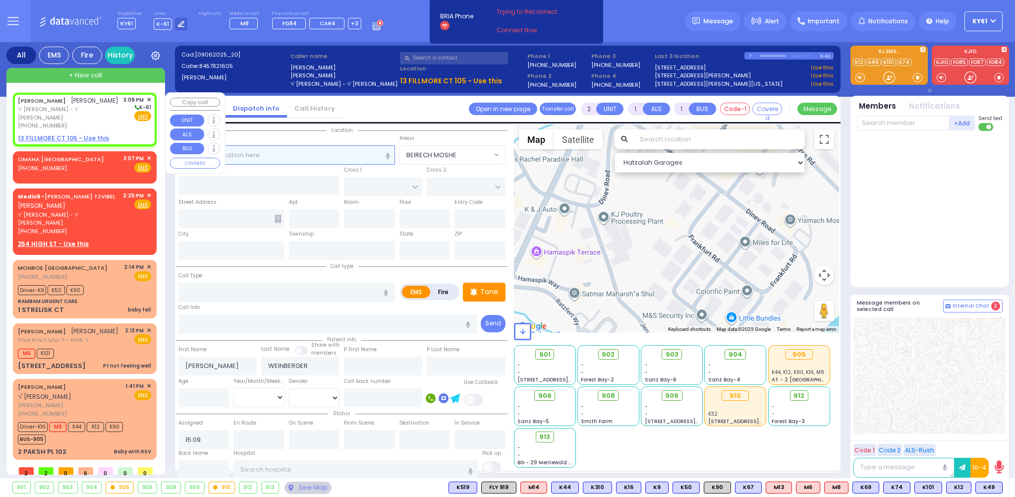
select select
radio input "true"
select select
select select "Hatzalah Garages"
click at [62, 134] on u "13 FILLMORE CT 105 - Use this" at bounding box center [63, 138] width 91 height 8
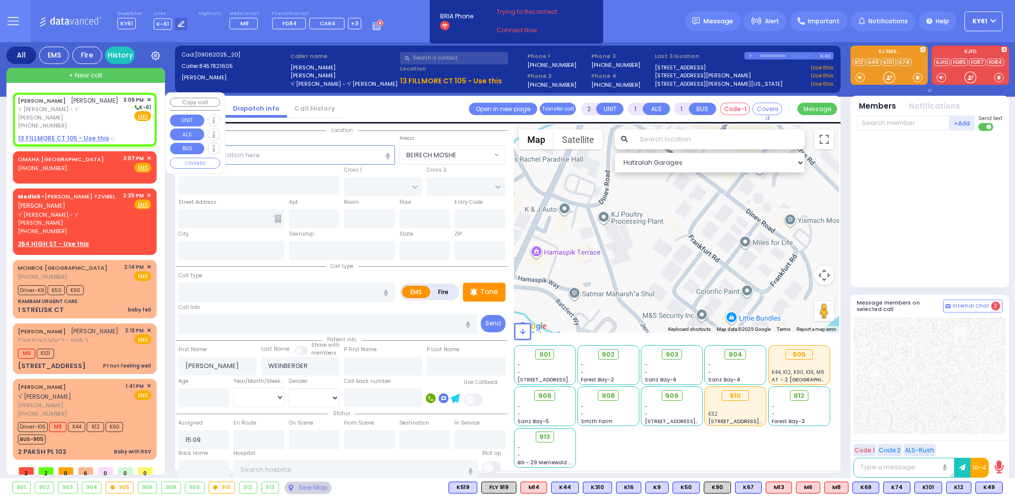
select select
radio input "true"
select select
select select "Hatzalah Garages"
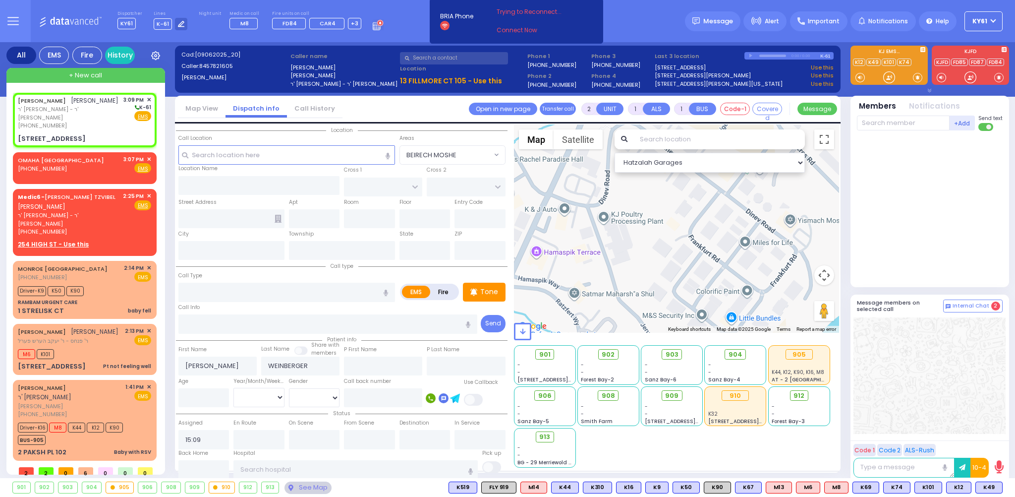
select select
radio input "true"
select select
type input "FILLMORE COURT"
type input "13 FILLMORE CT"
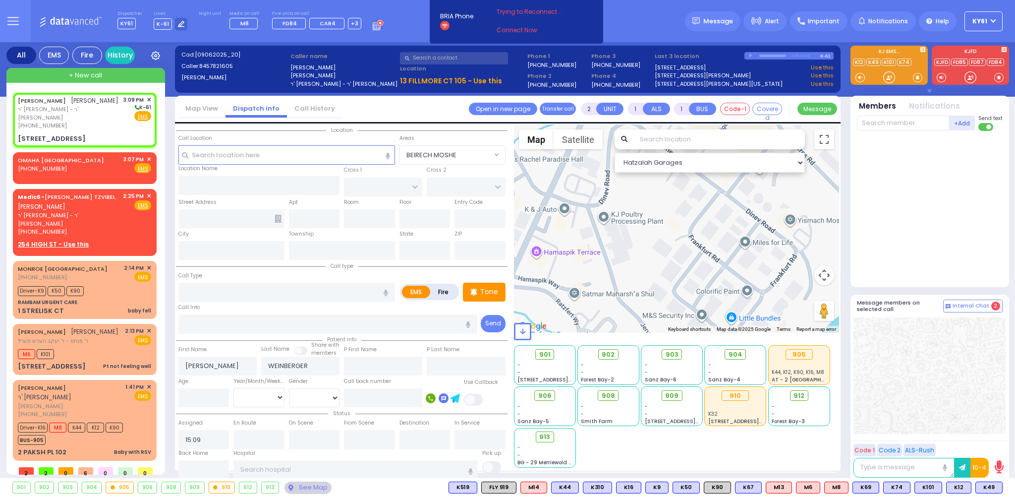
type input "105"
type input "Monroe"
type input "[US_STATE]"
type input "10950"
select select "Hatzalah Garages"
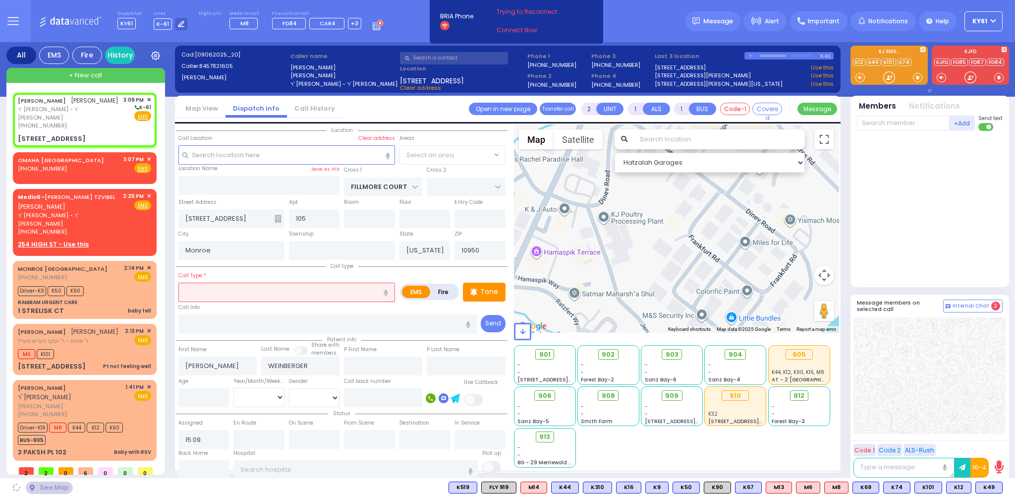
select select "SECTION 2"
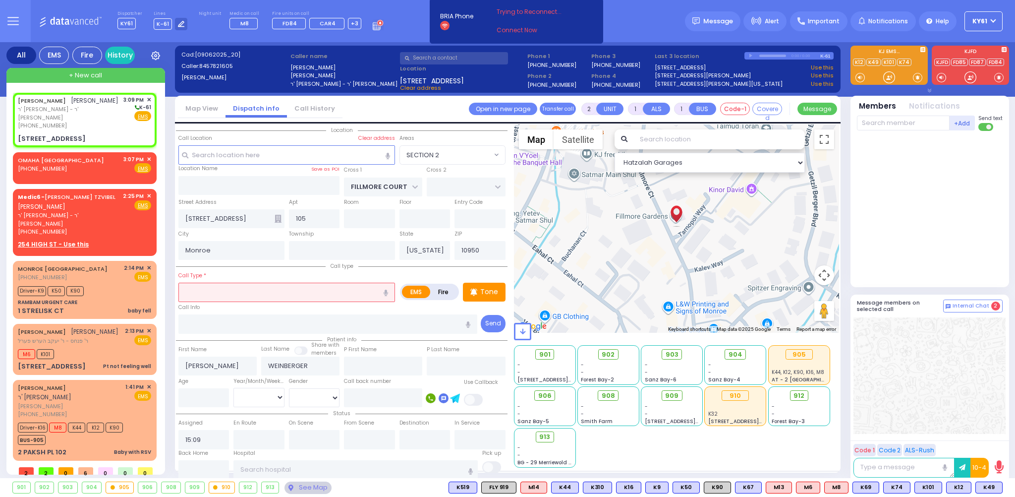
click at [286, 293] on input "text" at bounding box center [286, 291] width 217 height 19
select select
radio input "true"
select select
select select "Hatzalah Garages"
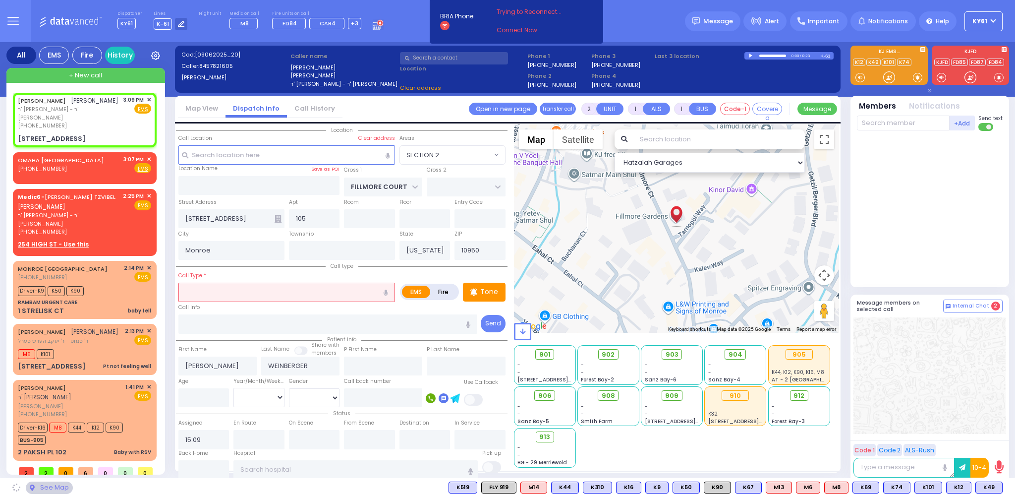
select select "SECTION 2"
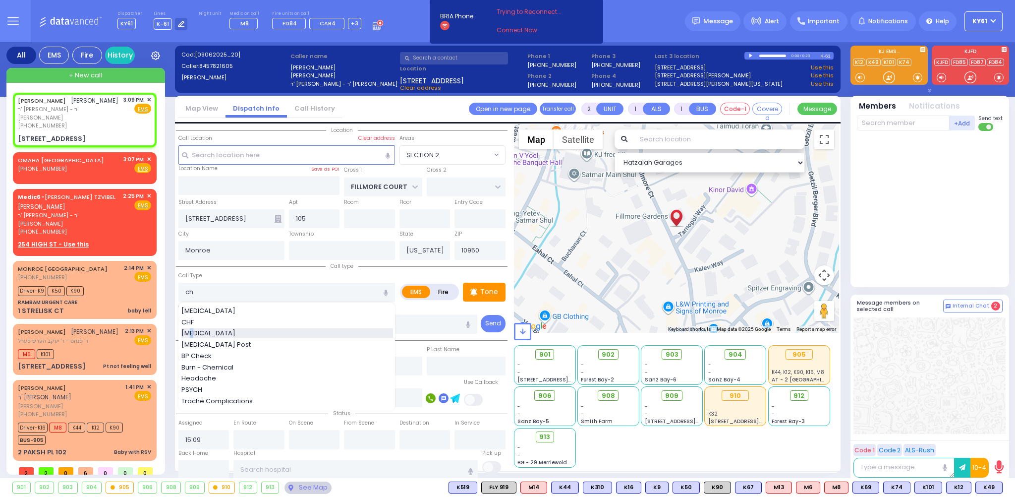
click at [194, 332] on span "Choking" at bounding box center [209, 333] width 57 height 10
type input "Choking"
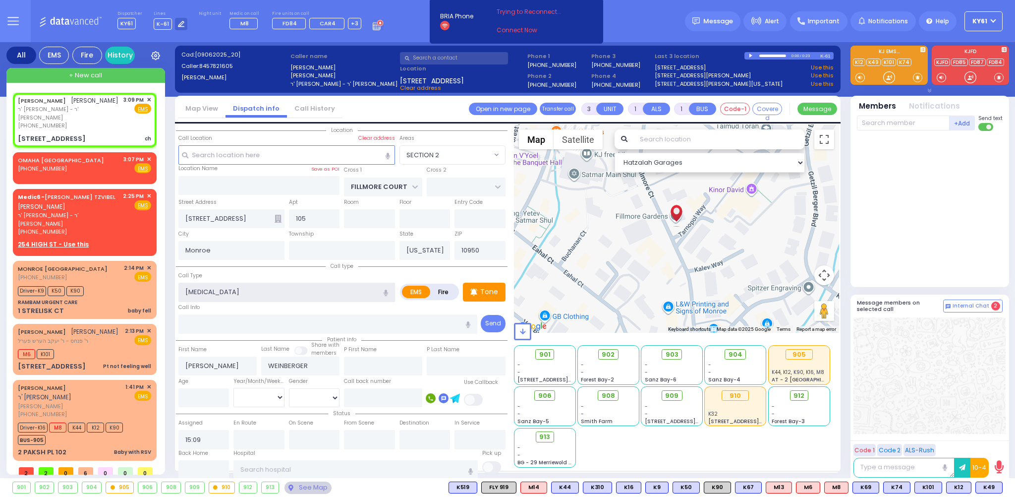
type input "2"
select select
radio input "true"
select select
select select "Hatzalah Garages"
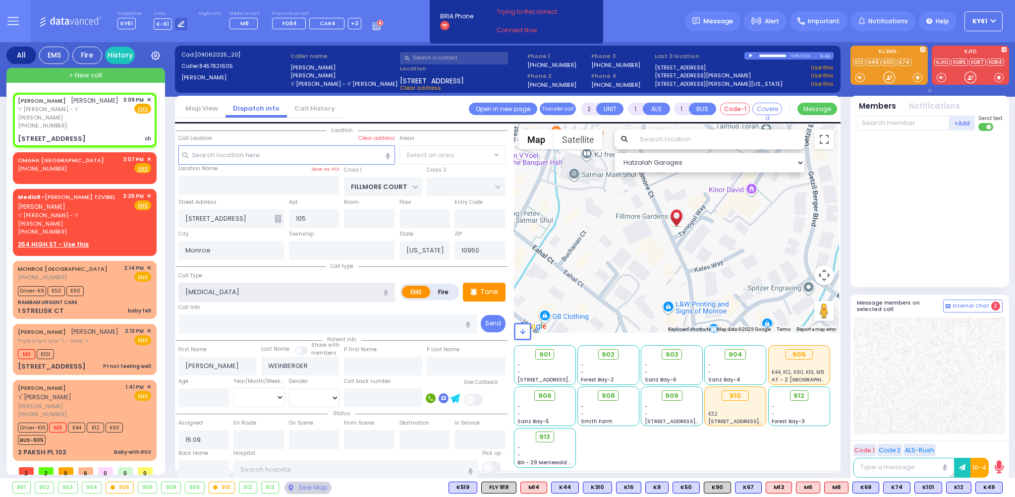
select select "SECTION 2"
type input "3"
select select
radio input "true"
select select
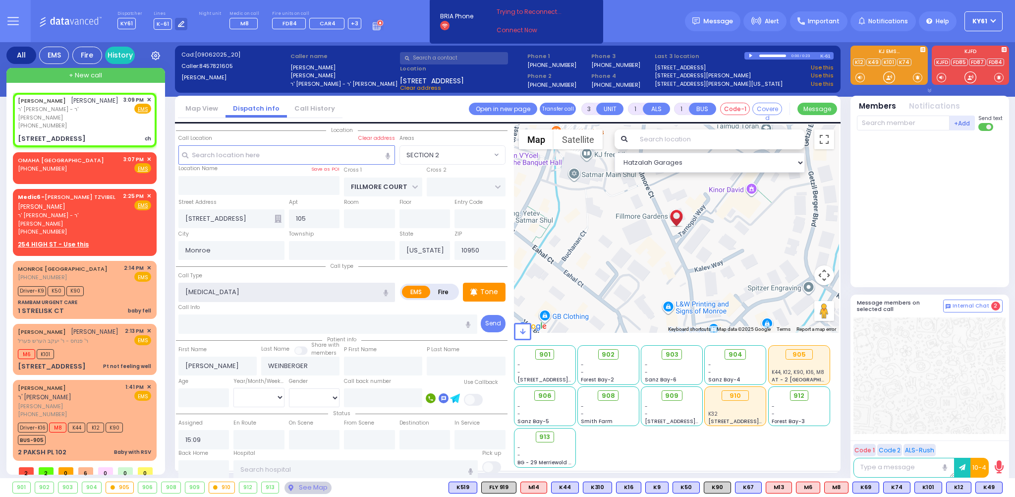
select select "Hatzalah Garages"
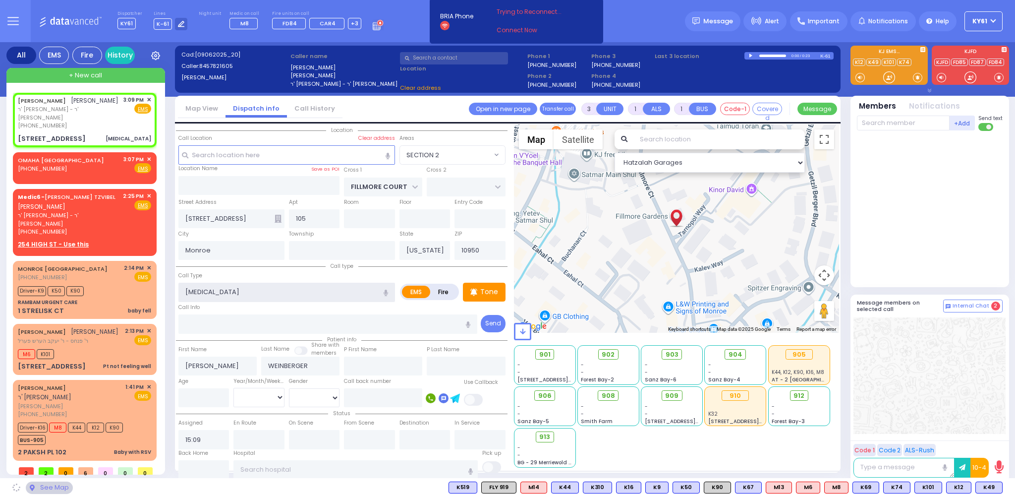
select select "SECTION 2"
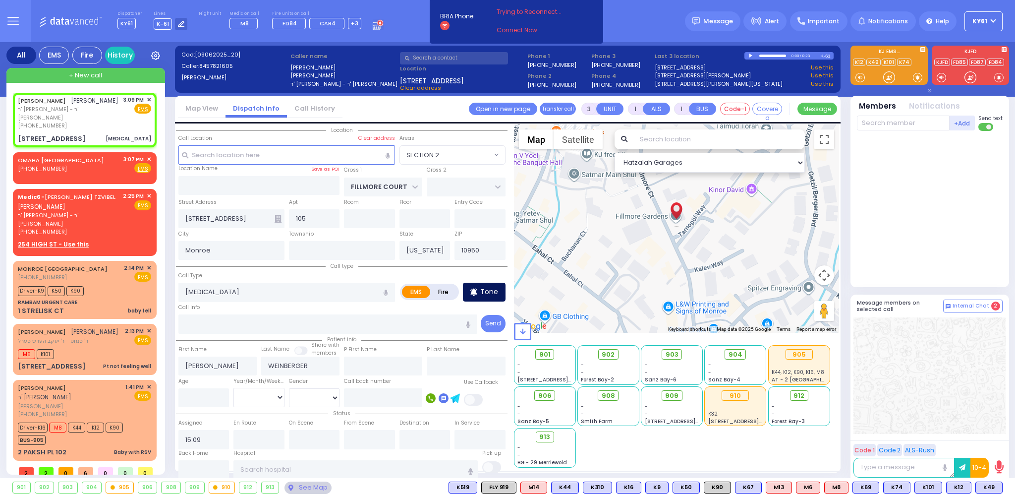
click at [492, 292] on p "Tone" at bounding box center [489, 291] width 18 height 10
select select
radio input "true"
select select
select select "Hatzalah Garages"
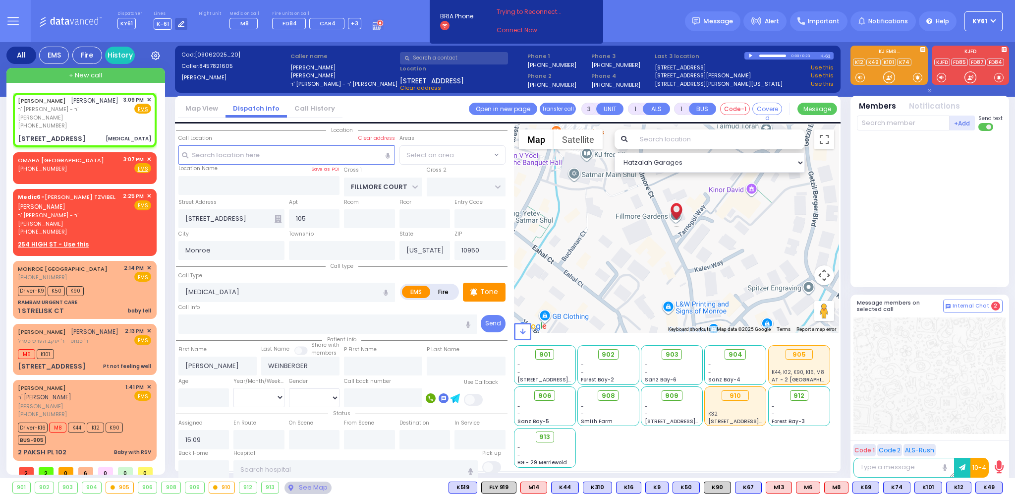
select select "SECTION 2"
click at [968, 244] on div at bounding box center [931, 207] width 148 height 144
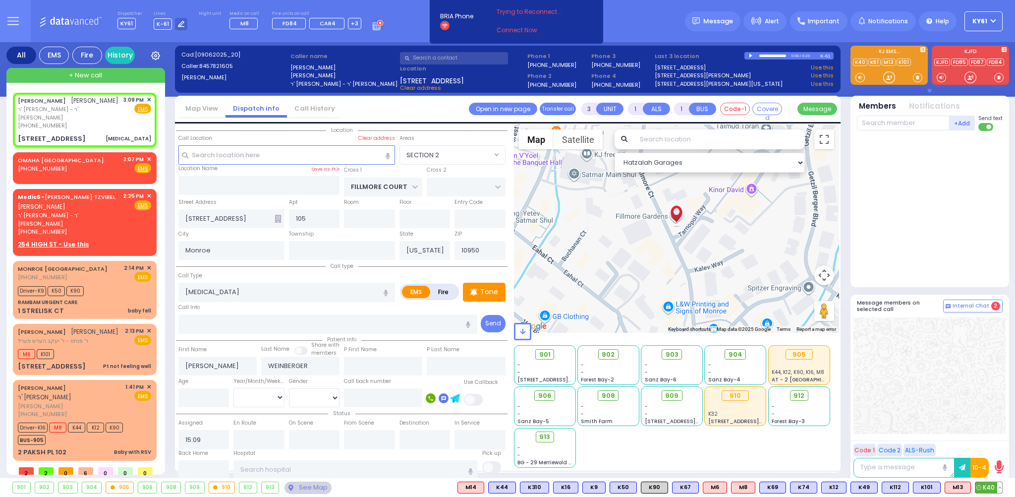
click at [989, 489] on span "K40" at bounding box center [988, 487] width 27 height 11
click at [957, 489] on span "M13" at bounding box center [957, 487] width 25 height 11
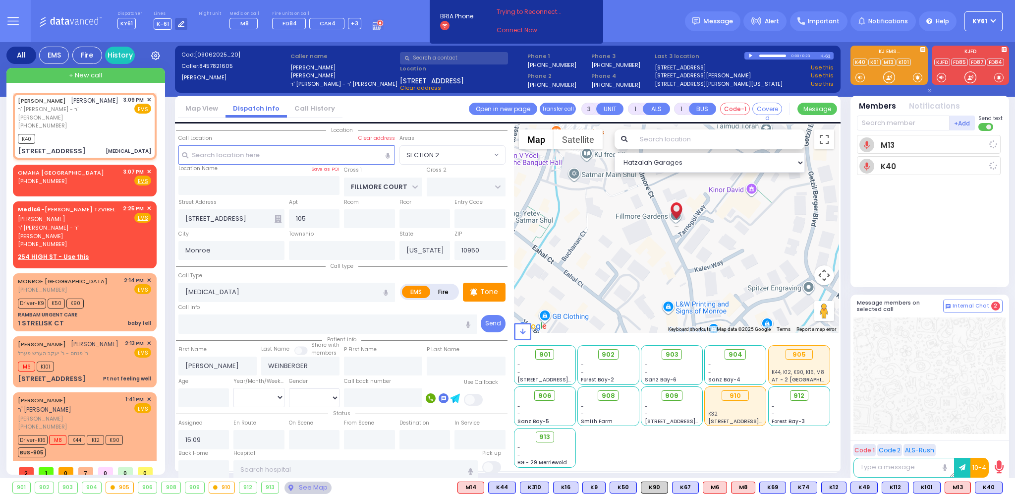
select select
radio input "true"
select select
type input "15:10"
select select "Hatzalah Garages"
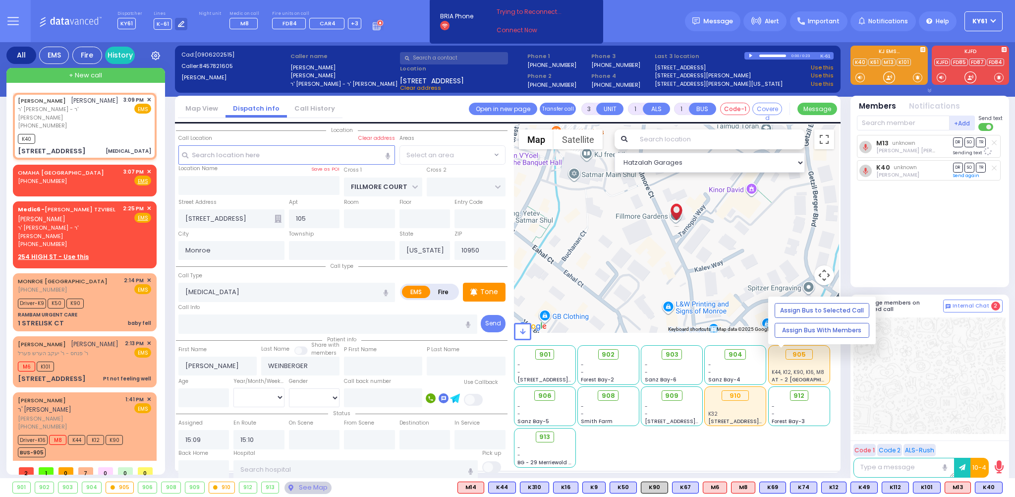
select select "SECTION 2"
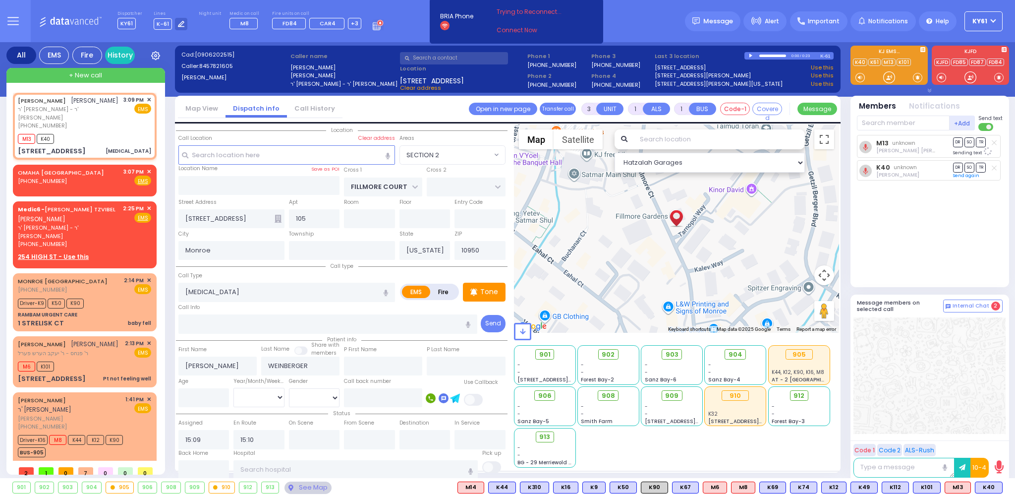
select select
radio input "true"
select select
select select "Hatzalah Garages"
select select "SECTION 2"
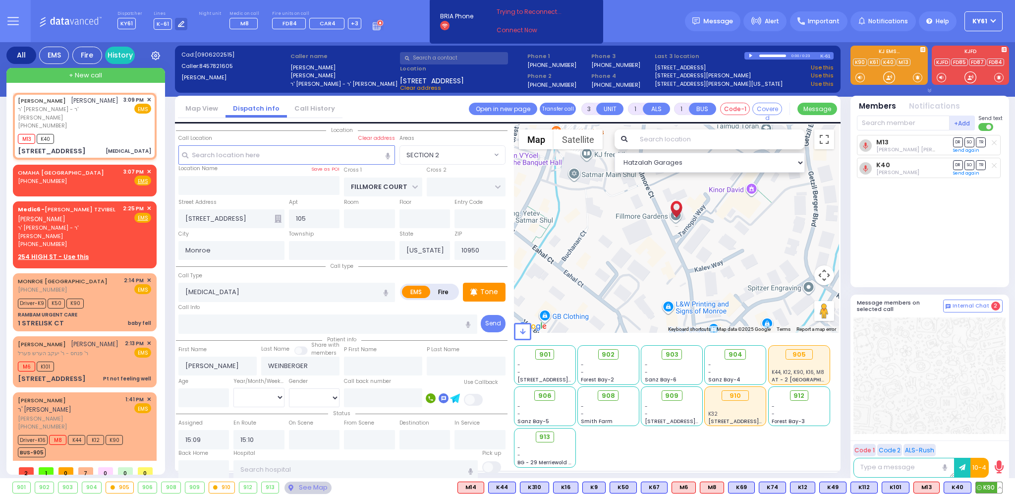
click at [992, 486] on span "K90" at bounding box center [989, 487] width 26 height 11
select select
radio input "true"
select select
select select "Hatzalah Garages"
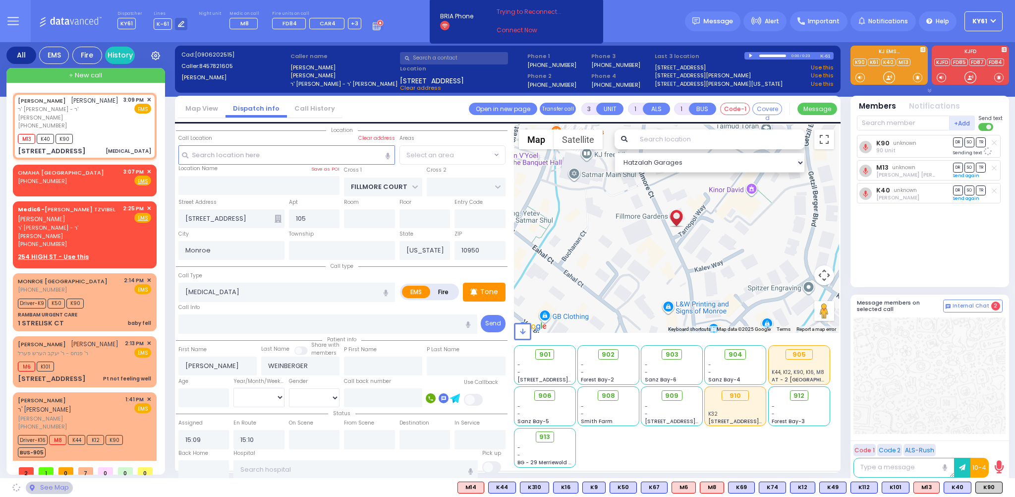
select select "SECTION 2"
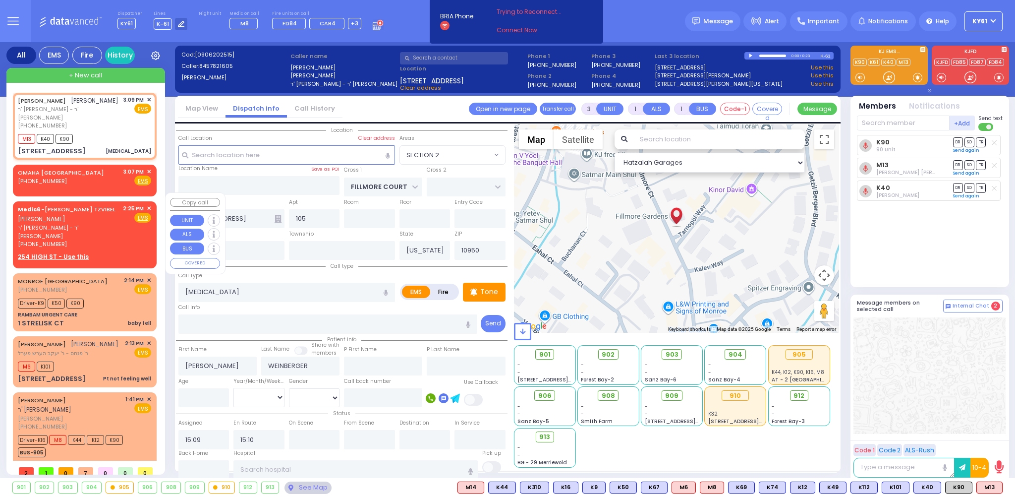
click at [147, 204] on span "✕" at bounding box center [149, 208] width 4 height 8
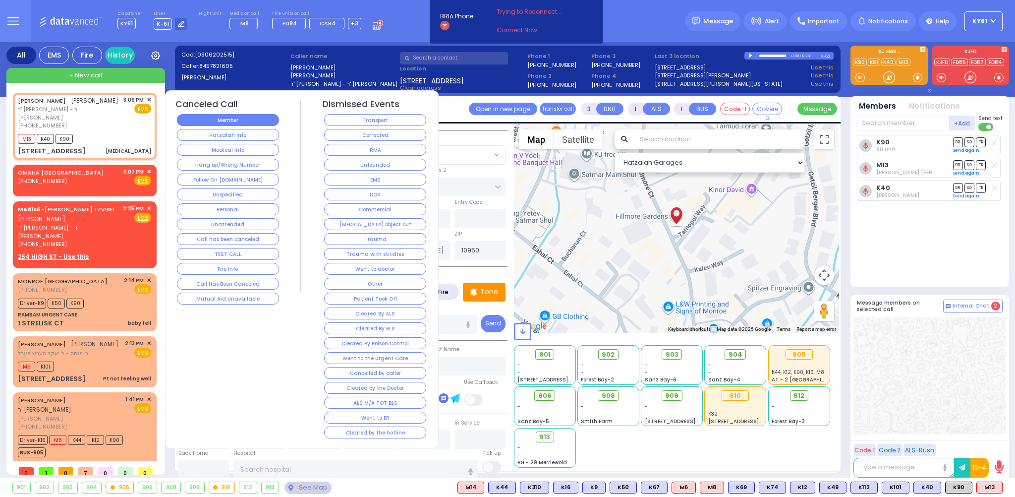
click at [213, 119] on button "Member" at bounding box center [228, 120] width 102 height 12
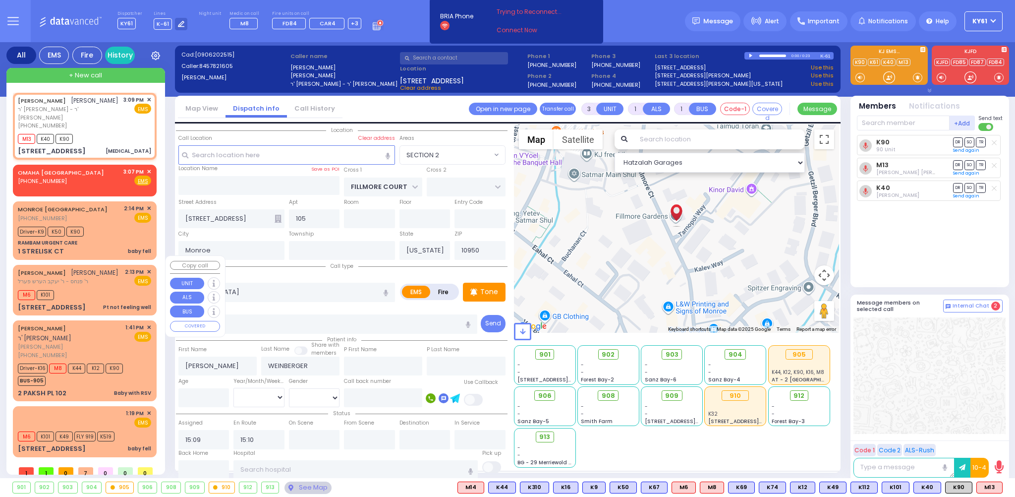
click at [147, 268] on span "✕" at bounding box center [149, 272] width 4 height 8
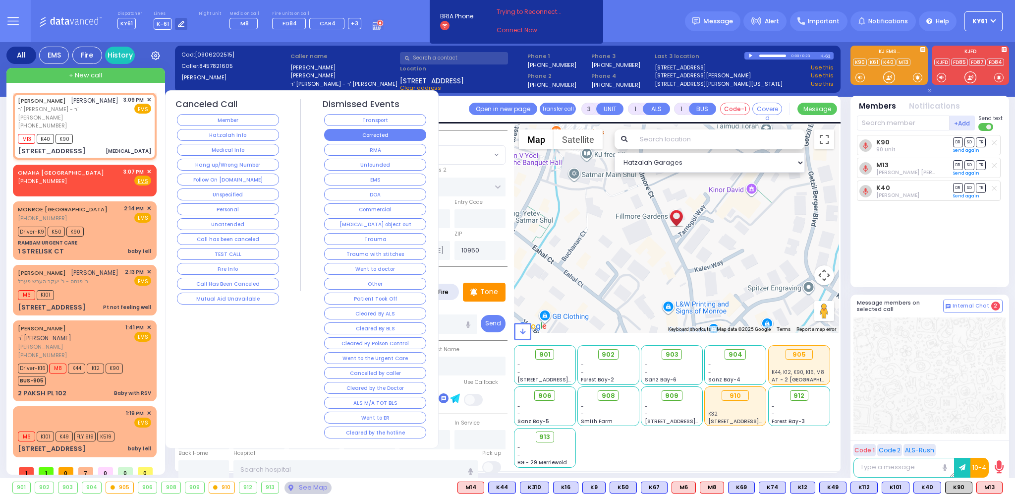
click at [401, 136] on button "Corrected" at bounding box center [375, 135] width 102 height 12
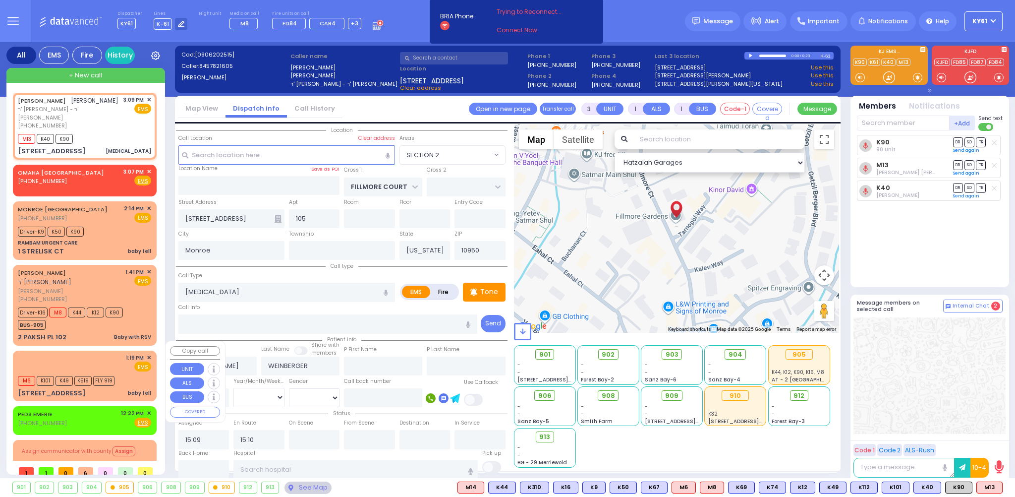
click at [148, 353] on span "✕" at bounding box center [149, 357] width 4 height 8
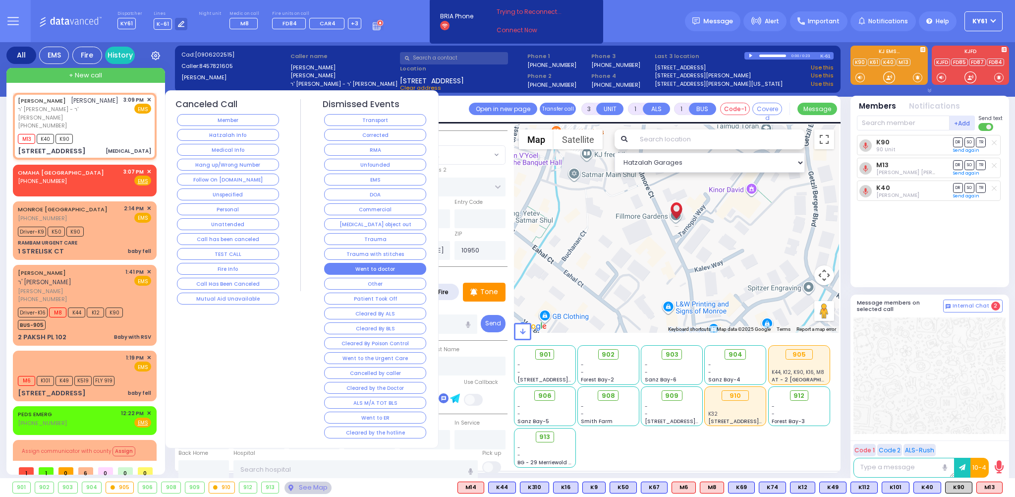
click at [410, 264] on button "Went to doctor" at bounding box center [375, 269] width 102 height 12
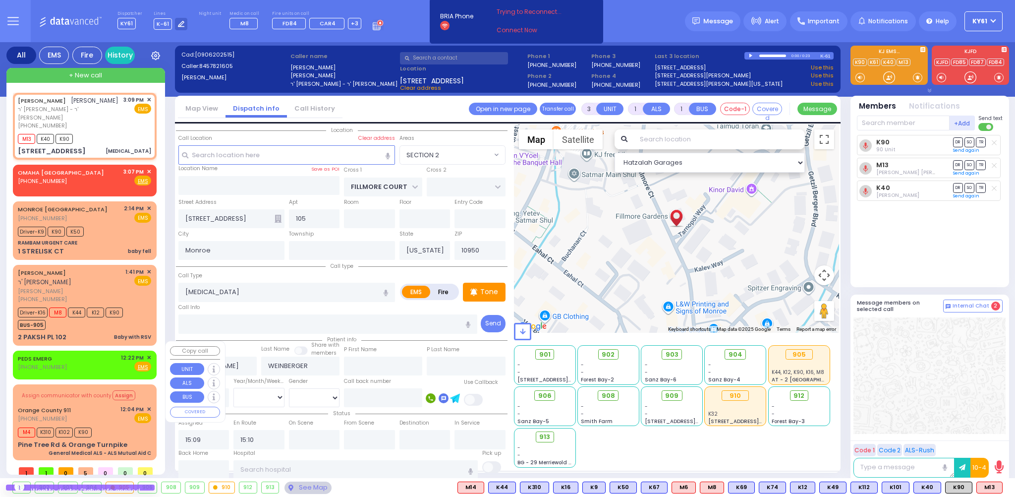
click at [147, 353] on span "✕" at bounding box center [149, 357] width 4 height 8
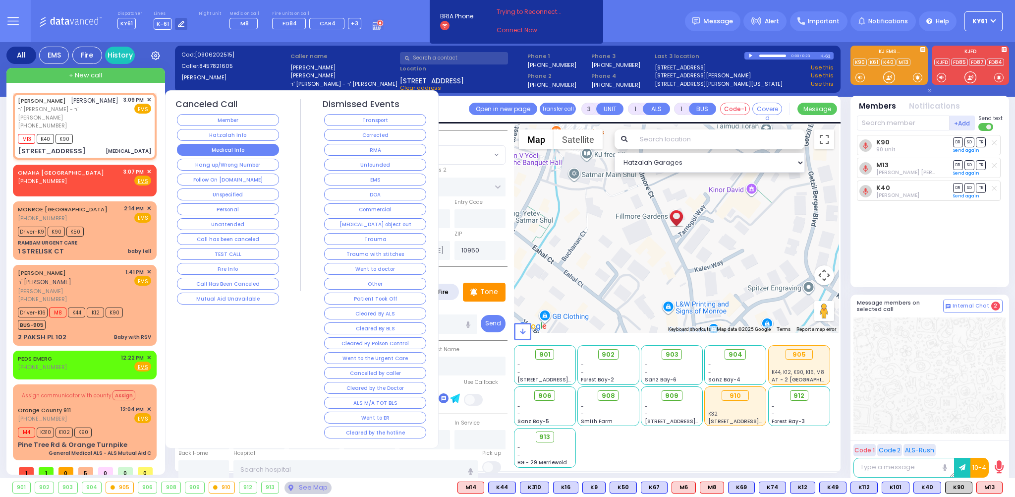
click at [248, 151] on button "Medical Info" at bounding box center [228, 150] width 102 height 12
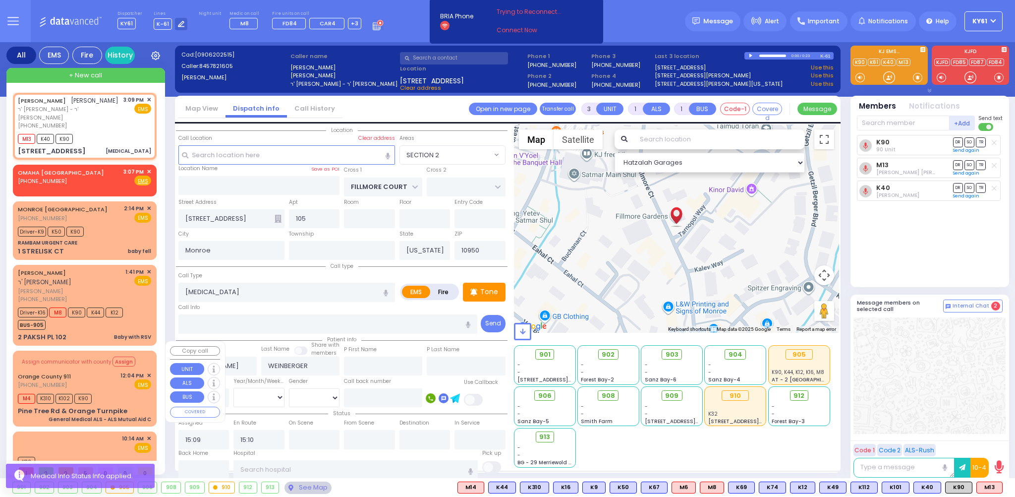
click at [139, 391] on div "M4 K310 K102 K90" at bounding box center [84, 397] width 133 height 12
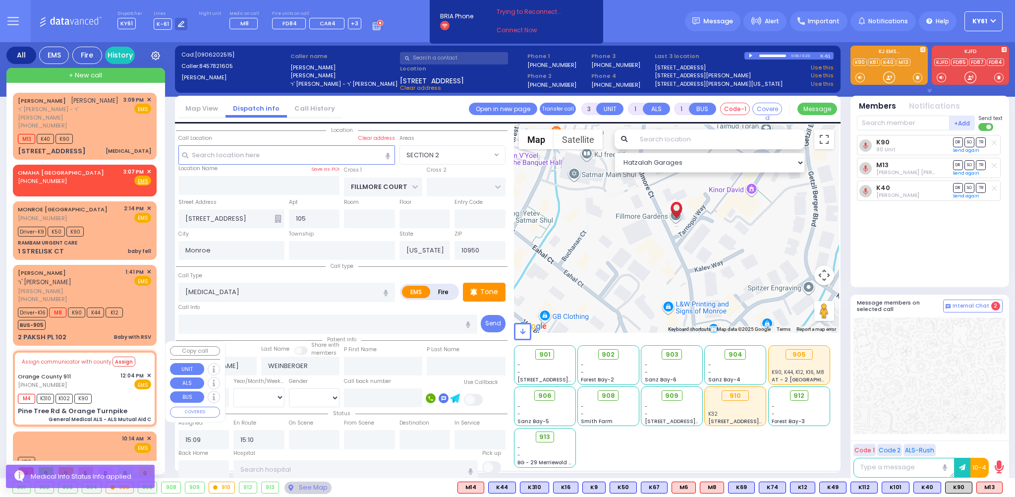
type input "6"
select select
type input "General Medical ALS - ALS Mutual Aid C"
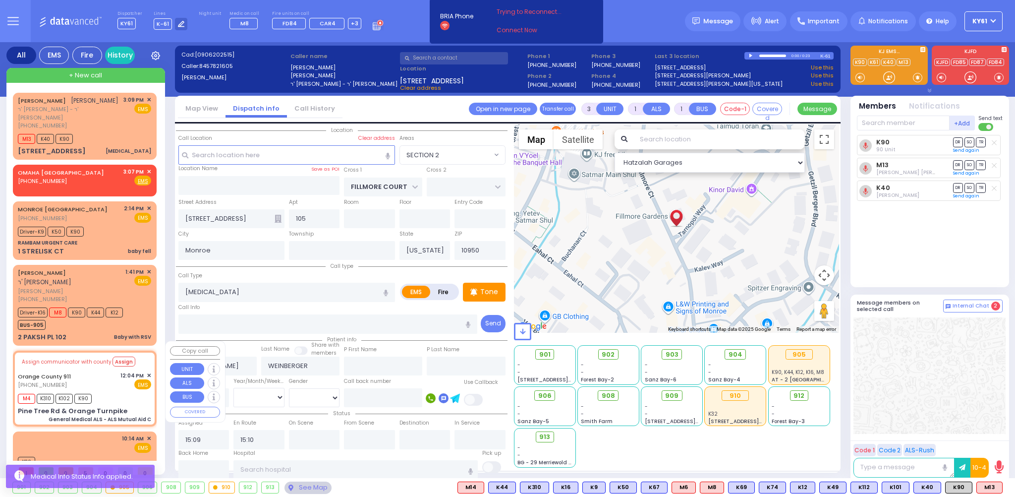
radio input "true"
type input "Nature: : General Medical ALS - ALS Mutual Aid C Address: : Pine Tree Rd / Oran…"
select select
type input "12:05"
select select "Hatzalah Garages"
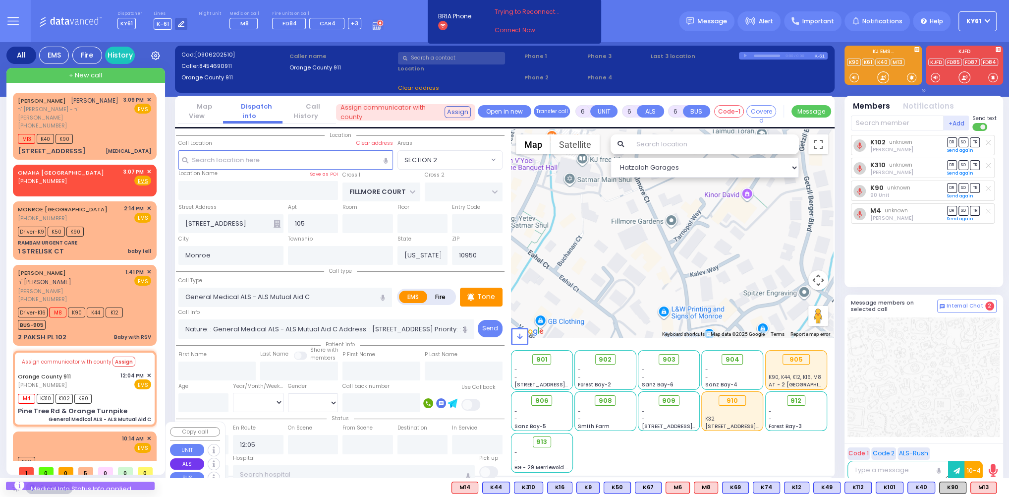
type input "Pine Tree Rd & Orange Turnpike"
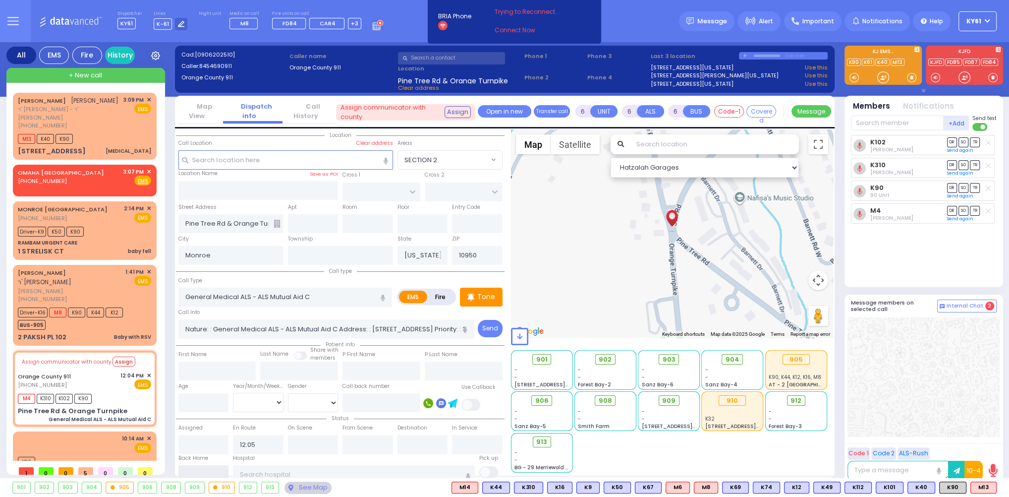
click at [200, 469] on input "text" at bounding box center [203, 474] width 51 height 19
type input "15:13"
select select
radio input "true"
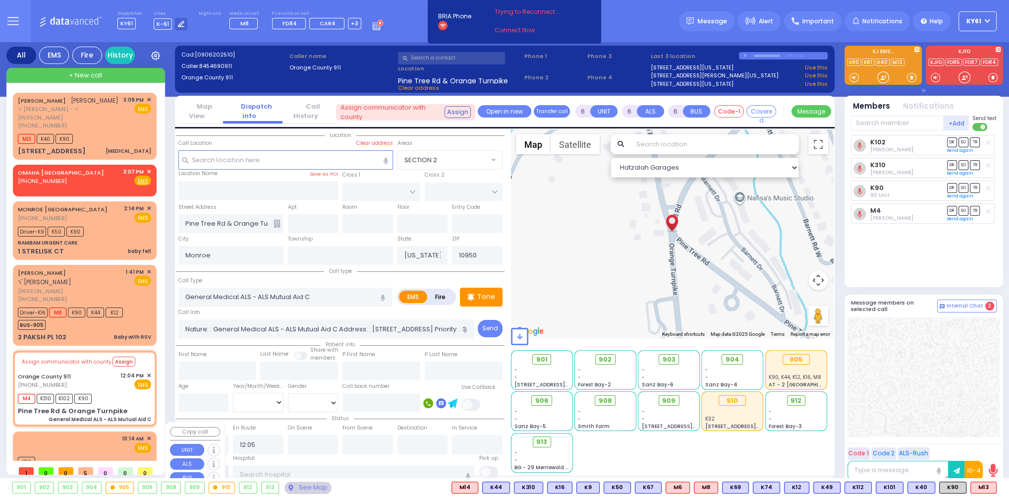
select select
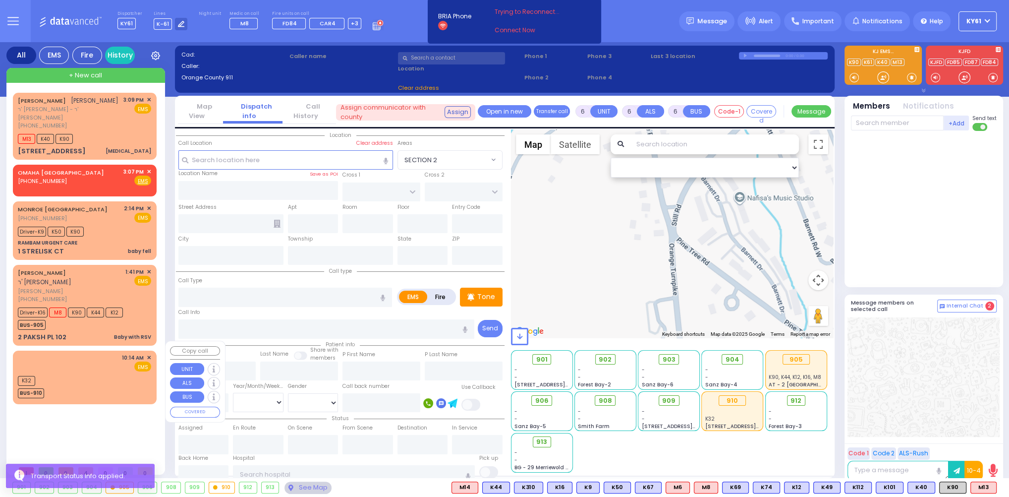
click at [111, 374] on div "K32 BUS-910" at bounding box center [84, 385] width 133 height 25
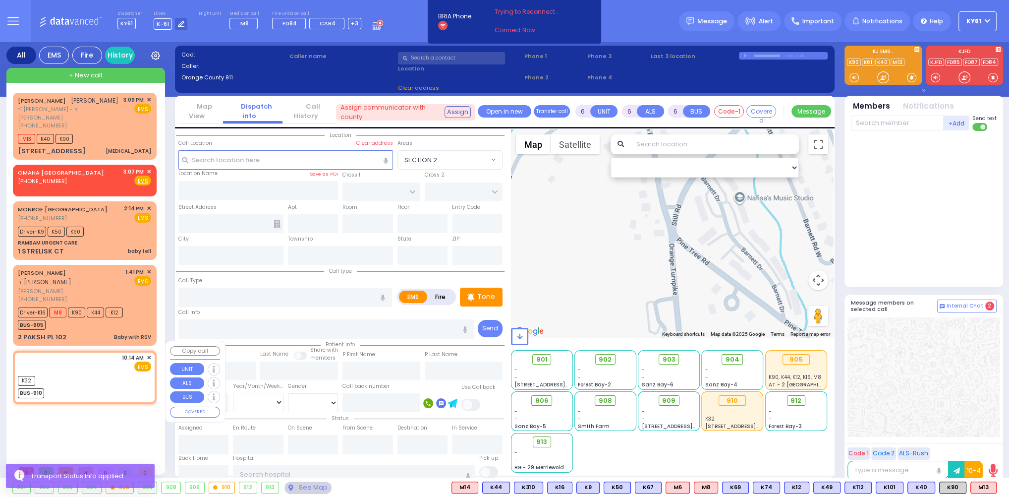
type input "2"
type input "1"
select select
radio input "true"
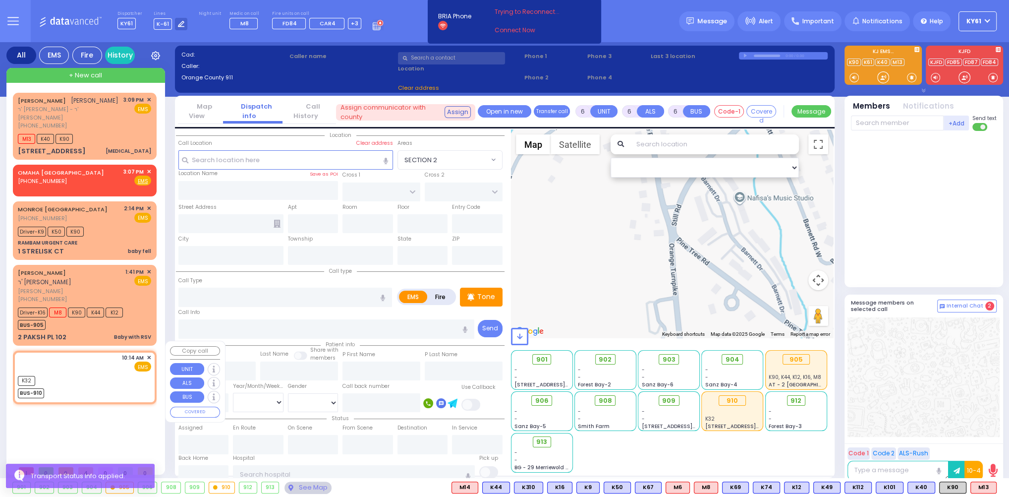
select select
type input "10:14"
select select "Hatzalah Garages"
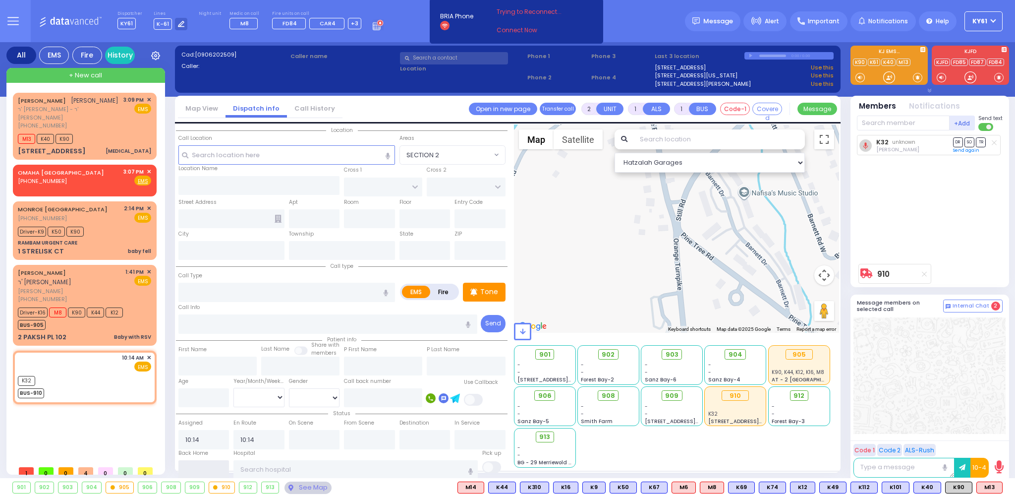
click at [197, 466] on input "text" at bounding box center [203, 469] width 51 height 19
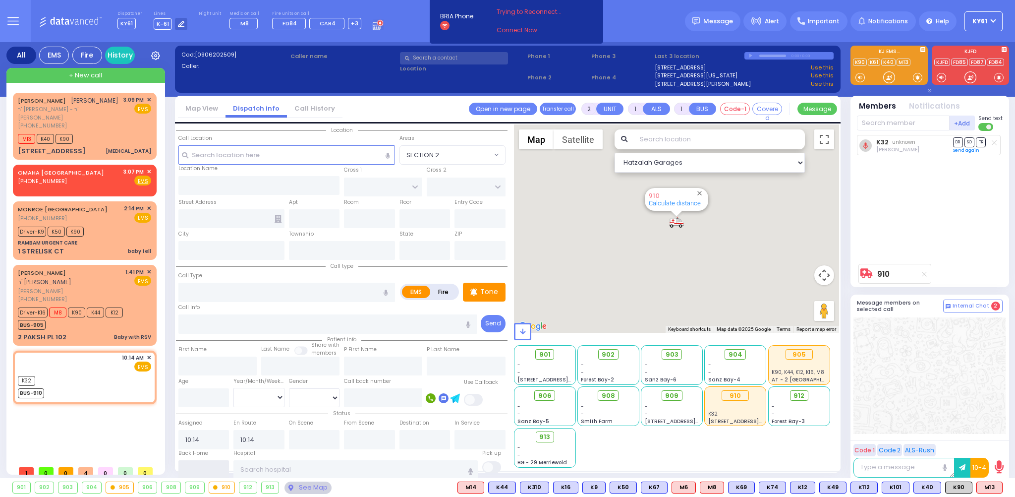
click at [197, 466] on input "text" at bounding box center [203, 469] width 51 height 19
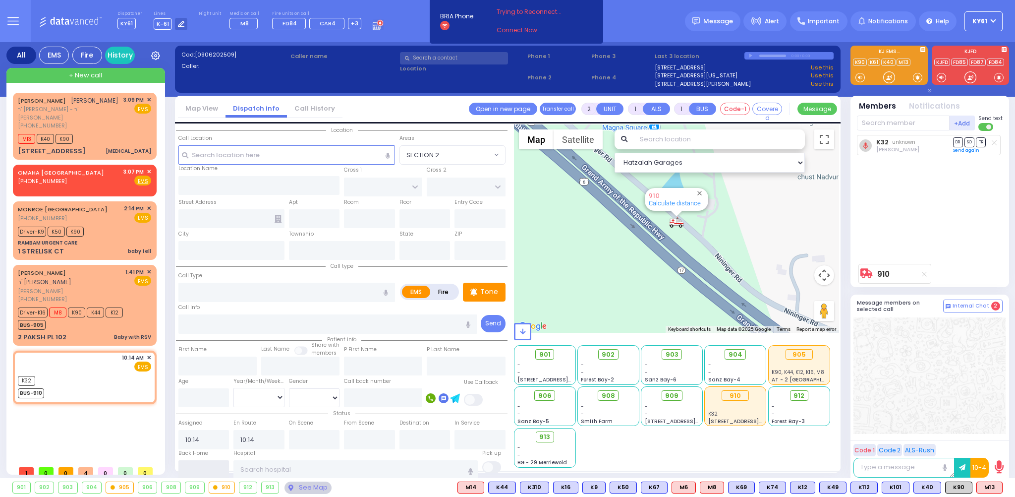
click at [217, 472] on input "text" at bounding box center [203, 469] width 51 height 19
type input "15:13"
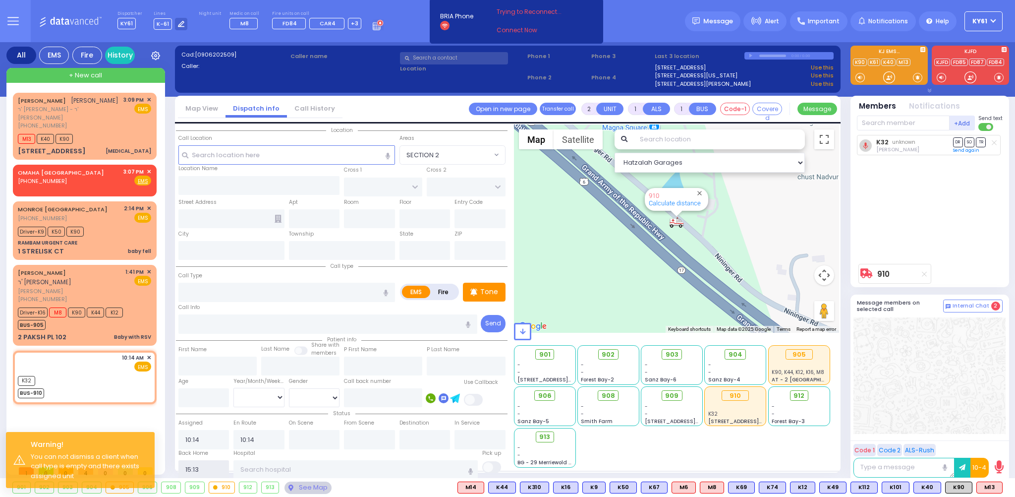
select select
radio input "true"
select select
select select "Hatzalah Garages"
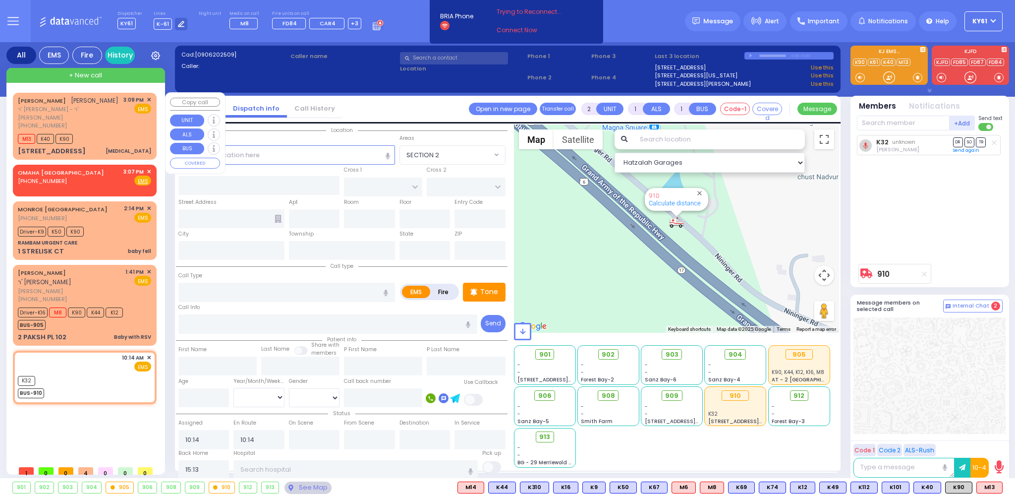
click at [124, 131] on div "M13 K40 K90" at bounding box center [84, 137] width 133 height 12
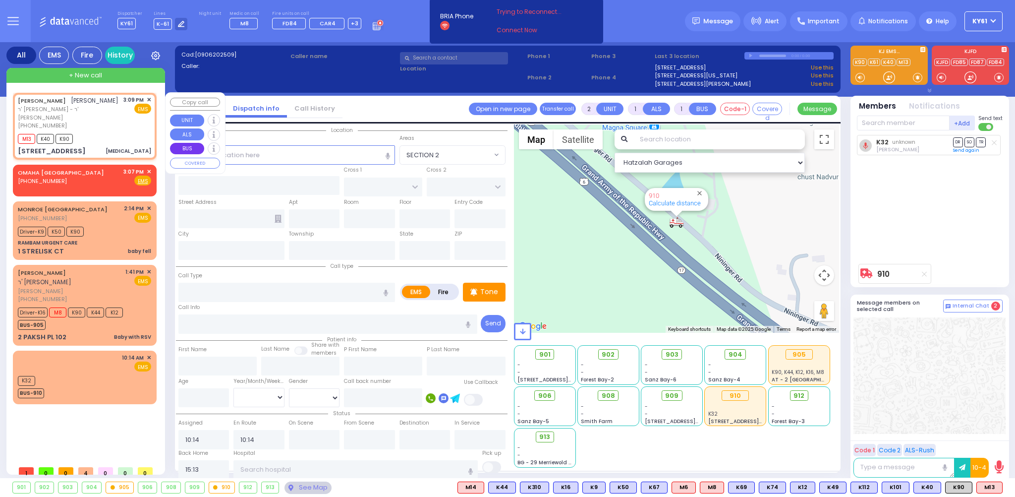
type input "3"
select select
type input "Choking"
radio input "true"
type input "JOEL"
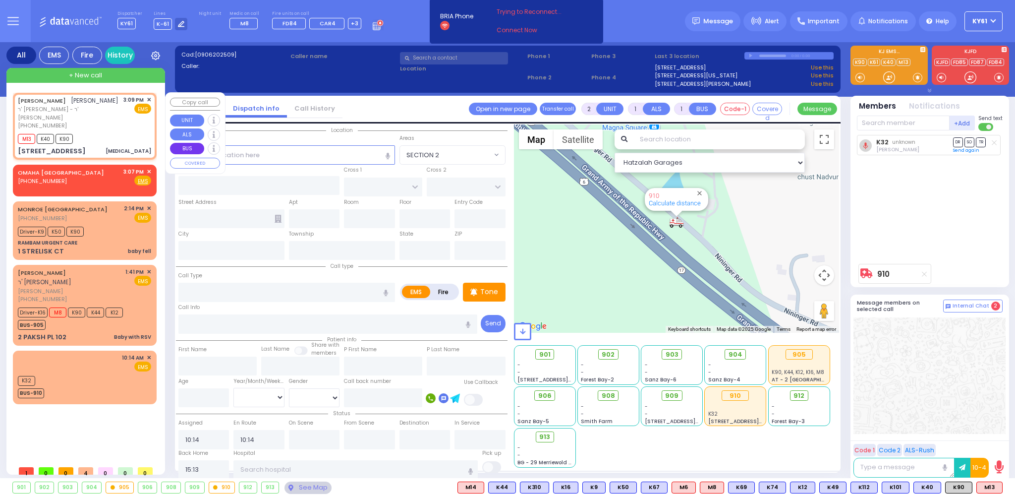
type input "WEINBERGER"
select select
type input "15:09"
type input "15:10"
select select "Hatzalah Garages"
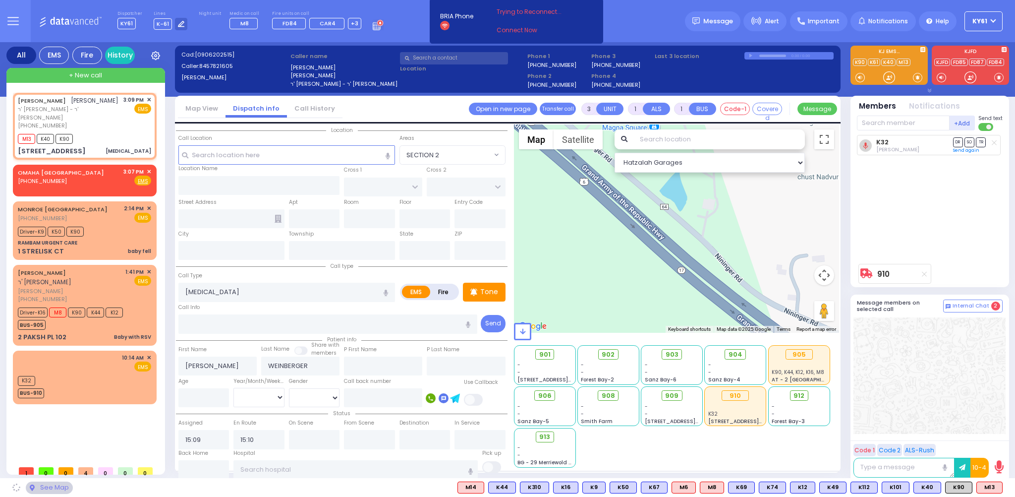
type input "FILLMORE COURT"
type input "13 FILLMORE CT"
type input "105"
type input "Monroe"
type input "[US_STATE]"
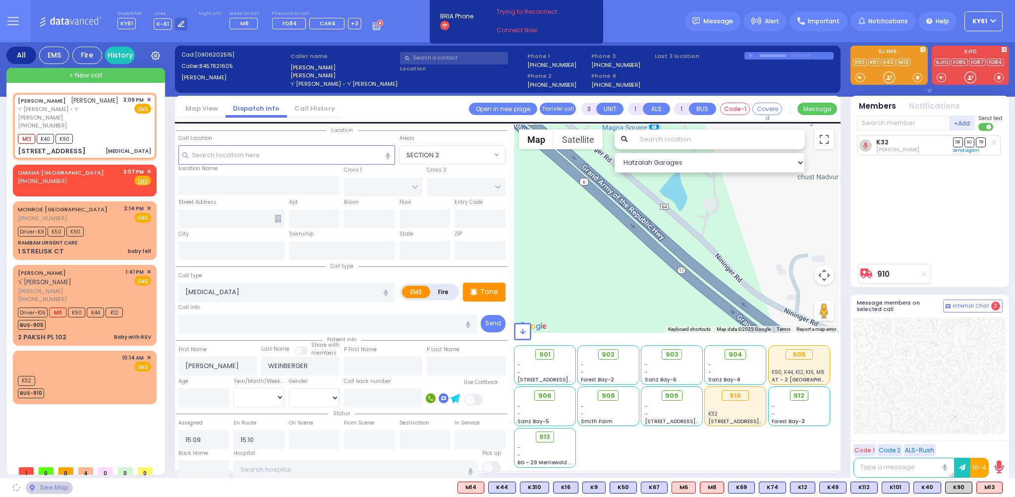
type input "10950"
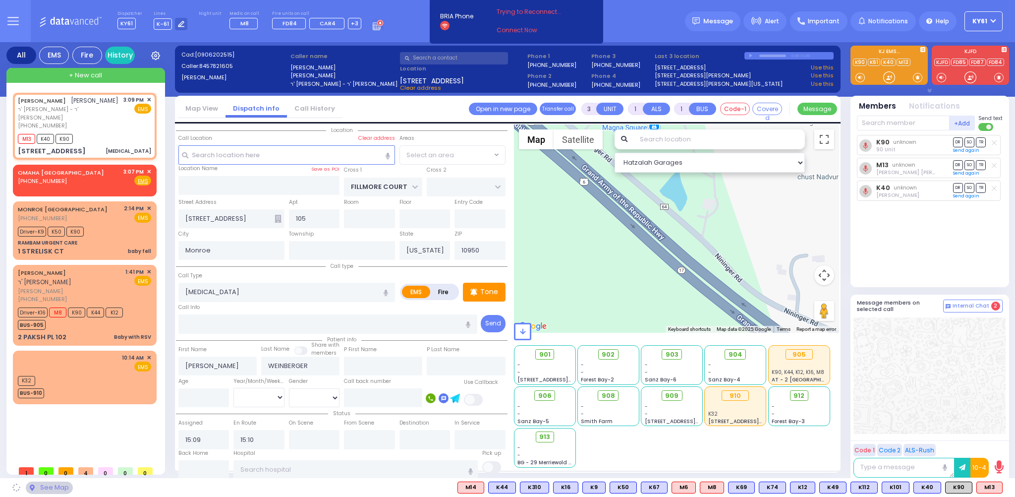
select select "SECTION 2"
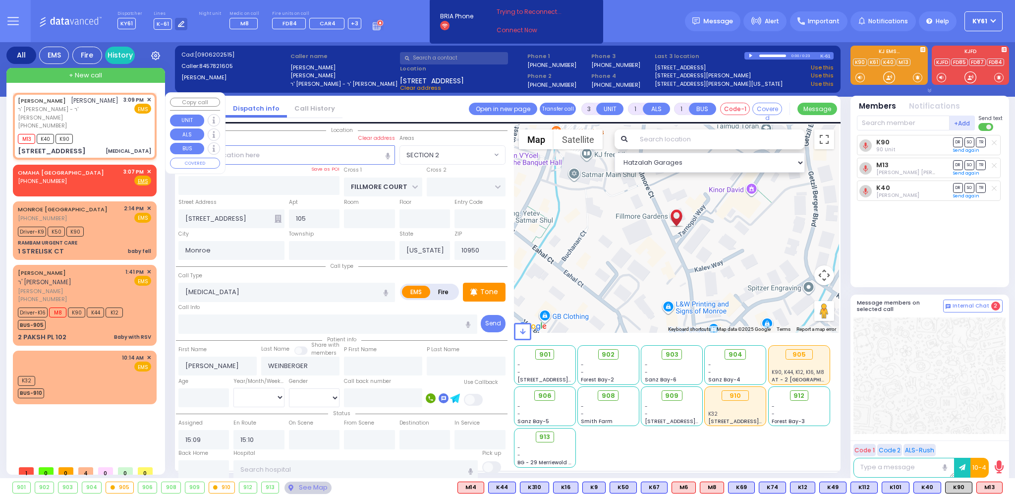
click at [137, 131] on div "M13 K40 K90" at bounding box center [84, 137] width 133 height 12
select select
radio input "true"
select select
select select "Hatzalah Garages"
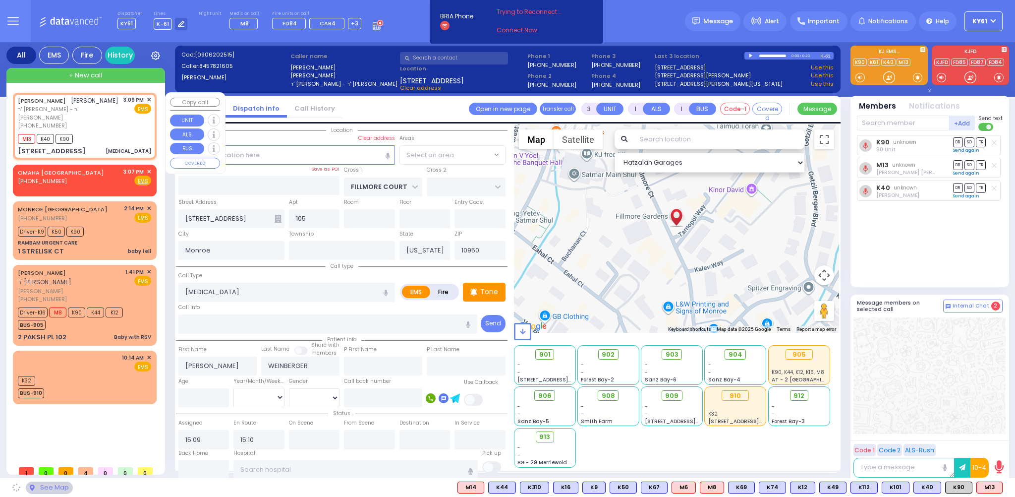
select select "SECTION 2"
click at [113, 131] on div "M13 K40 K90" at bounding box center [84, 137] width 133 height 12
select select
radio input "true"
select select
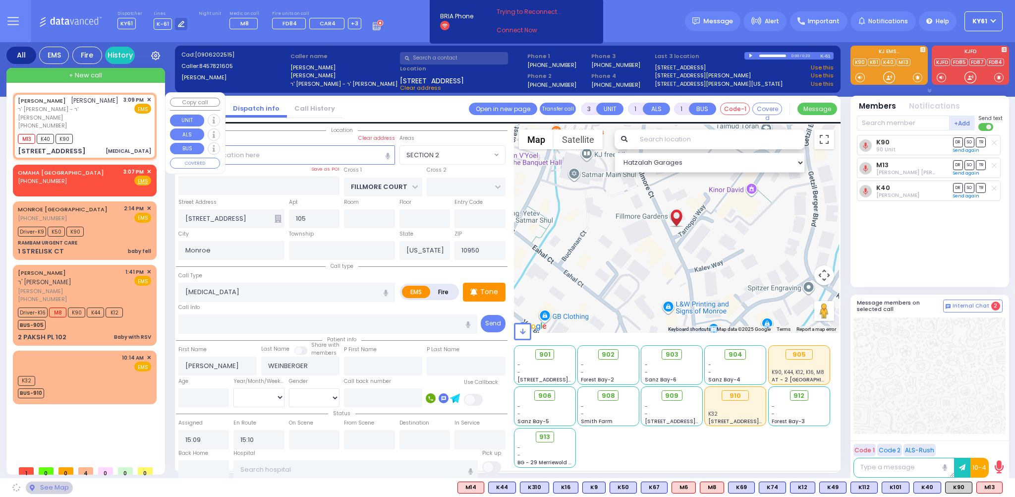
select select "Hatzalah Garages"
select select "SECTION 2"
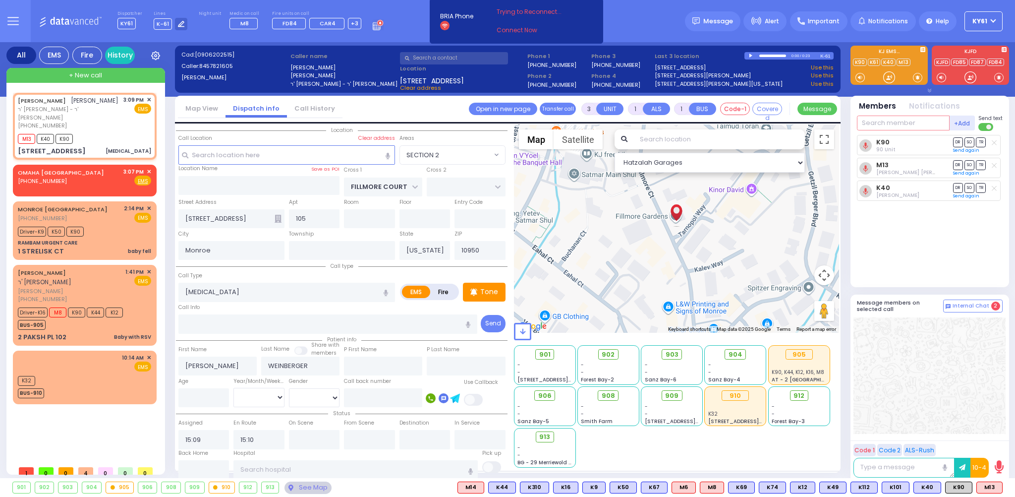
click at [910, 124] on input "text" at bounding box center [903, 122] width 93 height 15
type input "61"
click at [918, 168] on div "MedicRH61 Shlomie Reisman" at bounding box center [930, 163] width 141 height 17
select select
radio input "true"
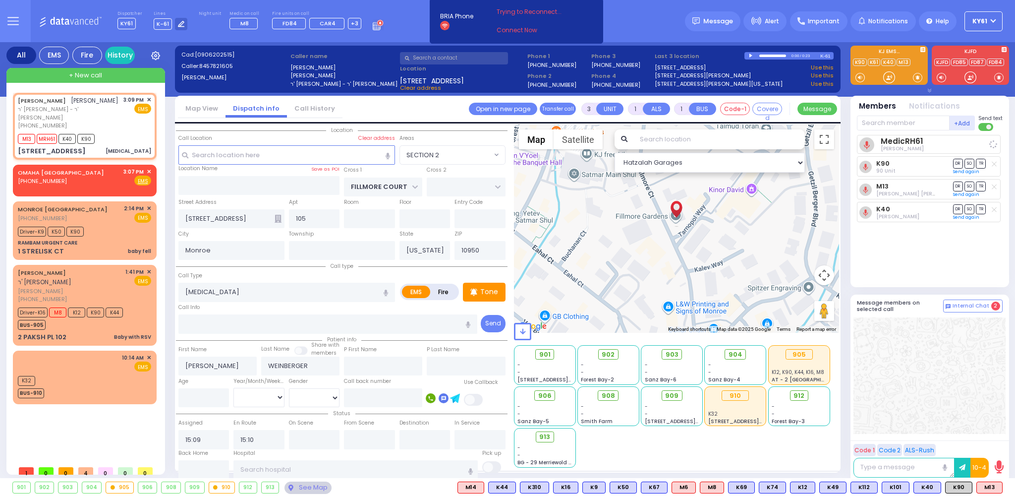
select select
select select "Hatzalah Garages"
click at [921, 120] on input "text" at bounding box center [903, 122] width 93 height 15
select select "SECTION 2"
type input "61"
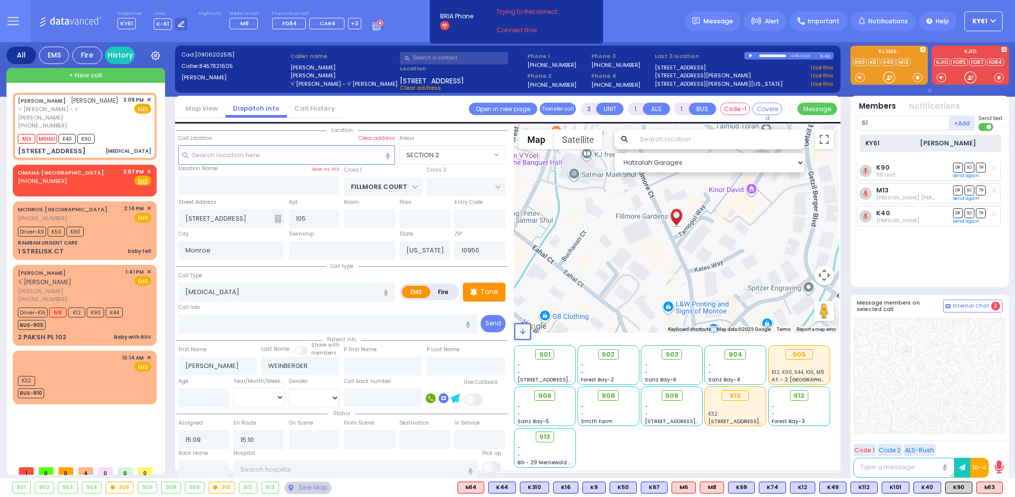
click at [925, 136] on div "KY61 Aron Polatsek" at bounding box center [930, 143] width 141 height 17
click at [994, 163] on line at bounding box center [994, 164] width 4 height 4
select select
radio input "true"
select select
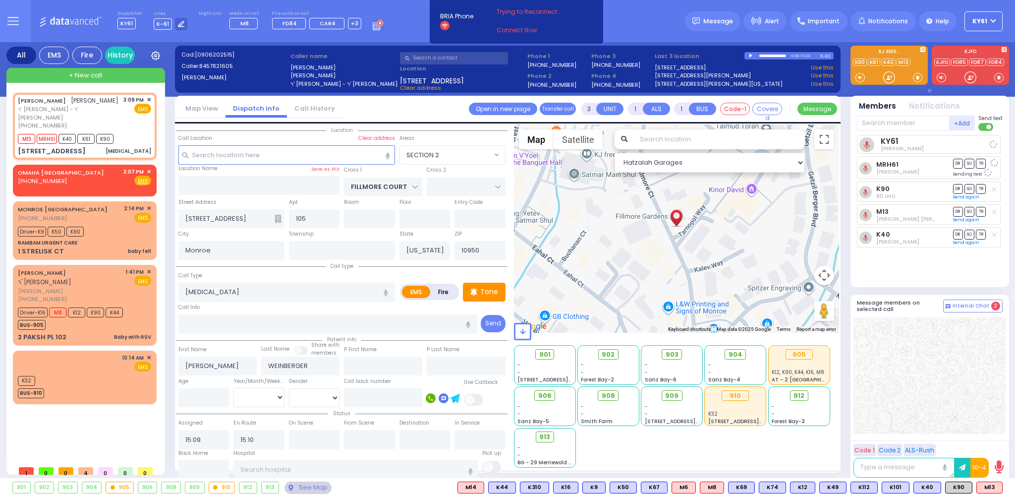
select select "Hatzalah Garages"
select select "SECTION 2"
select select
radio input "true"
select select
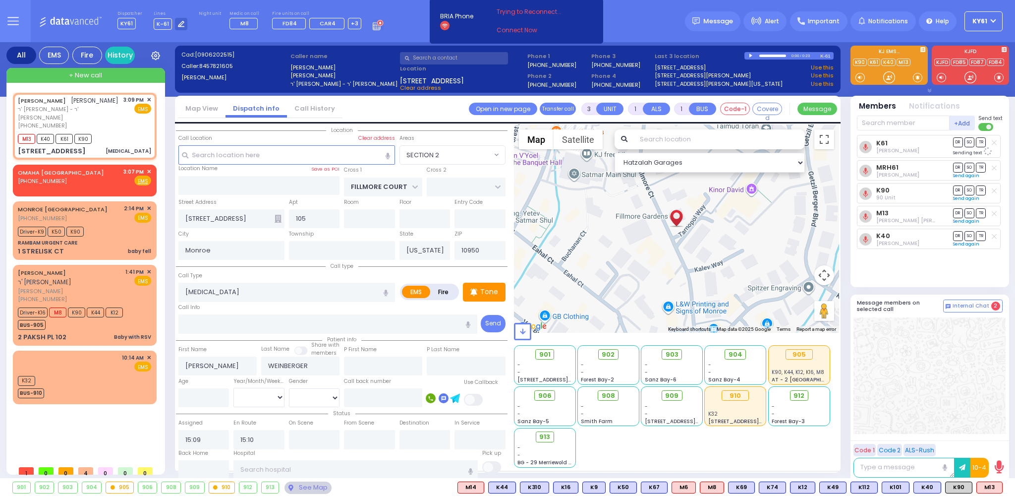
select select "Hatzalah Garages"
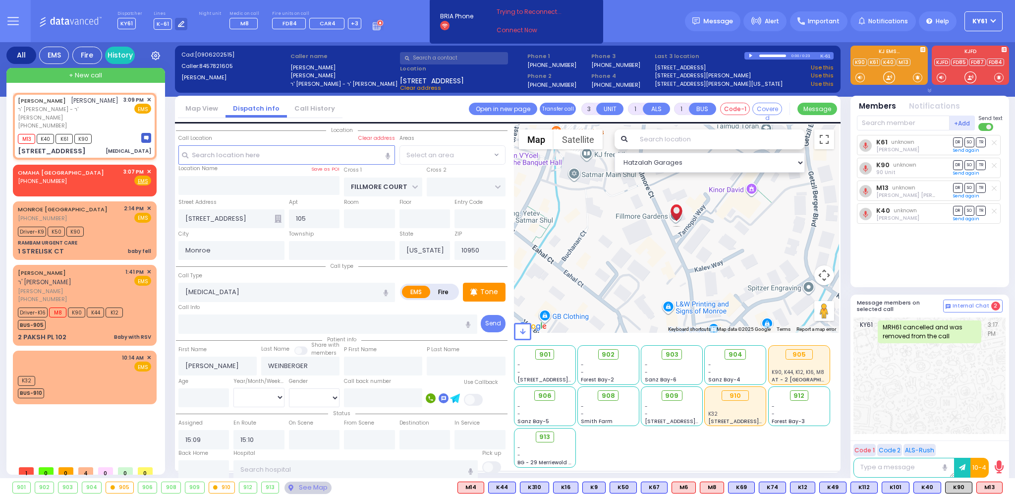
select select "SECTION 2"
click at [180, 21] on icon at bounding box center [181, 24] width 6 height 6
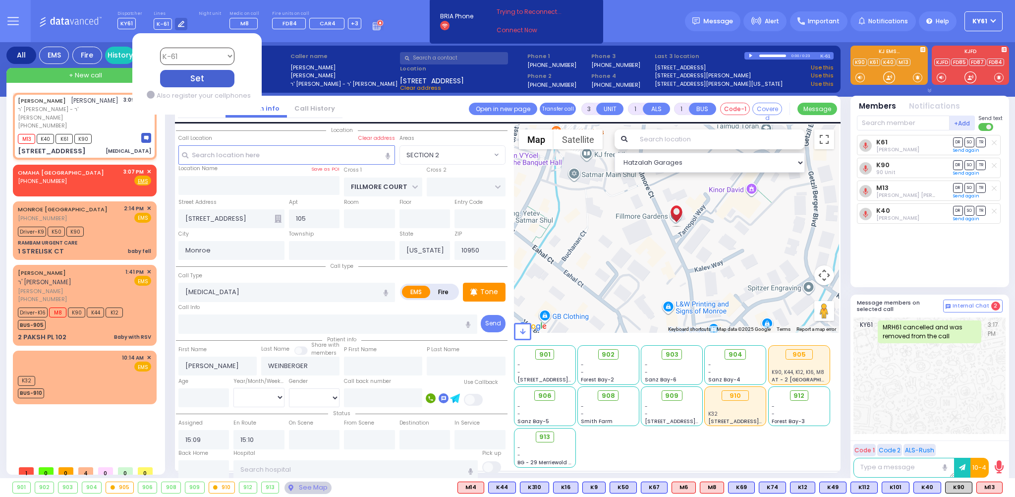
click at [207, 59] on select "Bay K-14 K-16 K-18 K-40 K-6 K-61 K-63 K-67 K-72 Medic 7 K-68 K-48 D-801 D-802 D…" at bounding box center [197, 56] width 74 height 17
select select "10"
click at [160, 48] on select "Bay K-14 K-16 K-18 K-40 K-6 K-61 K-63 K-67 K-72 Medic 7 K-68 K-48 D-801 D-802 D…" at bounding box center [197, 56] width 74 height 17
click at [223, 81] on div "Set" at bounding box center [197, 78] width 74 height 17
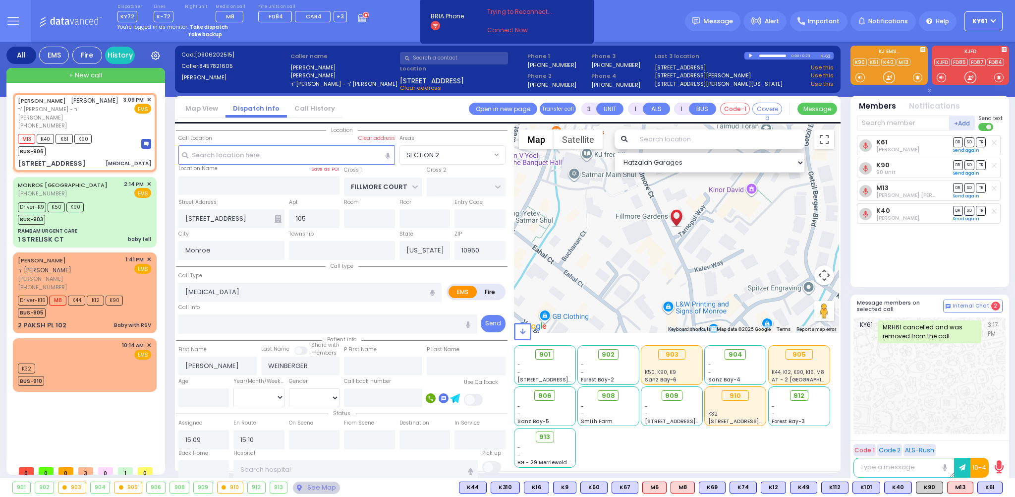
select select
radio input "true"
select select
select select "Hatzalah Garages"
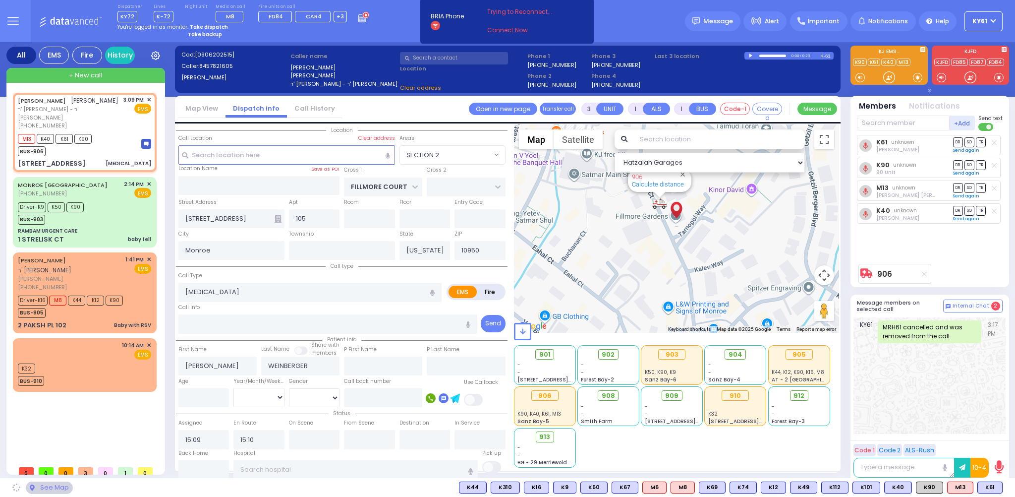
select select "SECTION 2"
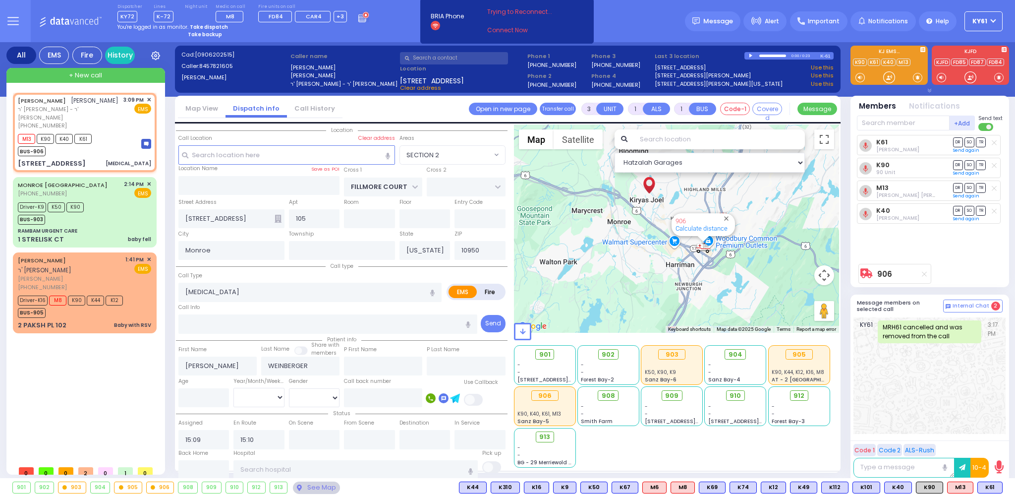
type input "6"
select select
radio input "true"
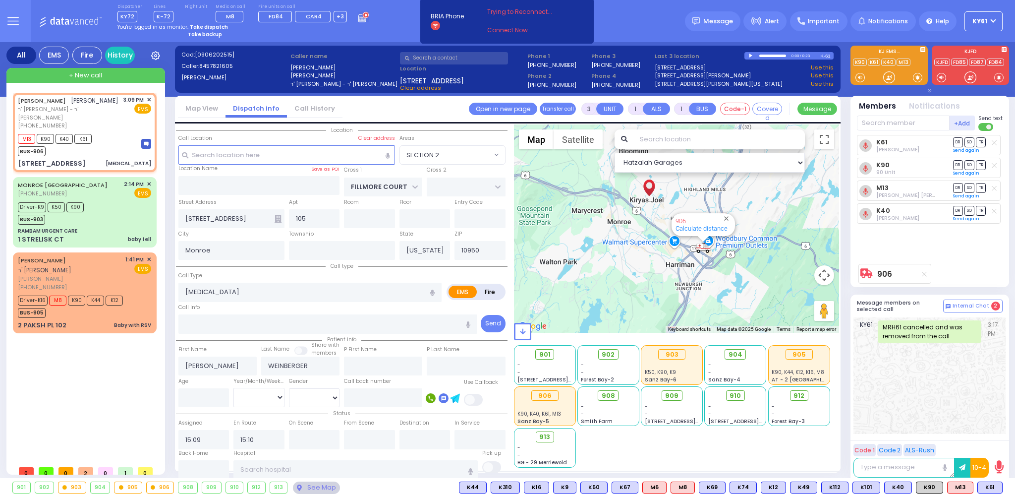
type input "Yehuda"
type input "Bando"
type input "18"
select select "Year"
select select "[DEMOGRAPHIC_DATA]"
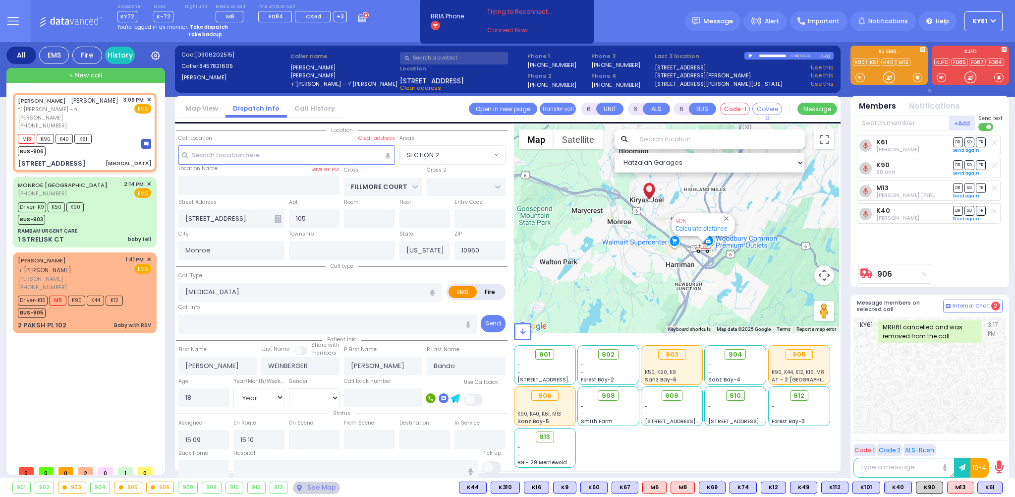
select select "Hatzalah Garages"
select select "SECTION 2"
select select
radio input "true"
select select "Year"
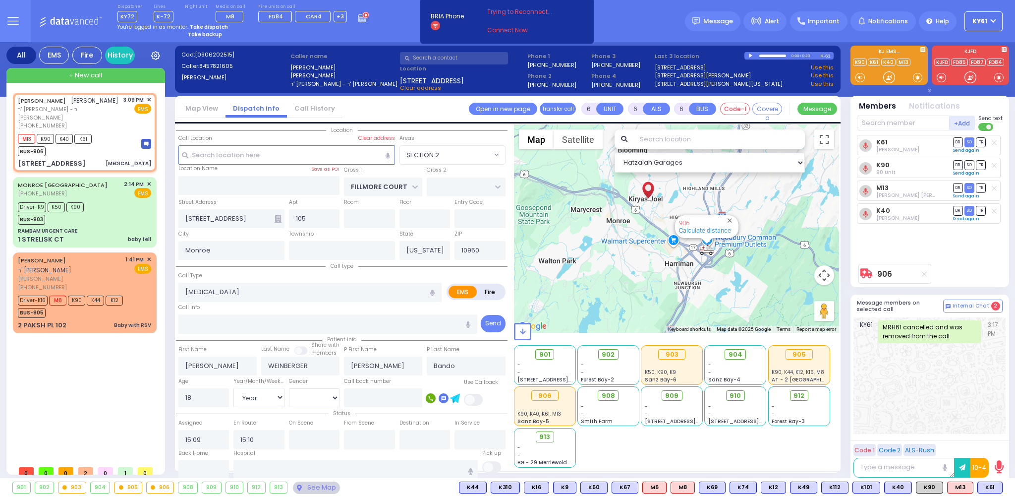
select select "[DEMOGRAPHIC_DATA]"
select select "Hatzalah Garages"
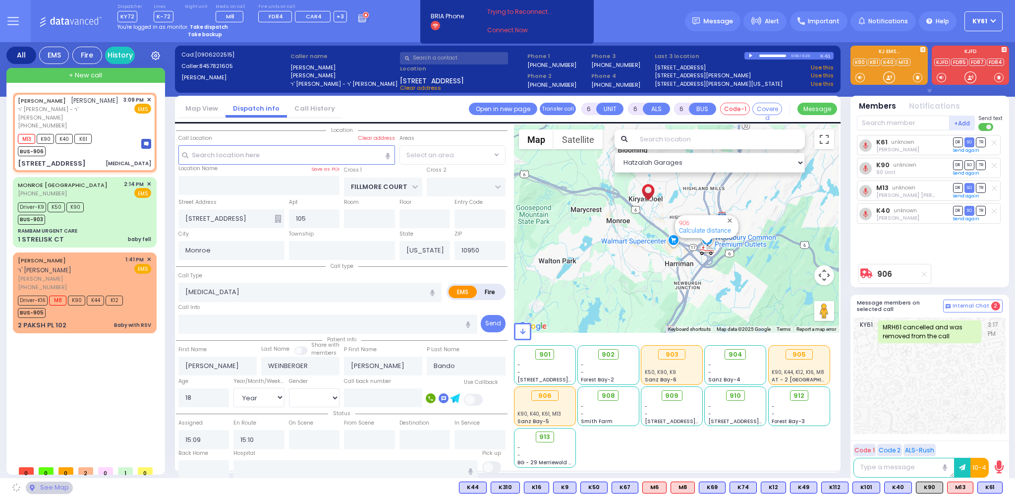
select select "SECTION 2"
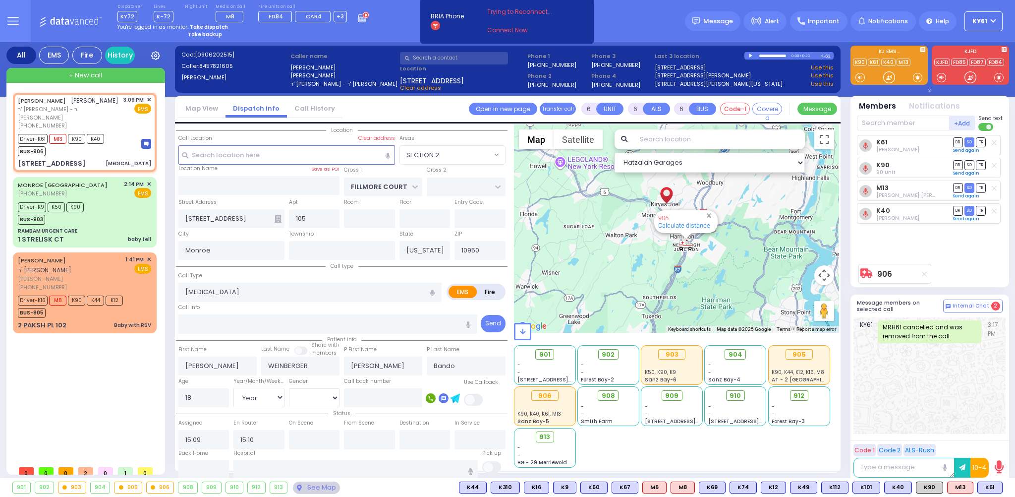
select select
radio input "true"
select select "Year"
select select "[DEMOGRAPHIC_DATA]"
type input "15:12"
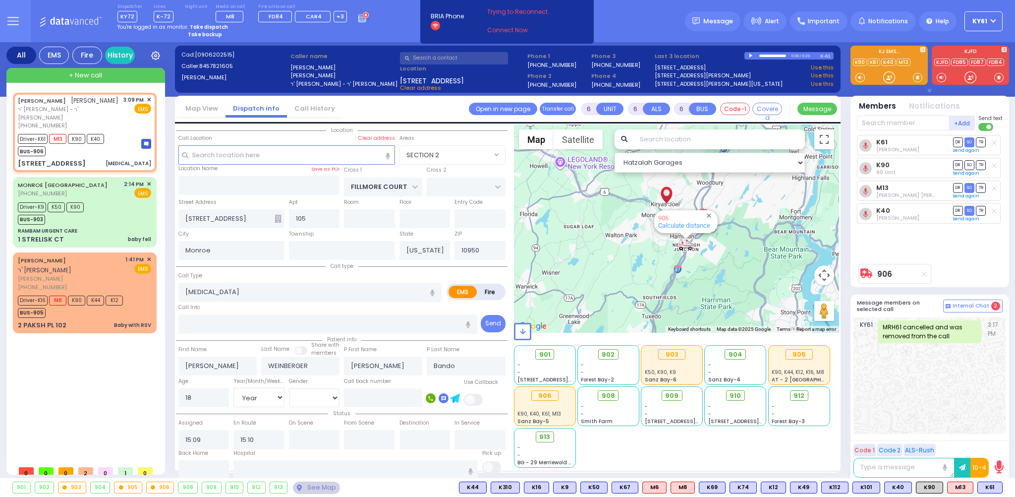
type input "15:25"
type input "16:14"
